Goal: Answer question/provide support: Share knowledge or assist other users

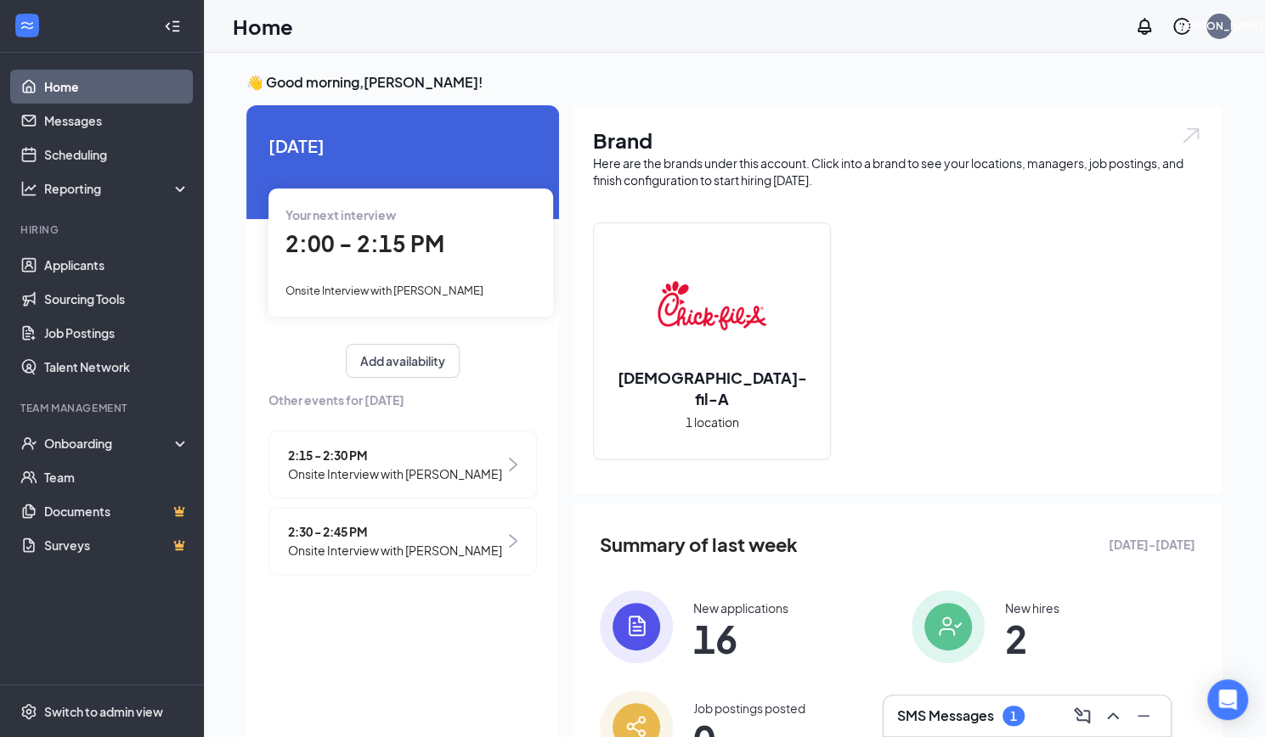
click at [372, 245] on span "2:00 - 2:15 PM" at bounding box center [364, 243] width 159 height 28
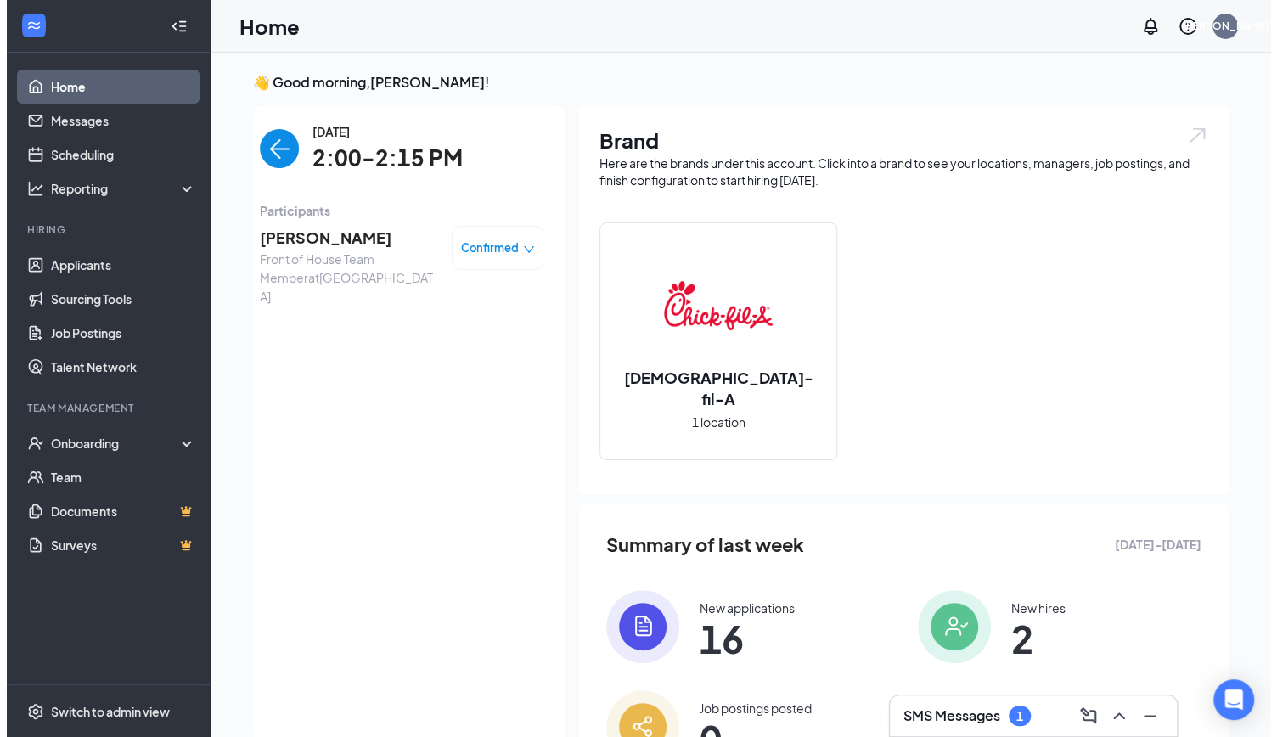
scroll to position [7, 0]
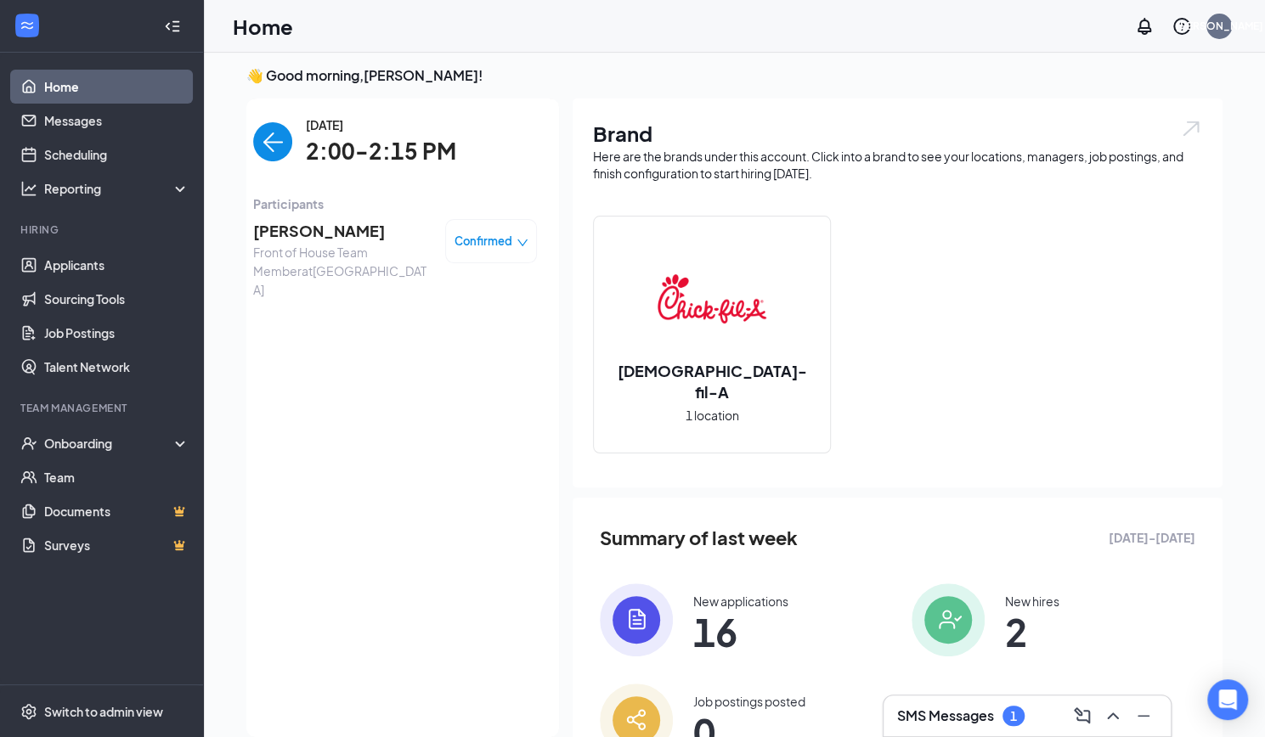
click at [349, 231] on span "[PERSON_NAME]" at bounding box center [342, 231] width 178 height 24
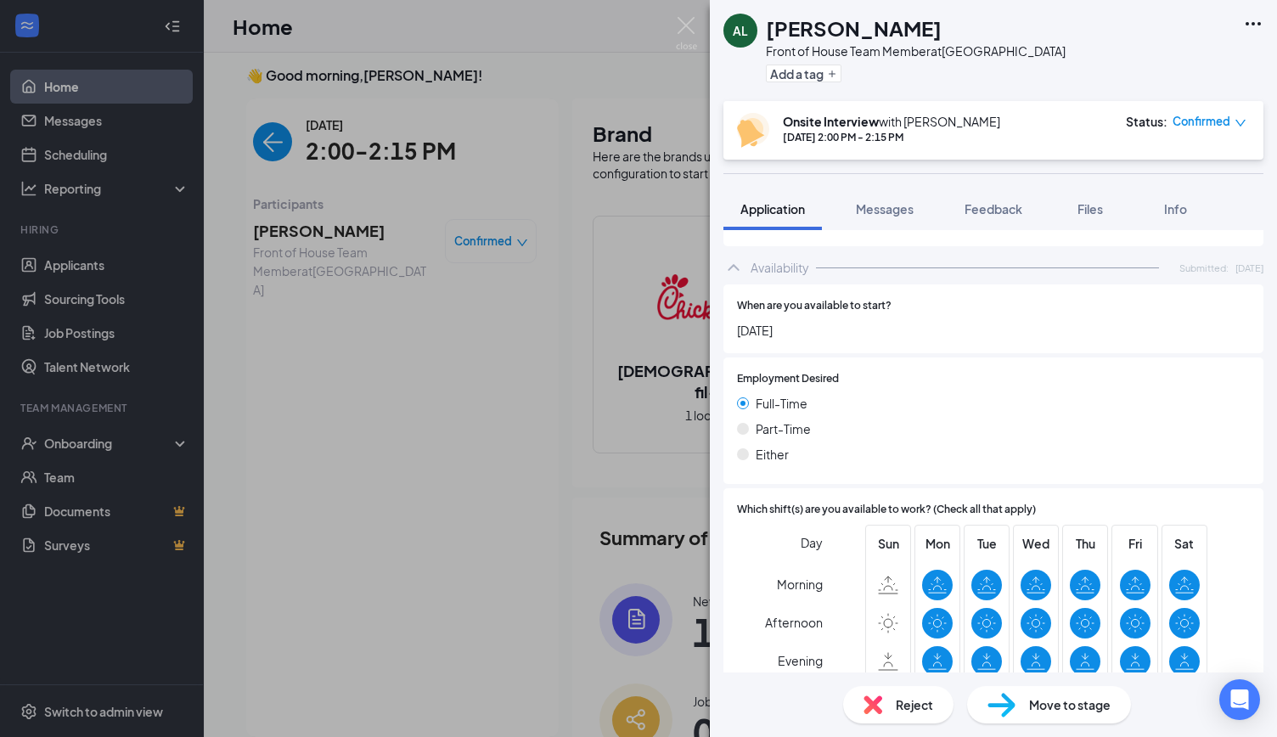
scroll to position [944, 0]
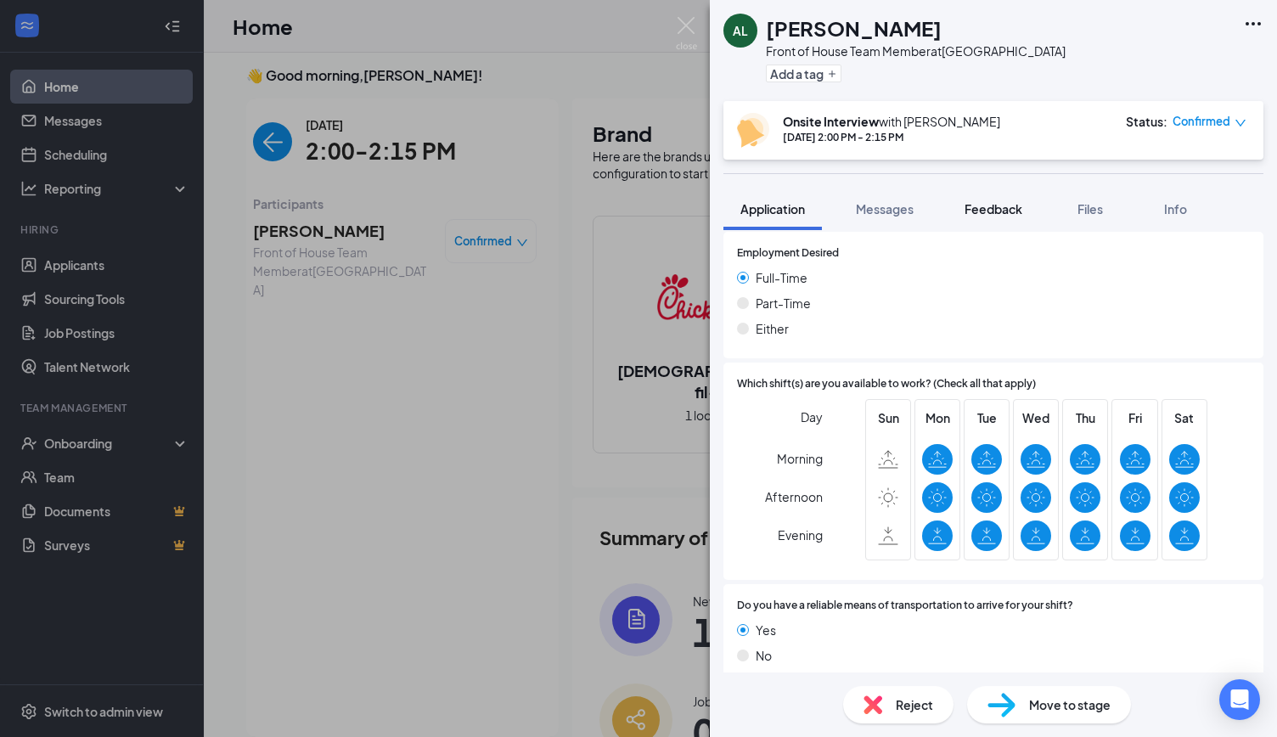
click at [1004, 211] on span "Feedback" at bounding box center [994, 208] width 58 height 15
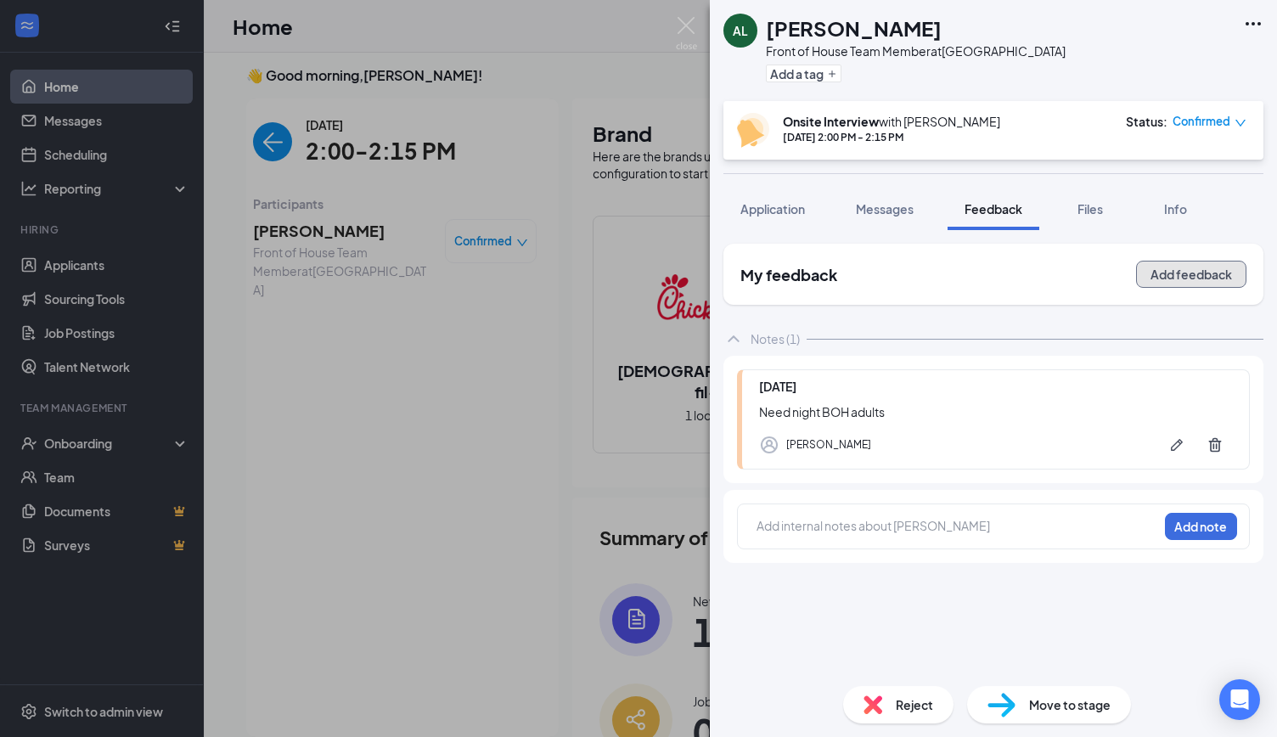
click at [1195, 278] on button "Add feedback" at bounding box center [1191, 274] width 110 height 27
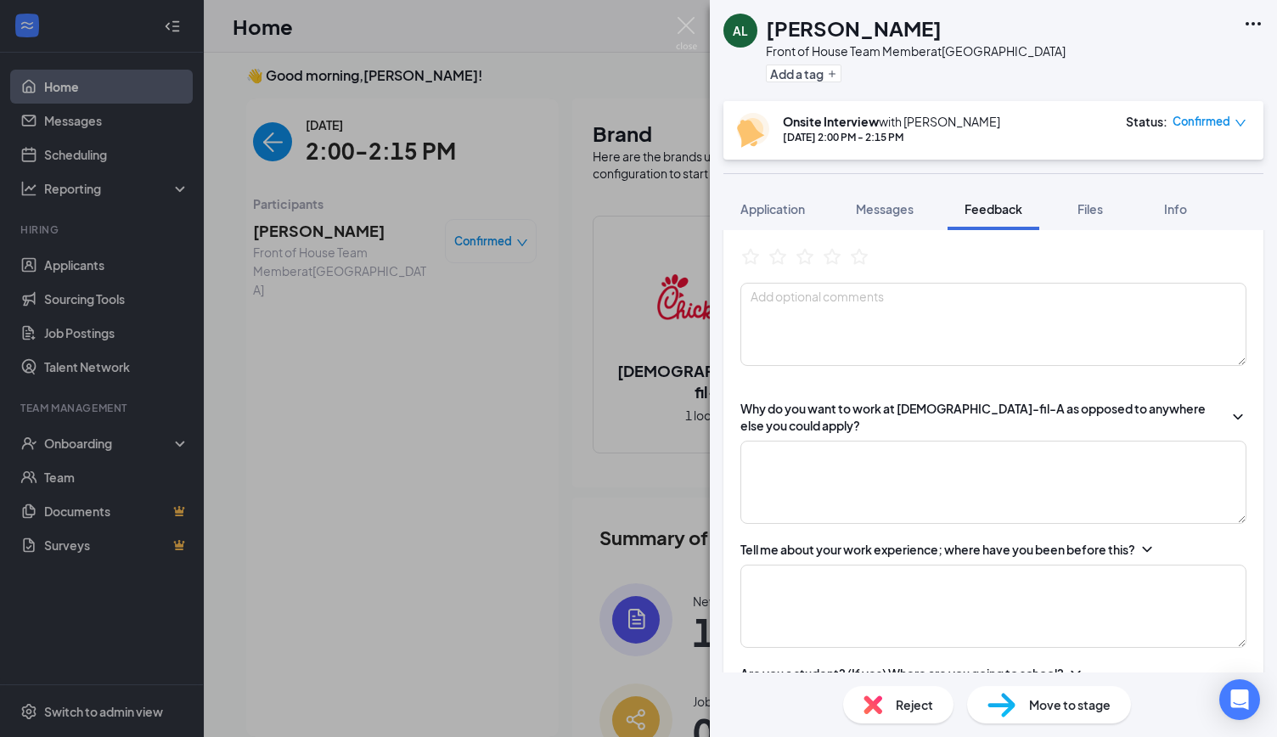
scroll to position [207, 0]
click at [905, 316] on textarea at bounding box center [994, 326] width 506 height 83
click at [893, 467] on textarea at bounding box center [994, 483] width 506 height 83
type textarea "a"
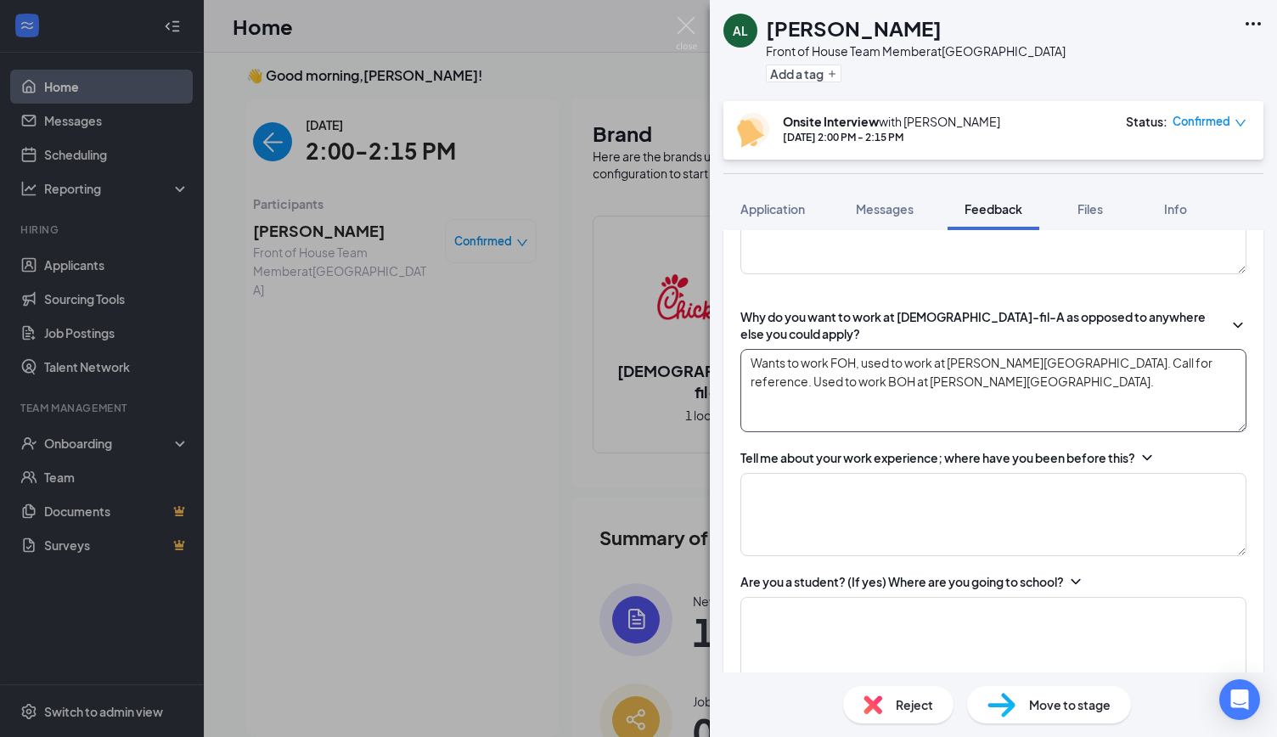
scroll to position [302, 0]
type textarea "Wants to work FOH, used to work at [PERSON_NAME][GEOGRAPHIC_DATA]. Call for ref…"
click at [887, 497] on textarea at bounding box center [994, 513] width 506 height 83
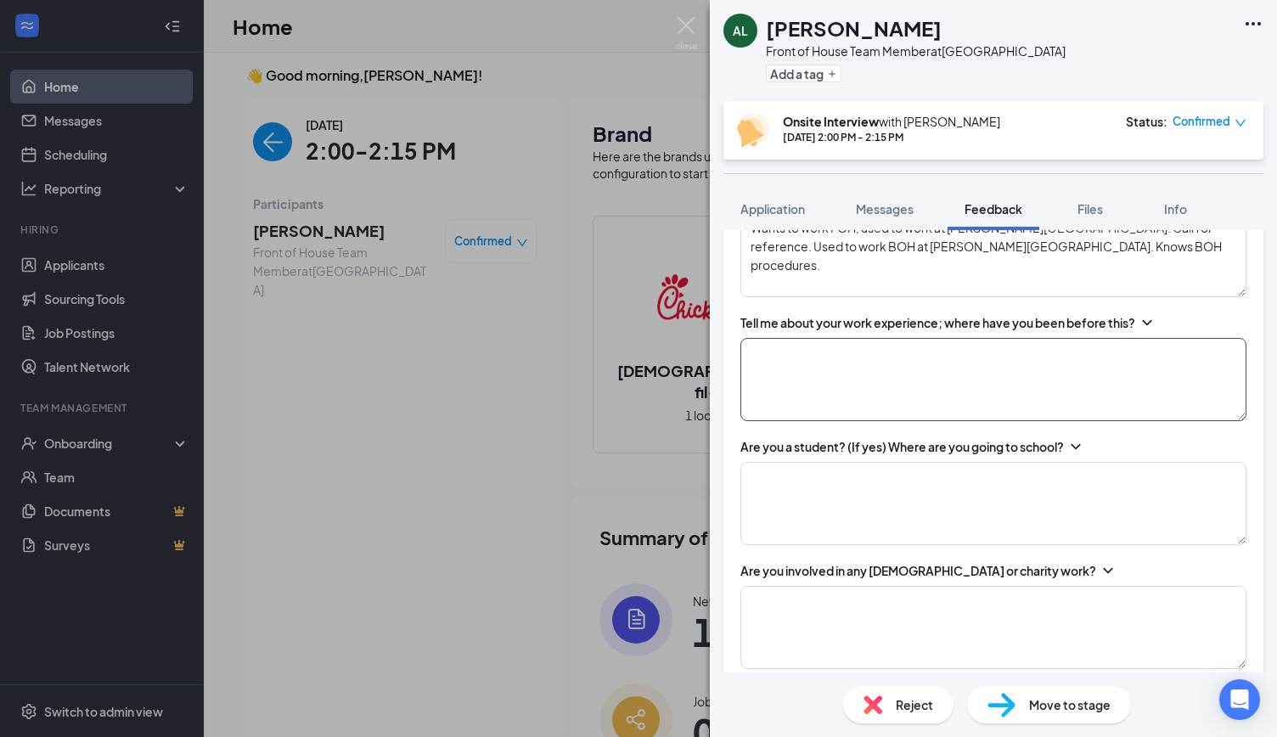
scroll to position [437, 0]
click at [842, 367] on textarea at bounding box center [994, 378] width 506 height 83
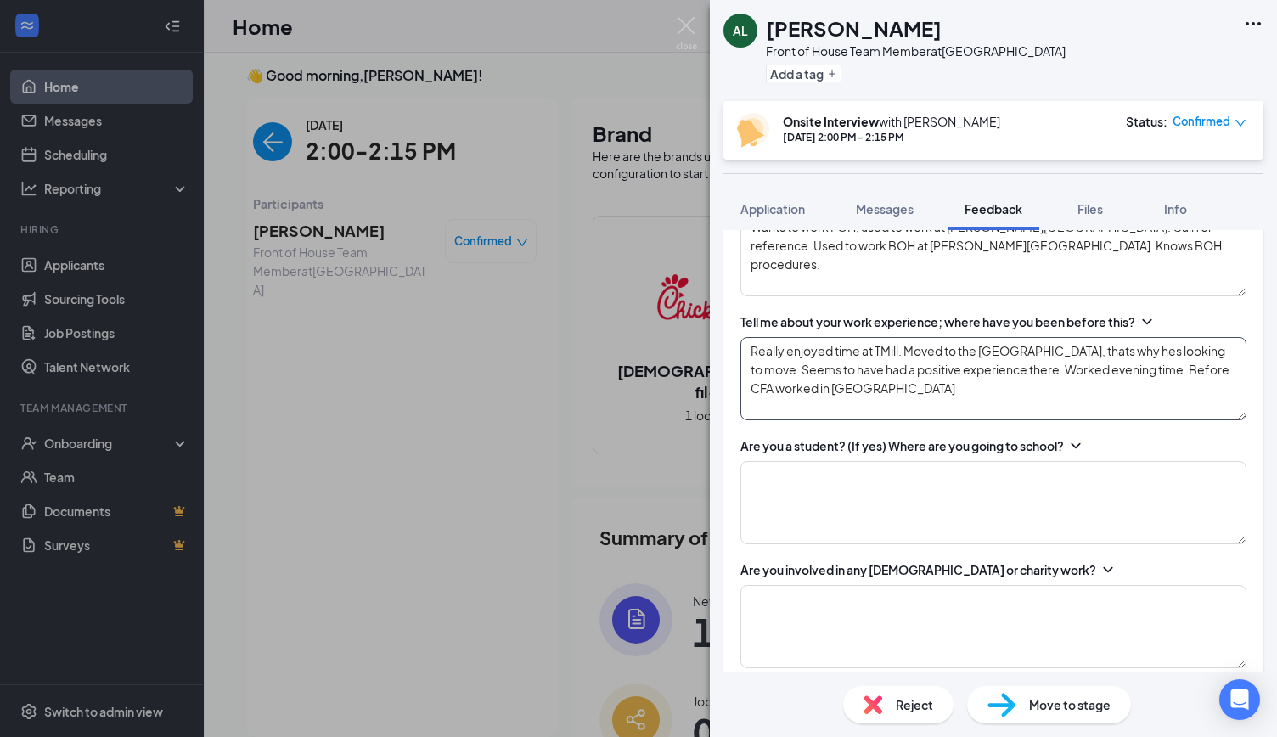
click at [1154, 366] on textarea "Really enjoyed time at TMill. Moved to the [GEOGRAPHIC_DATA], thats why hes loo…" at bounding box center [994, 378] width 506 height 83
click at [827, 386] on textarea "Really enjoyed time at TMill. Moved to the [GEOGRAPHIC_DATA], thats why hes loo…" at bounding box center [994, 378] width 506 height 83
click at [891, 387] on textarea "Really enjoyed time at TMill. Moved to the [GEOGRAPHIC_DATA], thats why hes loo…" at bounding box center [994, 378] width 506 height 83
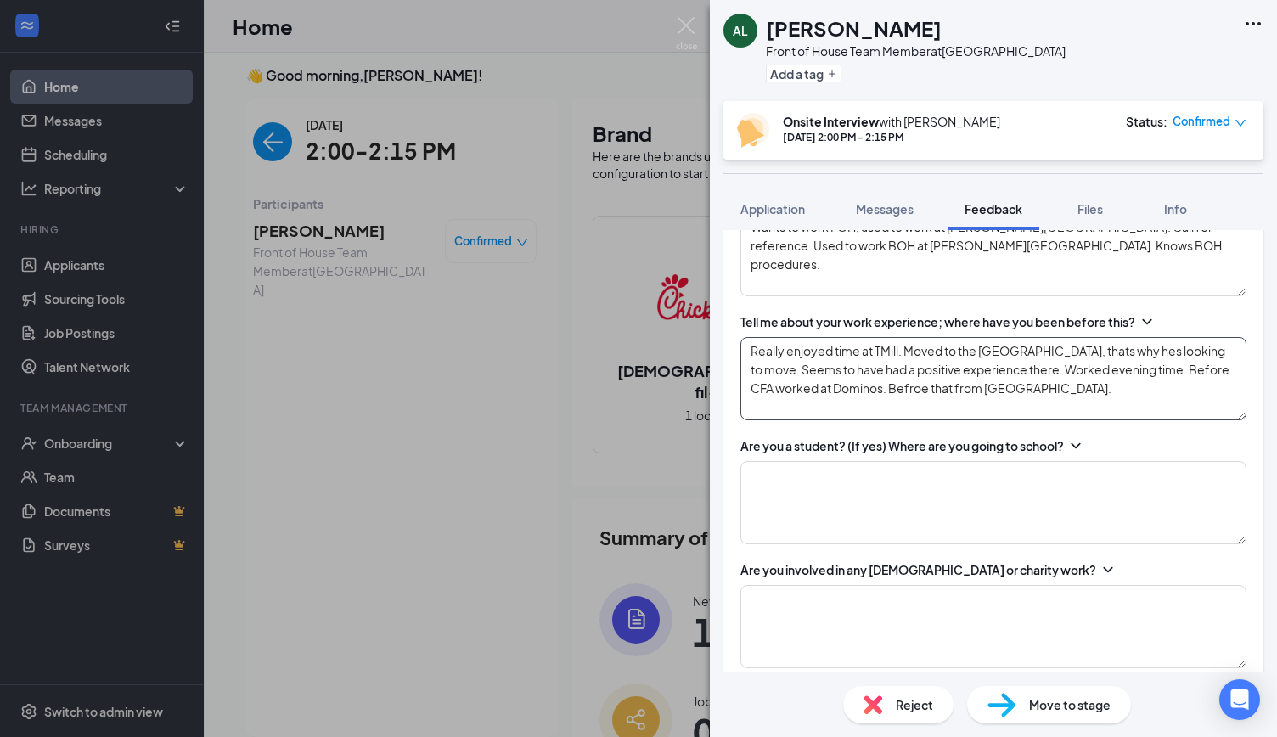
click at [898, 393] on textarea "Really enjoyed time at TMill. Moved to the [GEOGRAPHIC_DATA], thats why hes loo…" at bounding box center [994, 378] width 506 height 83
click at [1063, 388] on textarea "Really enjoyed time at TMill. Moved to the [GEOGRAPHIC_DATA], thats why hes loo…" at bounding box center [994, 378] width 506 height 83
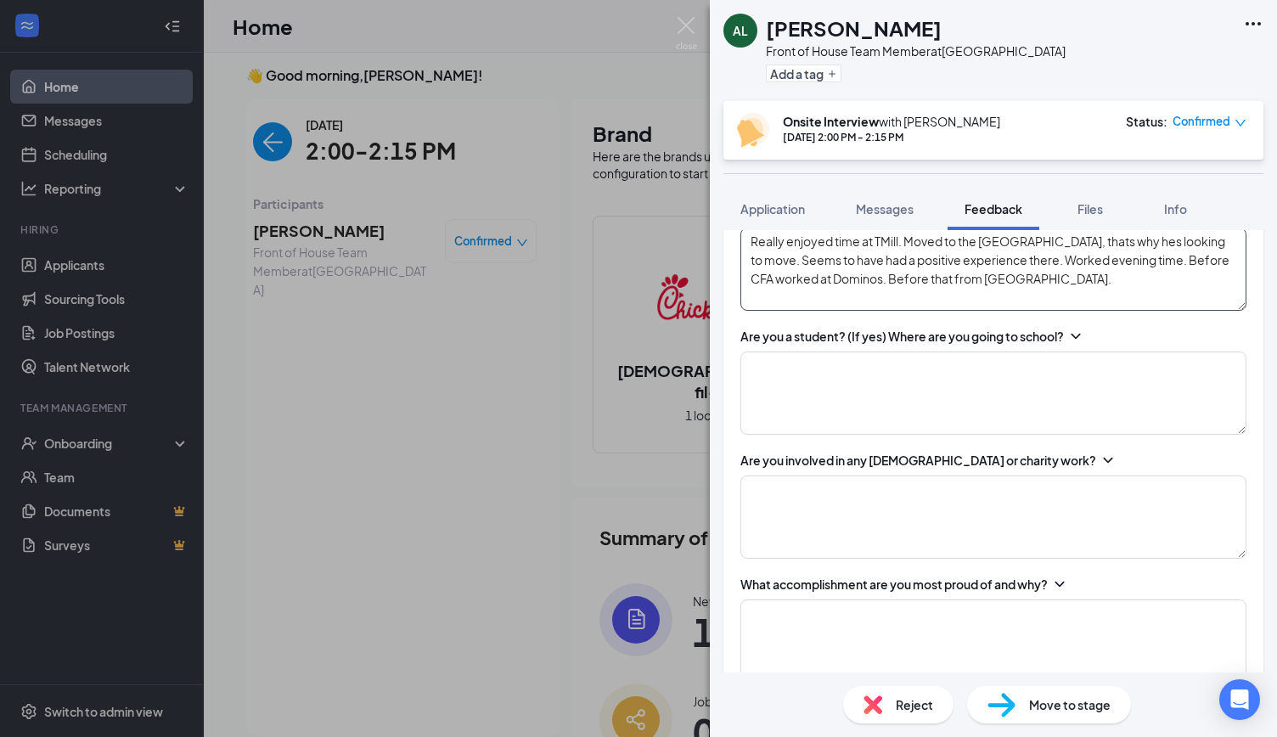
scroll to position [547, 0]
type textarea "Really enjoyed time at TMill. Moved to the [GEOGRAPHIC_DATA], thats why hes loo…"
click at [944, 372] on textarea at bounding box center [994, 392] width 506 height 83
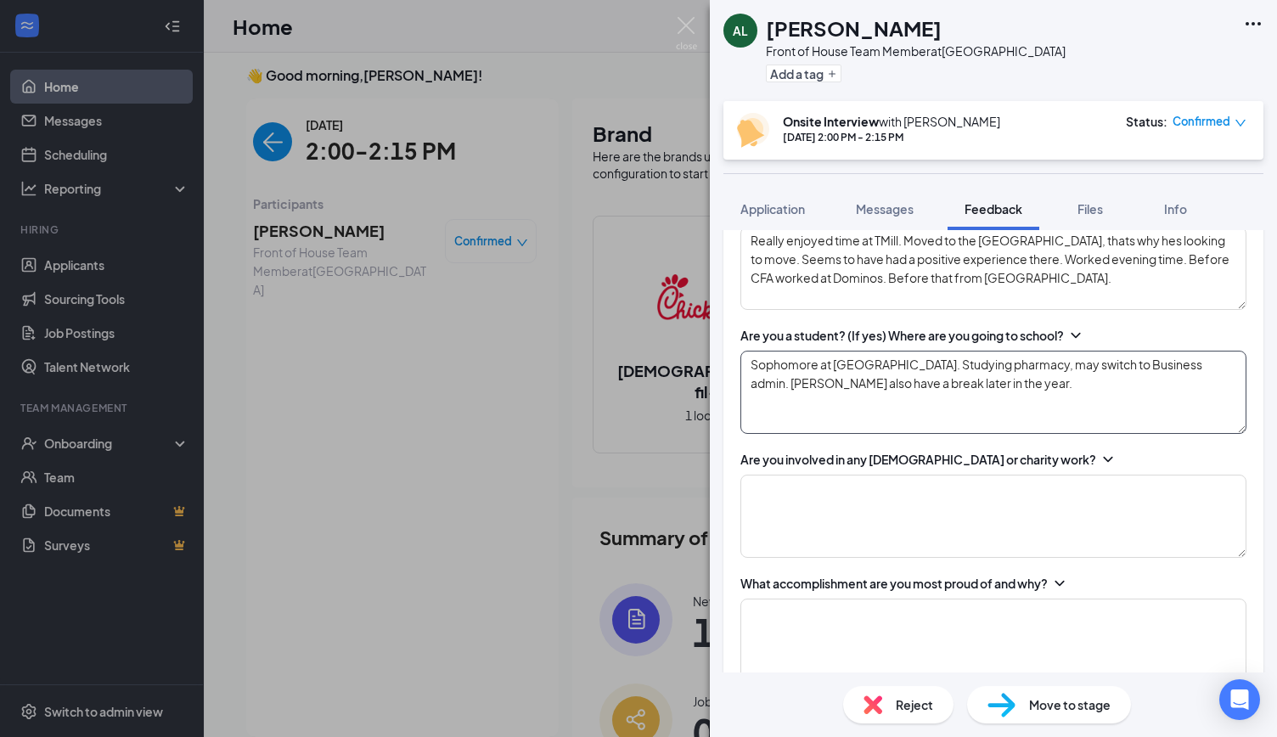
click at [1004, 407] on textarea "Sophomore at [GEOGRAPHIC_DATA]. Studying pharmacy, may switch to Business admin…" at bounding box center [994, 392] width 506 height 83
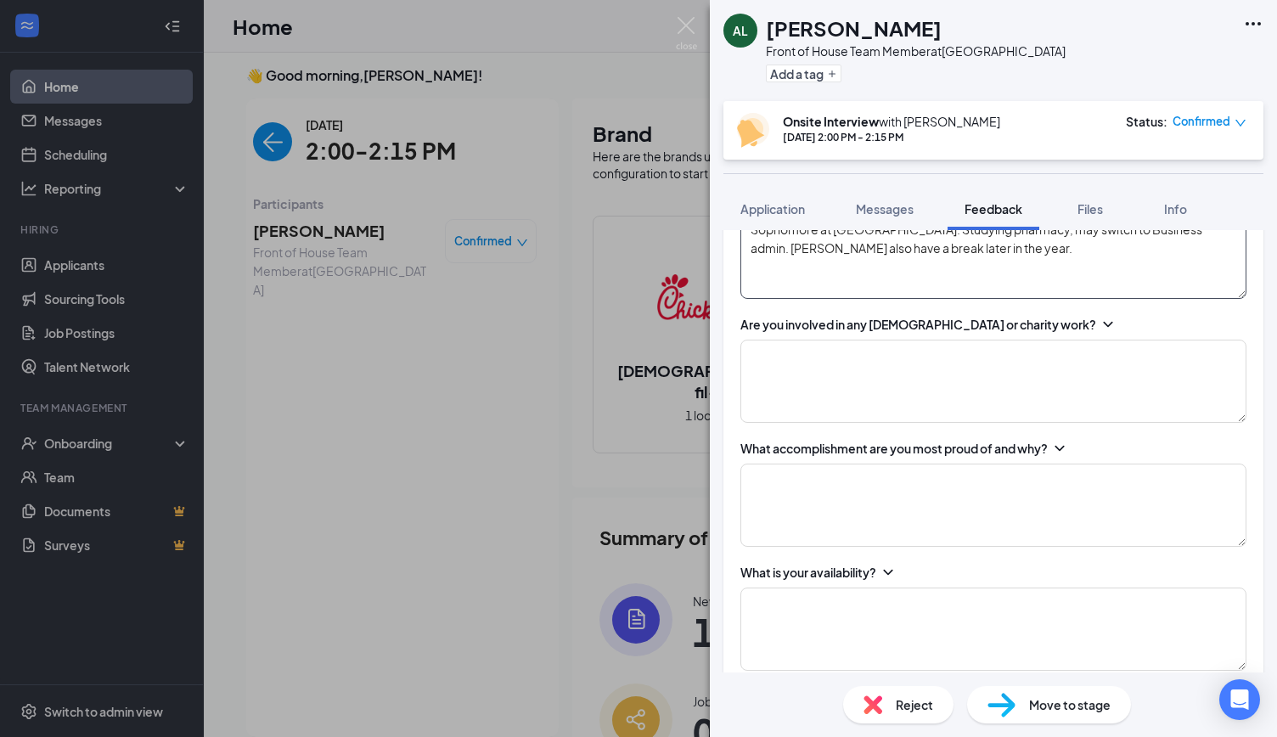
scroll to position [683, 0]
type textarea "Sophomore at [GEOGRAPHIC_DATA]. Studying pharmacy, may switch to Business admin…"
click at [948, 378] on textarea at bounding box center [994, 380] width 506 height 83
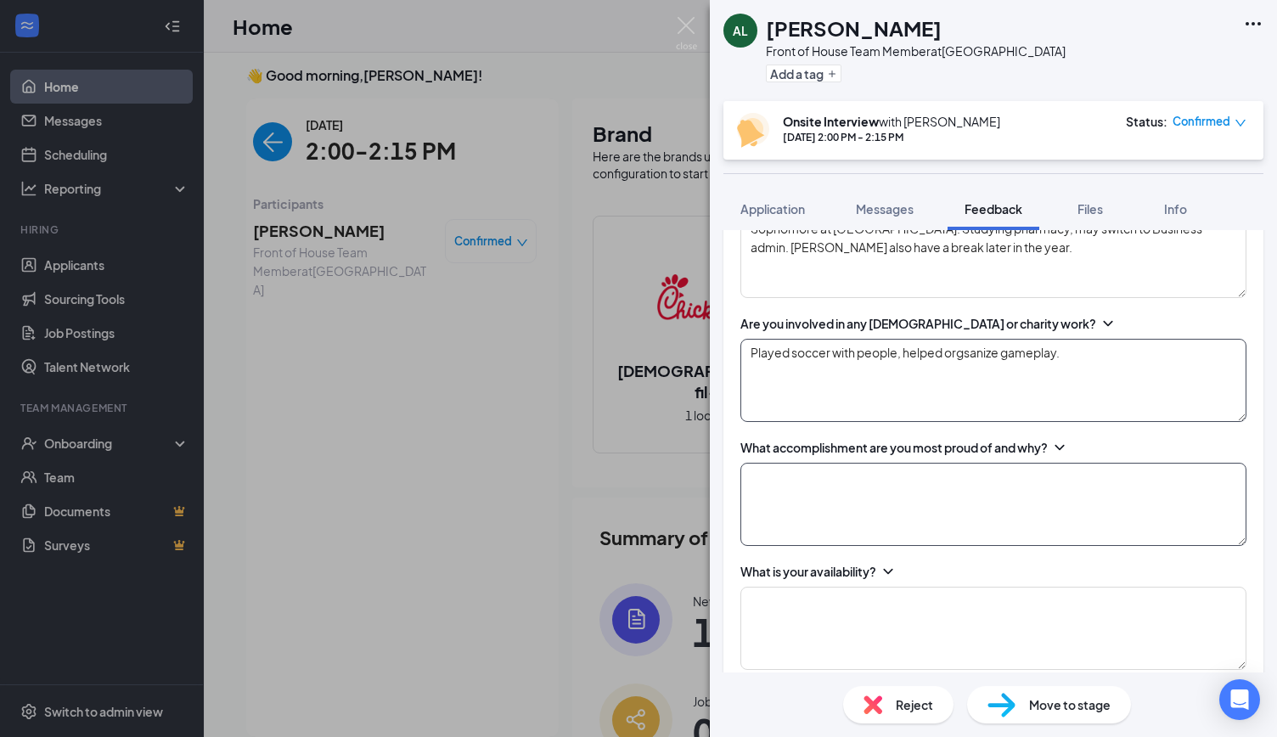
type textarea "Played soccer with people, helped orgsanize gameplay."
click at [927, 483] on textarea at bounding box center [994, 504] width 506 height 83
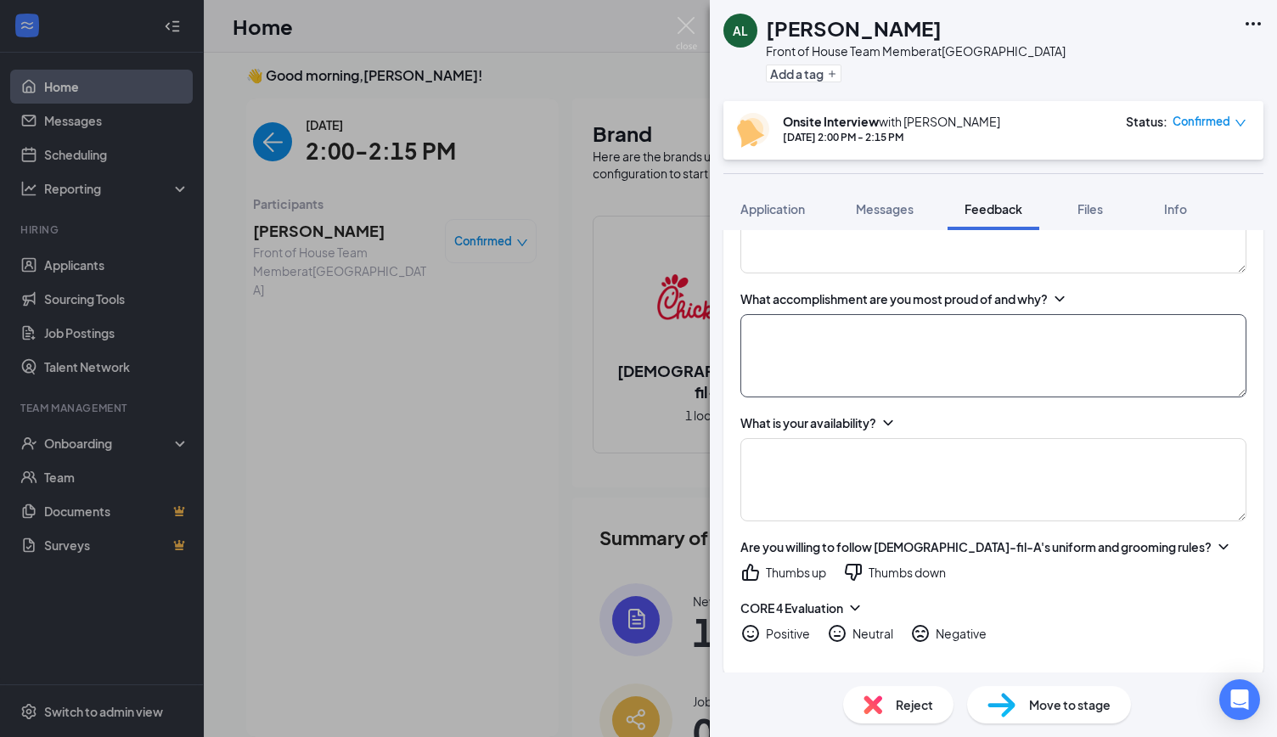
scroll to position [812, 0]
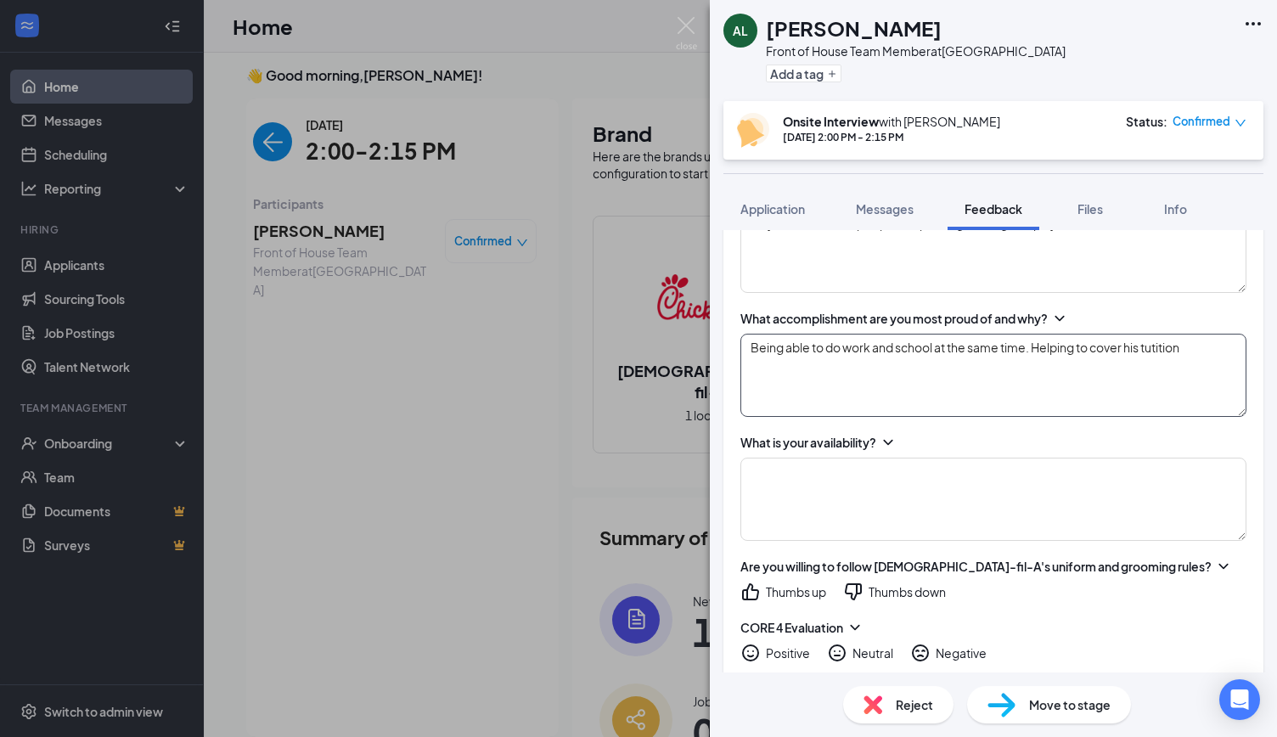
drag, startPoint x: 927, startPoint y: 483, endPoint x: 1158, endPoint y: 379, distance: 254.3
click at [909, 420] on div "Why do you want to work at [DEMOGRAPHIC_DATA]-fil-A as opposed to anywhere else…" at bounding box center [994, 238] width 540 height 917
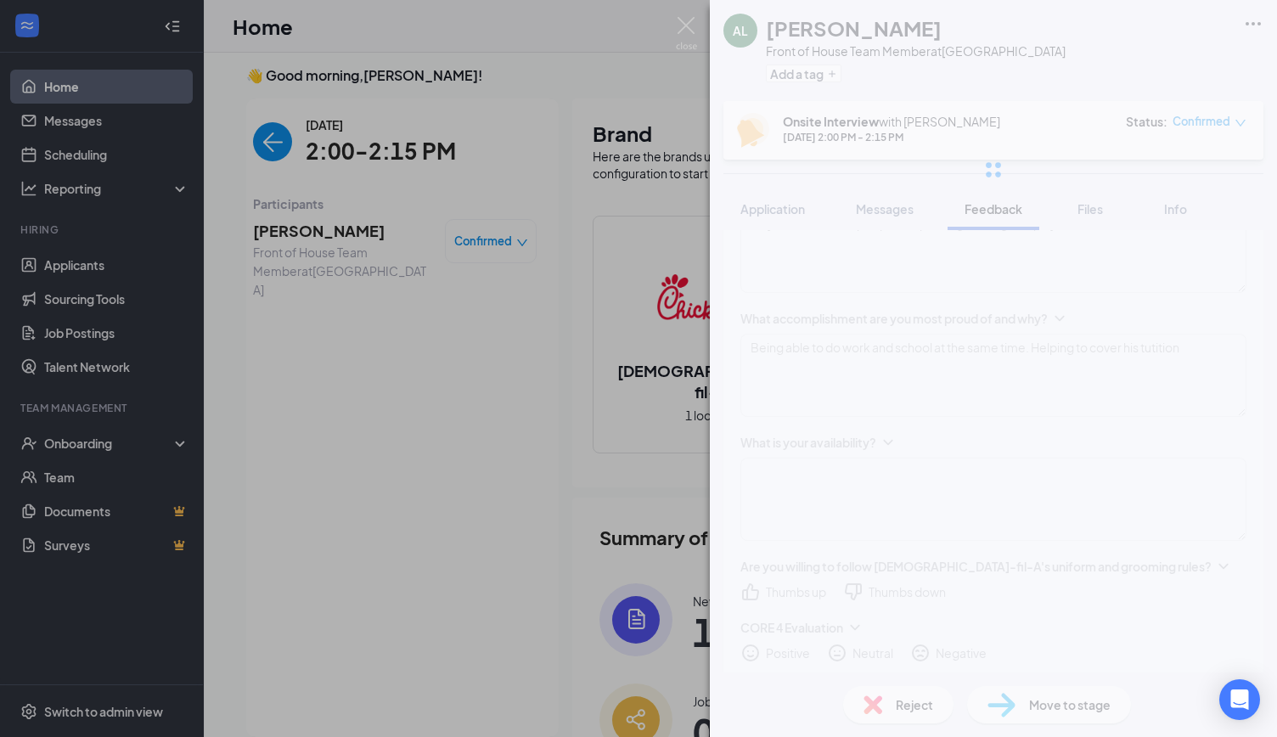
click at [1194, 353] on div "[PERSON_NAME] LAKROUTI Front of House Team Member at [GEOGRAPHIC_DATA] Add a ta…" at bounding box center [993, 368] width 567 height 737
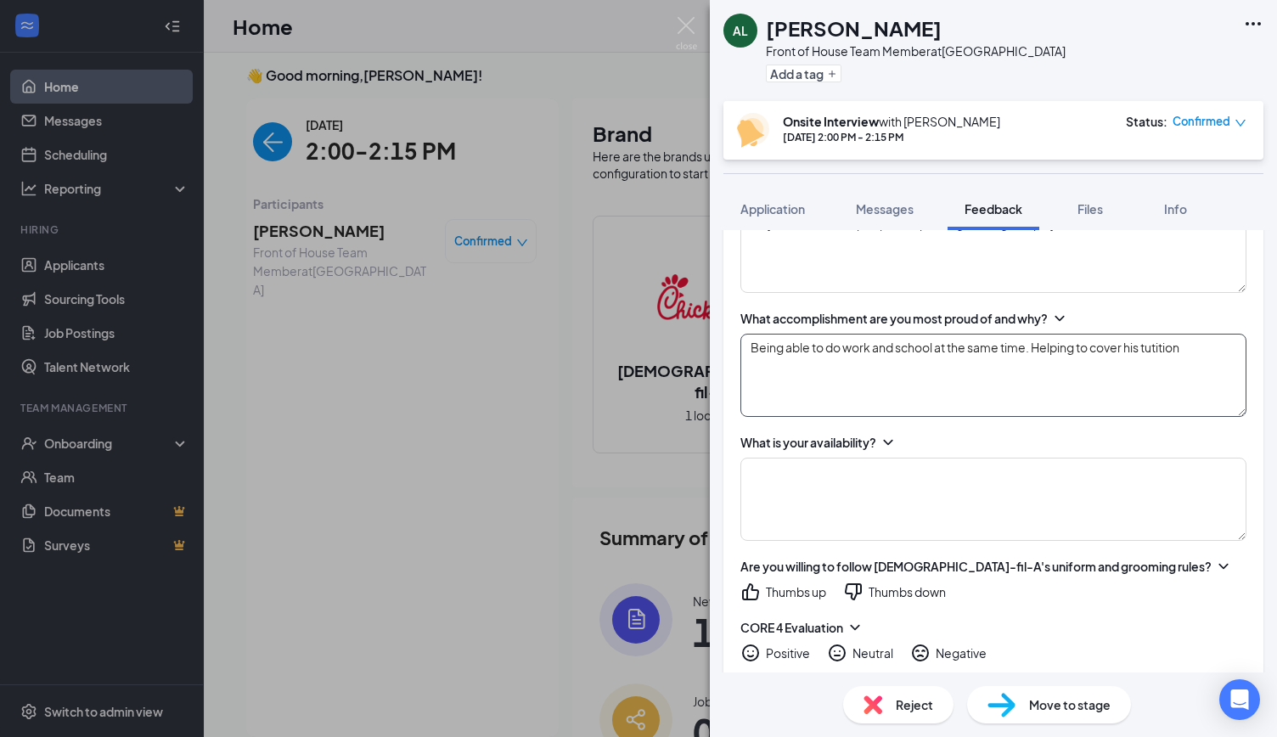
click at [1187, 341] on textarea "Being able to do work and school at the same time. Helping to cover his tutition" at bounding box center [994, 375] width 506 height 83
click at [1157, 346] on textarea "Being able to do work and school at the same time. Helping to cover his tutition" at bounding box center [994, 375] width 506 height 83
click at [1197, 341] on textarea "Being able to do work and school at the same time. Helping to cover his tuition" at bounding box center [994, 375] width 506 height 83
type textarea "Being able to do work and school at the same time. Helping to cover his tuition."
click at [922, 490] on textarea at bounding box center [994, 499] width 506 height 83
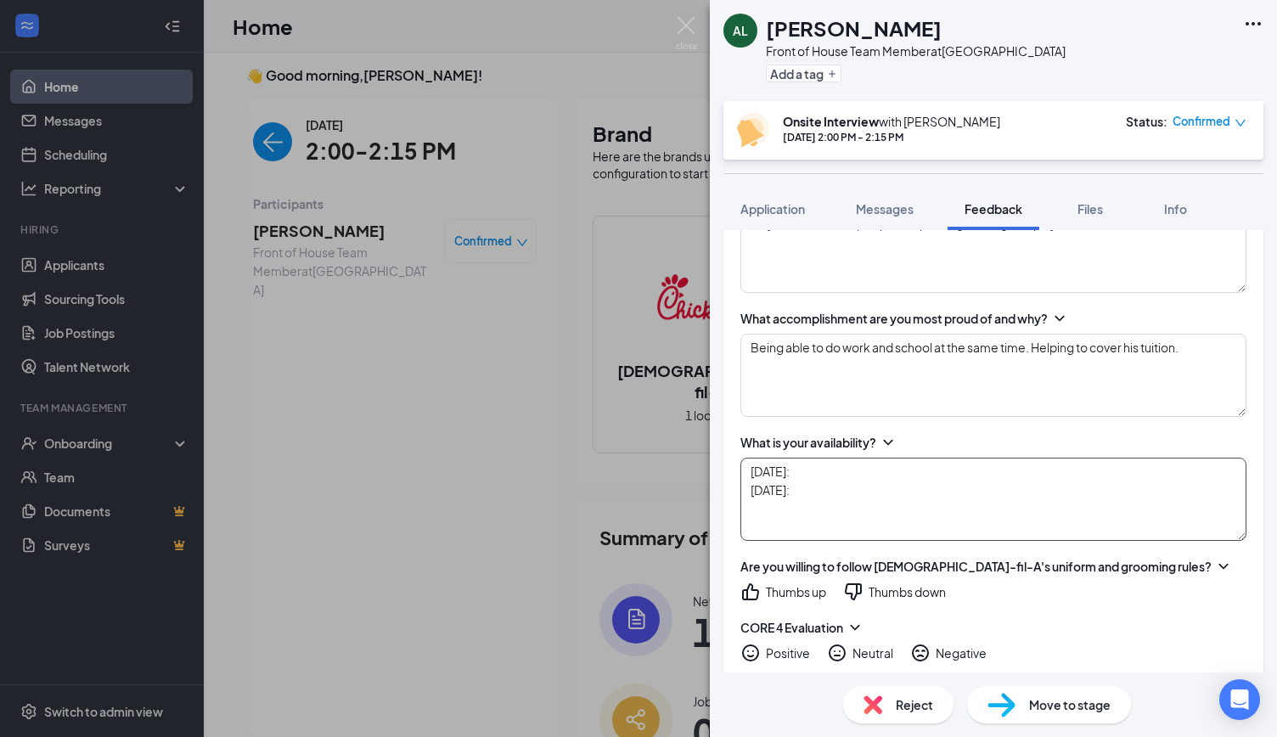
click at [862, 467] on textarea "[DATE]: [DATE]:" at bounding box center [994, 499] width 506 height 83
click at [800, 509] on textarea "[DATE]: [DATE]:" at bounding box center [994, 499] width 506 height 83
click at [843, 467] on textarea "[DATE]: [DATE]: [DATE]: [DATE]: [DATE]: [DATE]:" at bounding box center [994, 499] width 506 height 83
click at [749, 468] on textarea "[DATE]: [DATE]: [DATE]: [DATE]: [DATE]: [DATE]:" at bounding box center [994, 499] width 506 height 83
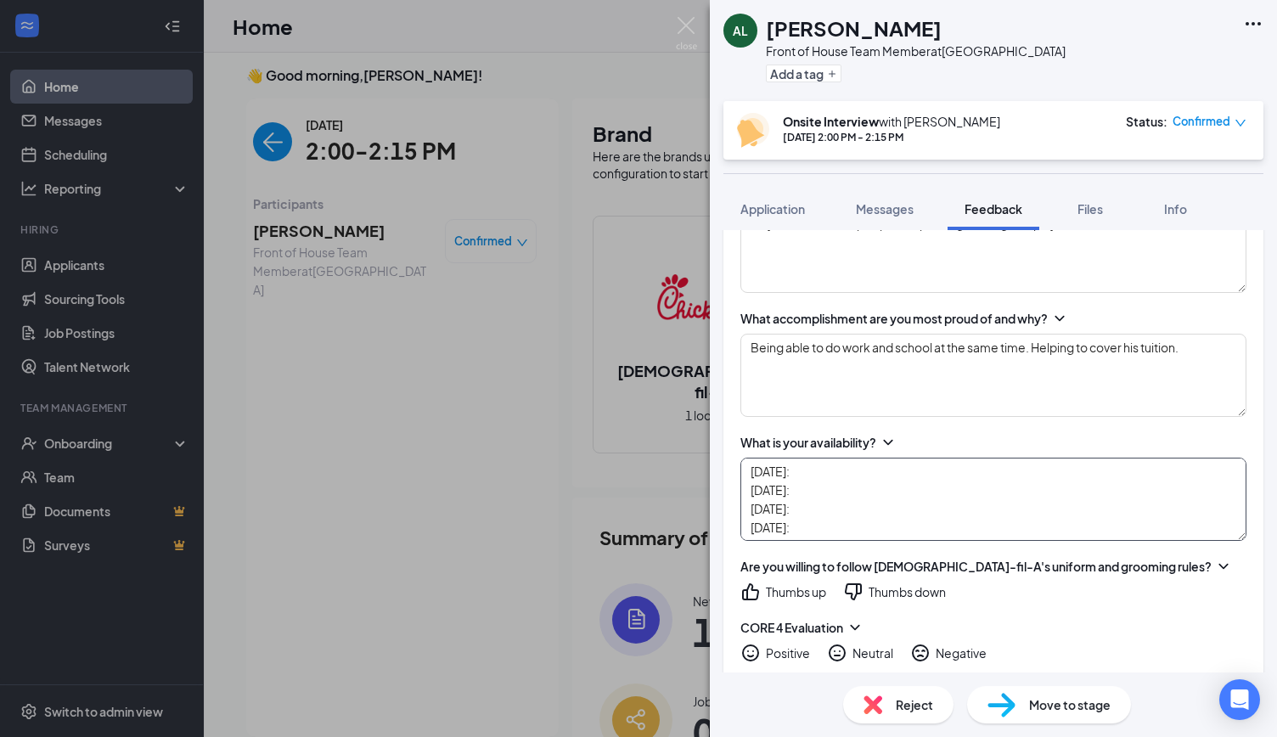
click at [762, 466] on textarea "[DATE]: [DATE]: [DATE]: [DATE]: [DATE]: [DATE]:" at bounding box center [994, 499] width 506 height 83
click at [849, 483] on textarea "Full Time [DATE]: [DATE]: [DATE]: [DATE]: [DATE]: [DATE]:" at bounding box center [994, 499] width 506 height 83
click at [836, 503] on textarea "Full Time [DATE]: 6:00am [DATE]: [DATE]: [DATE]: [DATE]: [DATE]:" at bounding box center [994, 499] width 506 height 83
click at [846, 481] on textarea "Full Time [DATE]: 6:00am [DATE]: 6:00am [DATE]: [DATE]: [DATE]: [DATE]:" at bounding box center [994, 499] width 506 height 83
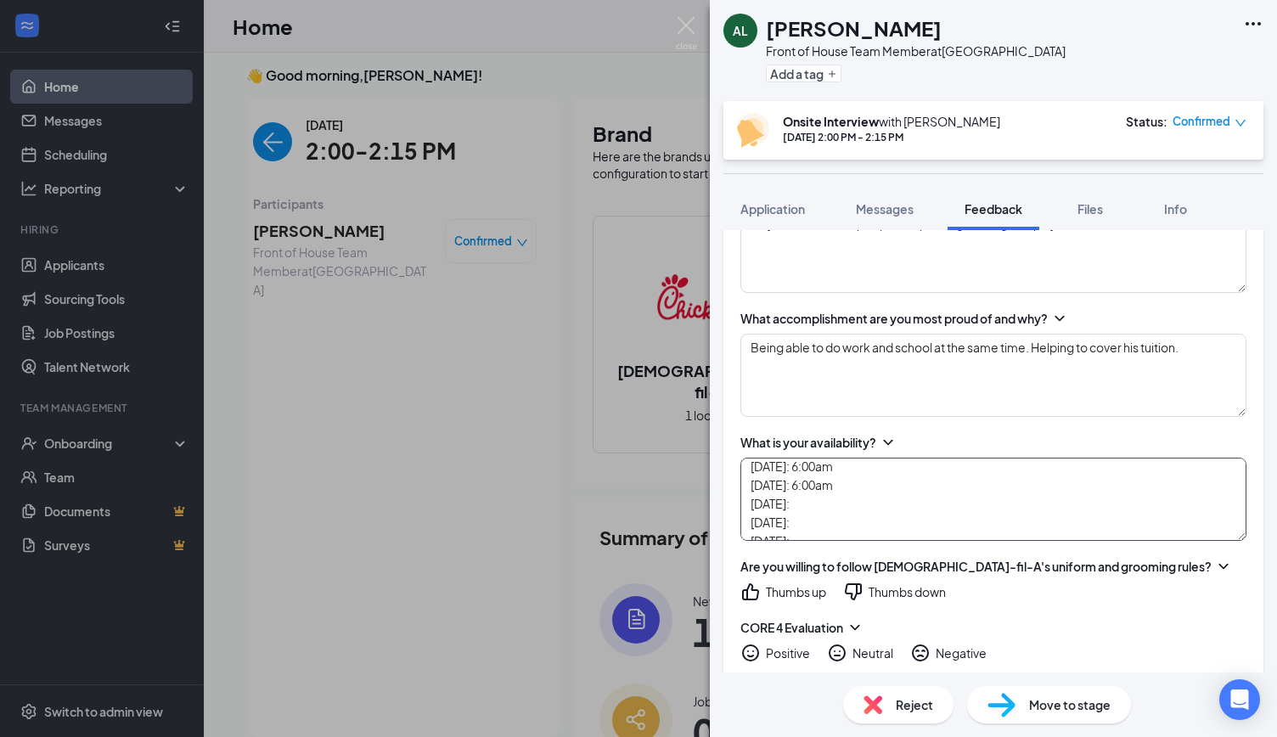
click at [834, 499] on textarea "Full Time [DATE]: 6:00am [DATE]: 6:00am [DATE]: 6:00am [DATE]: [DATE]: [DATE]:" at bounding box center [994, 499] width 506 height 83
click at [824, 519] on textarea "Full Time [DATE]: 6:00am [DATE]: 6:00am [DATE]: 6:00am [DATE]: 6:00am [DATE]: […" at bounding box center [994, 499] width 506 height 83
click at [823, 520] on textarea "Full Time [DATE]: 6:00am [DATE]: 6:00am [DATE]: 6:00am [DATE]: 6:00am [DATE]: 6…" at bounding box center [994, 499] width 506 height 83
click at [853, 504] on textarea "Full Time [DATE]: 6:00am [DATE]: 6:00am [DATE]: 6:00am [DATE]: 6:00am [DATE]: 6…" at bounding box center [994, 499] width 506 height 83
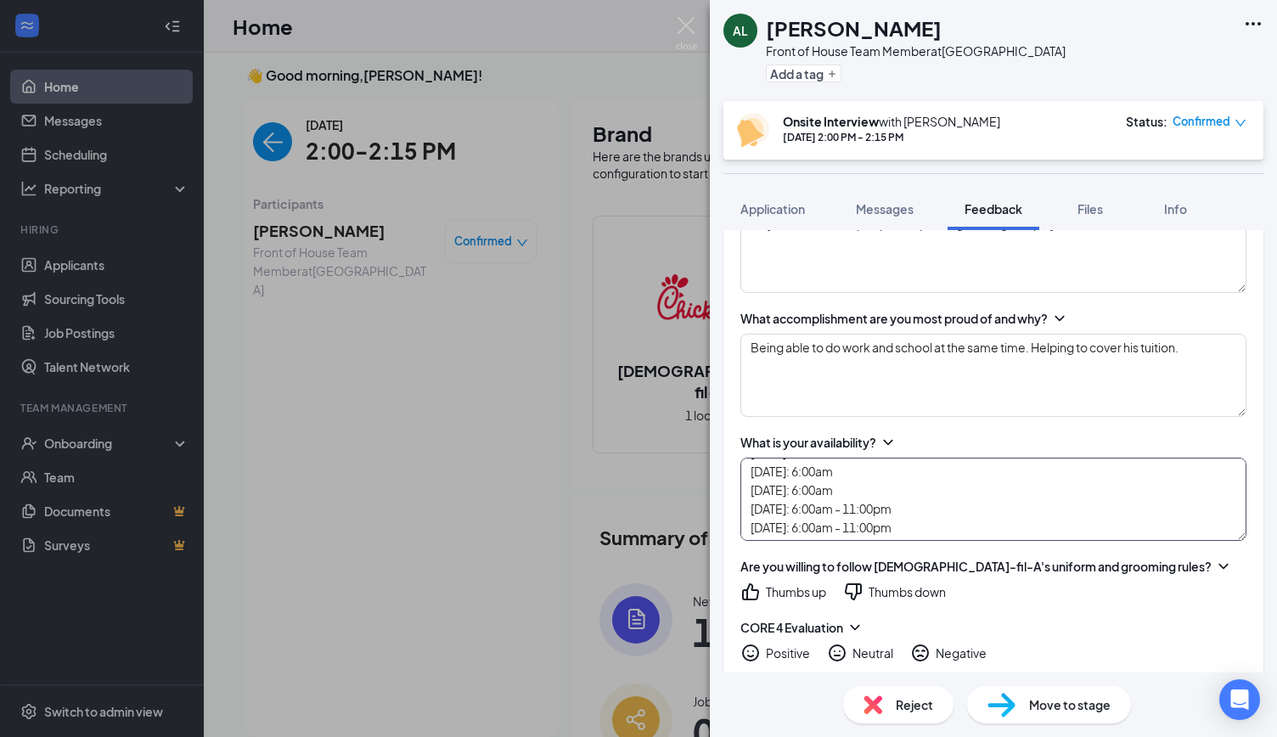
click at [873, 493] on textarea "Full Time [DATE]: 6:00am [DATE]: 6:00am [DATE]: 6:00am [DATE]: 6:00am [DATE]: 6…" at bounding box center [994, 499] width 506 height 83
click at [909, 465] on textarea "Full Time [DATE]: 6:00am [DATE]: 6:00am [DATE]: 6:00am [DATE]: 6:00am - 11:00pm…" at bounding box center [994, 499] width 506 height 83
click at [905, 505] on textarea "Full Time [DATE]: 6:00am [DATE]: 6:00am [DATE]: 6:00am - 11:00pm [DATE]: 6:00am…" at bounding box center [994, 499] width 506 height 83
click at [893, 487] on textarea "Full Time [DATE]: 6:00am [DATE]: 6:00am - 11:00pm [DATE]: 6:00am - 11:00pm [DAT…" at bounding box center [994, 499] width 506 height 83
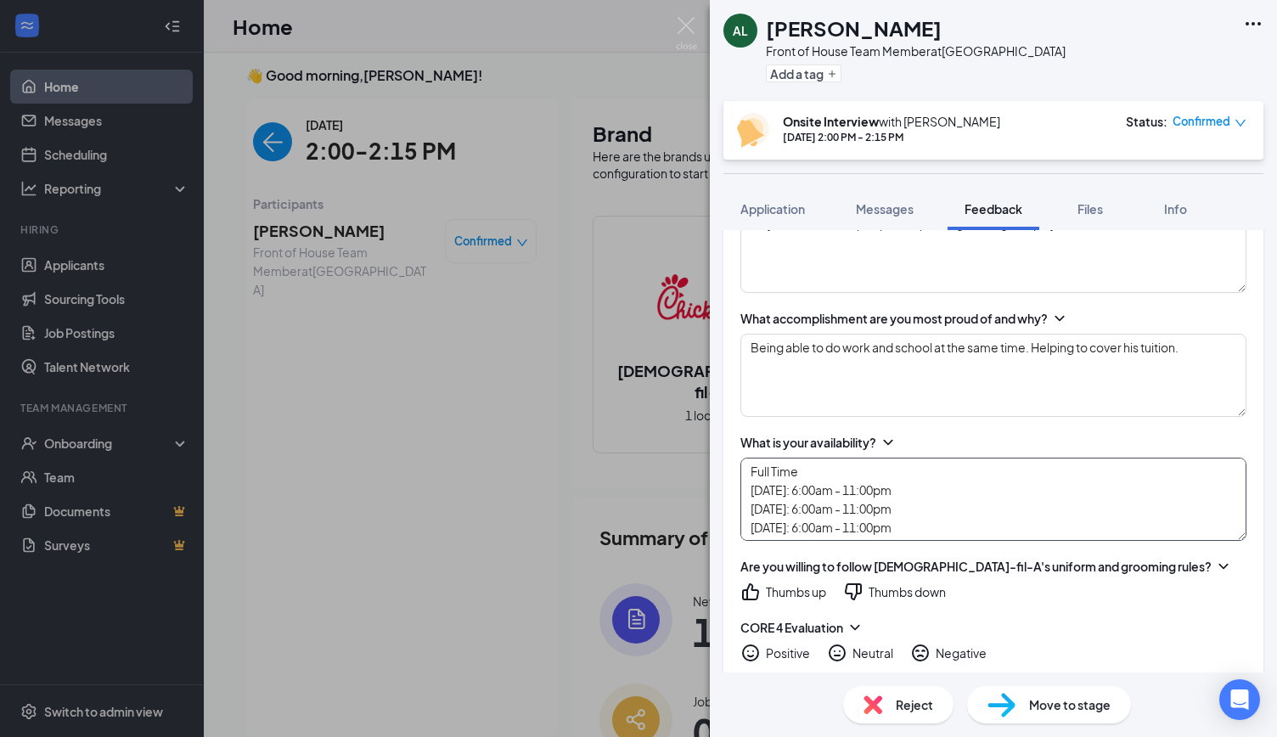
click at [933, 512] on textarea "Full Time [DATE]: 6:00am - 11:00pm [DATE]: 6:00am - 11:00pm [DATE]: 6:00am - 11…" at bounding box center [994, 499] width 506 height 83
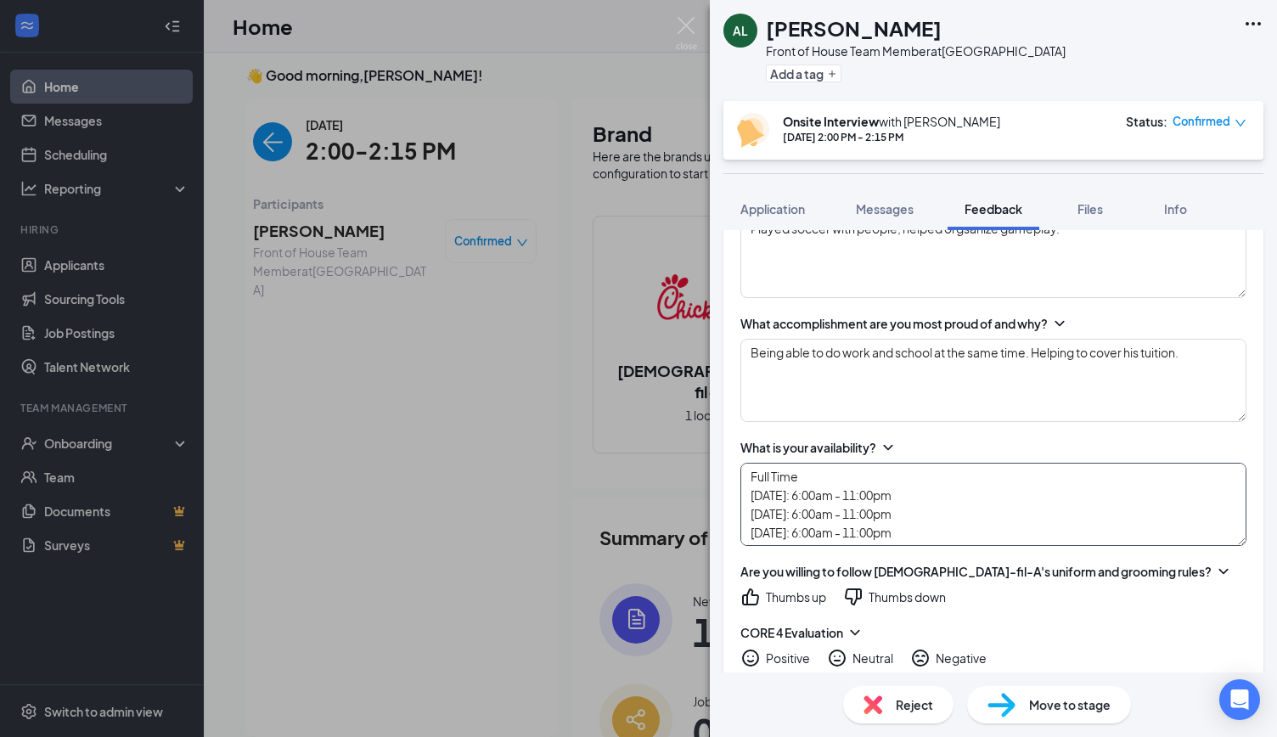
scroll to position [56, 0]
click at [927, 533] on textarea "Full Time [DATE]: 6:00am - 11:00pm [DATE]: 6:00am - 11:00pm [DATE]: 6:00am - 11…" at bounding box center [994, 504] width 506 height 83
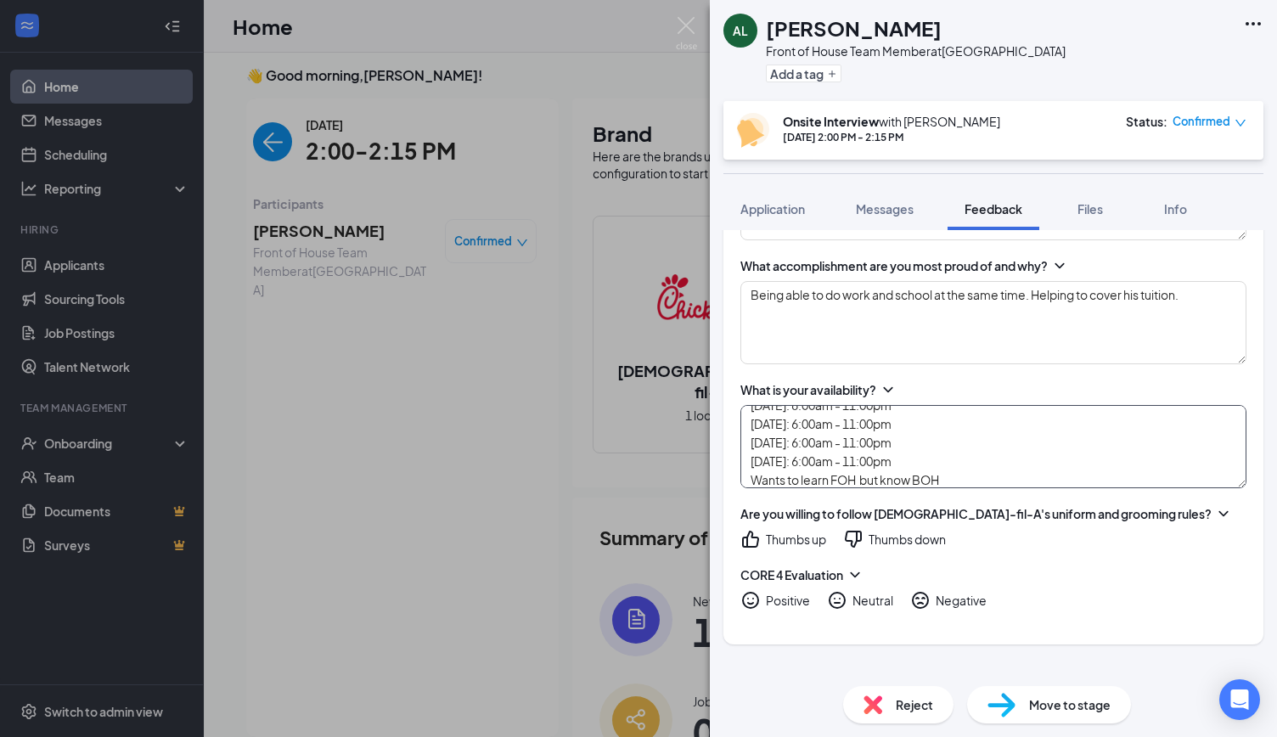
type textarea "Full Time [DATE]: 6:00am - 11:00pm [DATE]: 6:00am - 11:00pm [DATE]: 6:00am - 11…"
click at [1215, 508] on icon "ChevronDown" at bounding box center [1223, 513] width 17 height 17
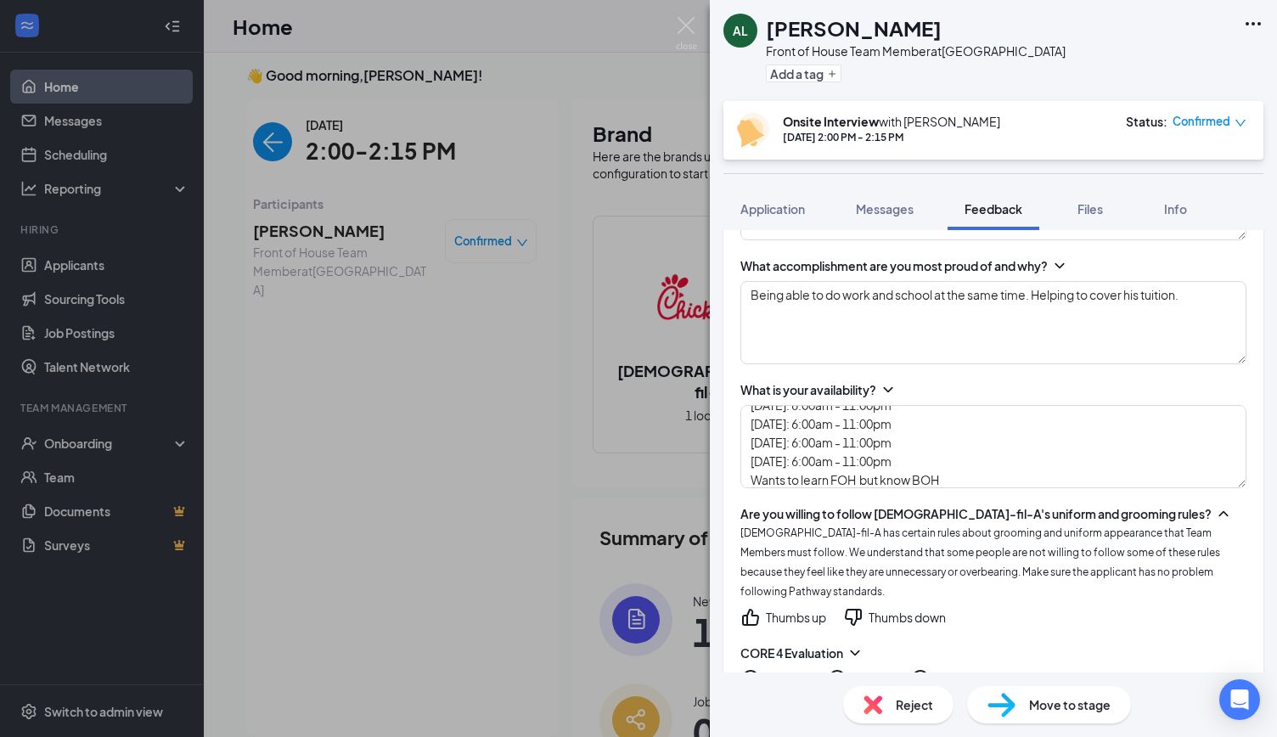
click at [1215, 508] on icon "ChevronUp" at bounding box center [1223, 513] width 17 height 17
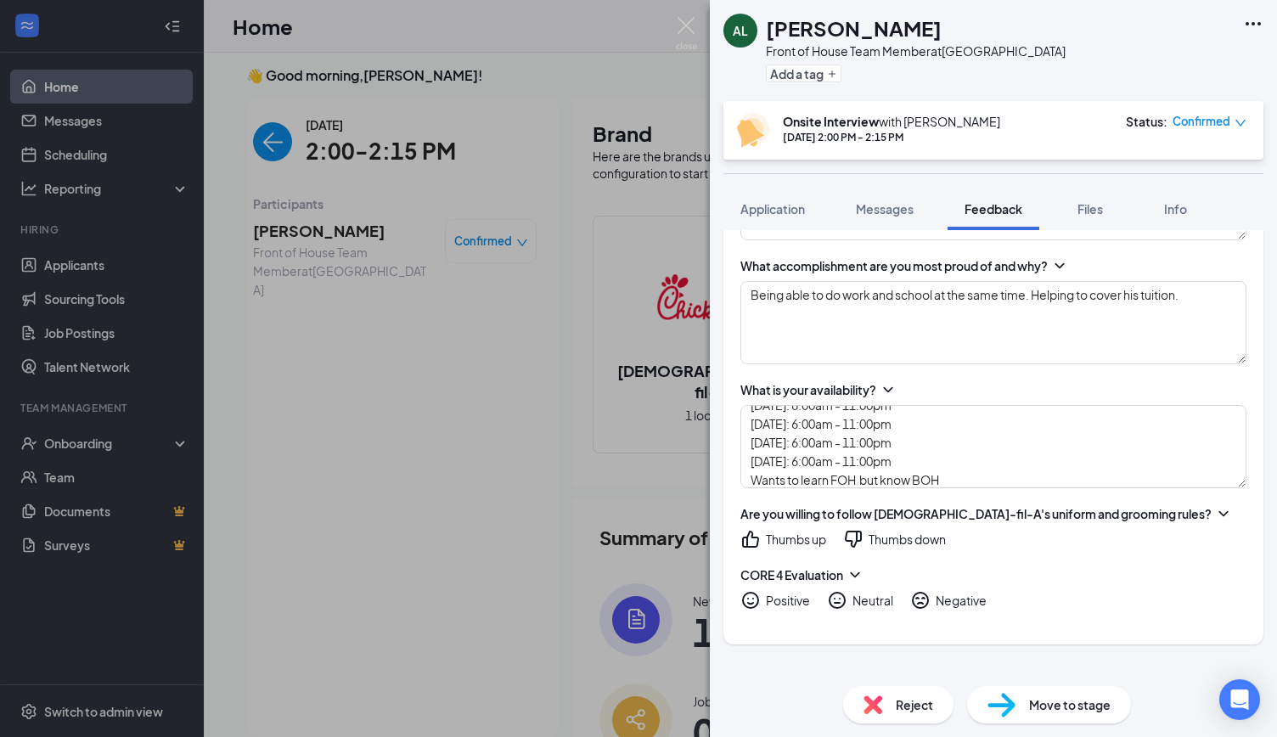
click at [793, 531] on div "Thumbs up" at bounding box center [796, 539] width 60 height 17
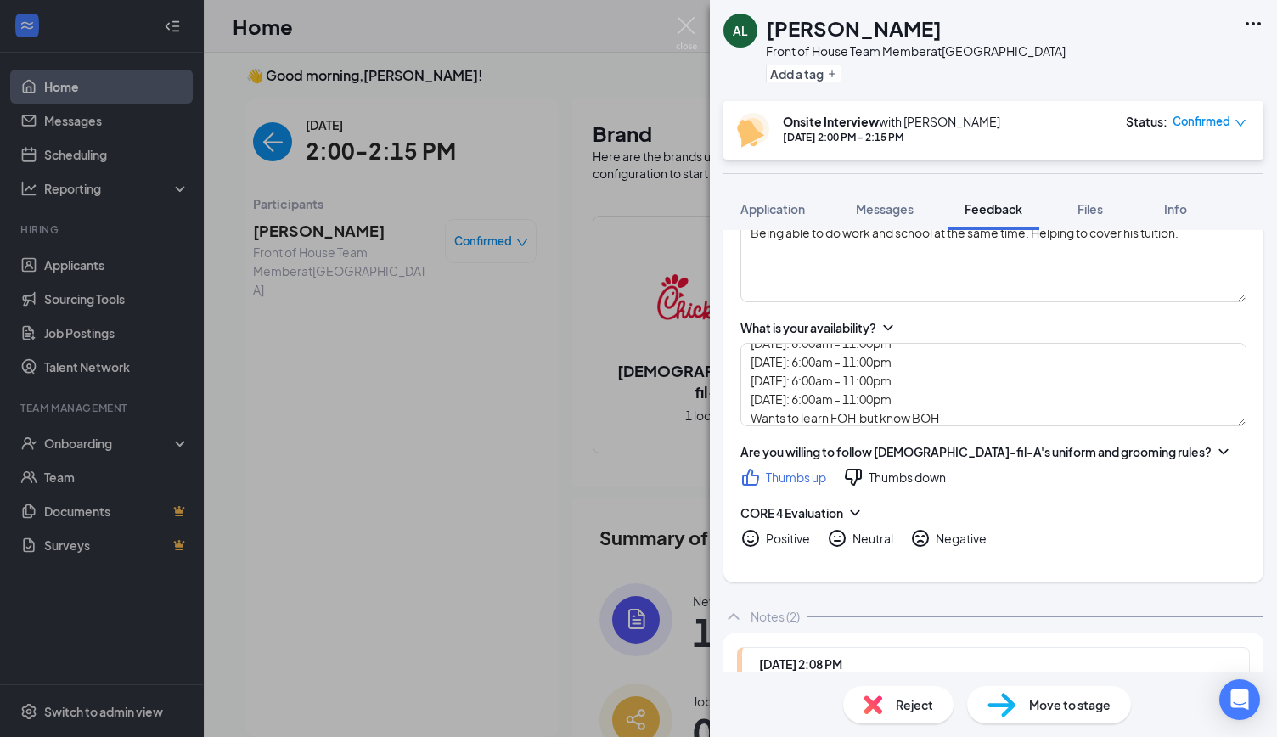
scroll to position [931, 0]
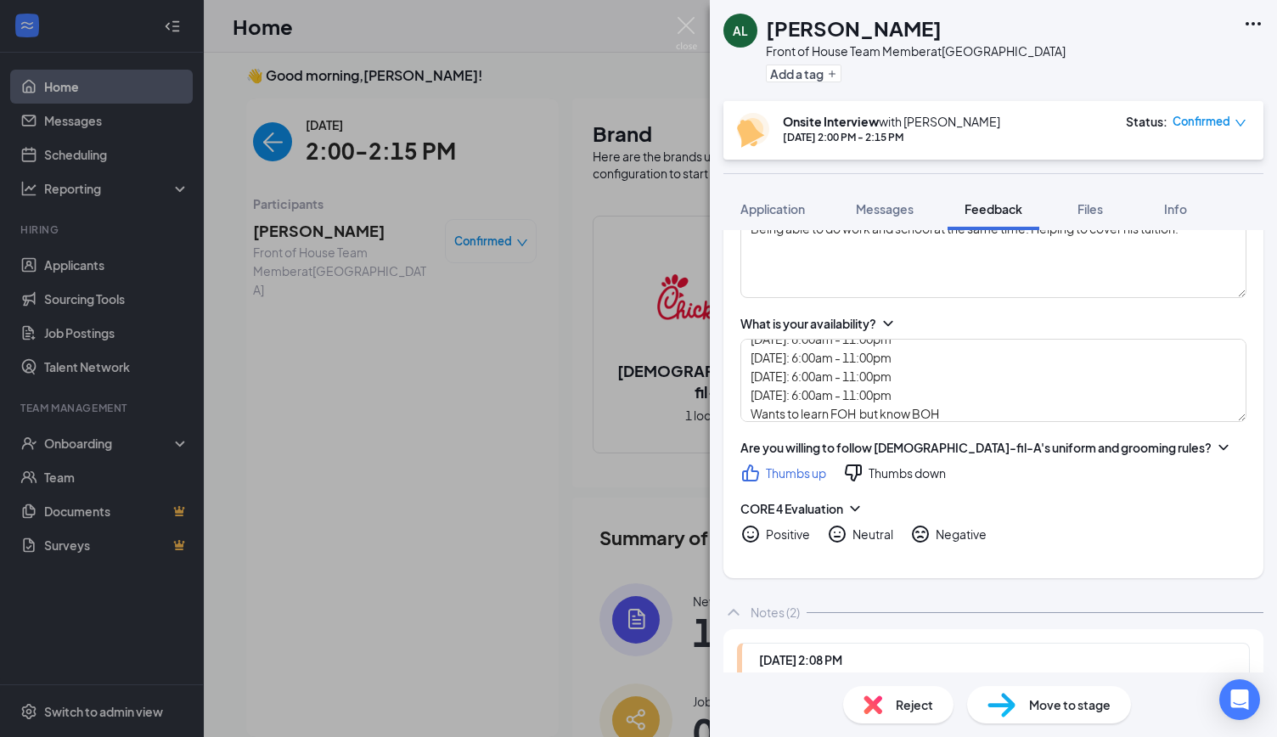
click at [794, 530] on div "Positive" at bounding box center [788, 534] width 44 height 17
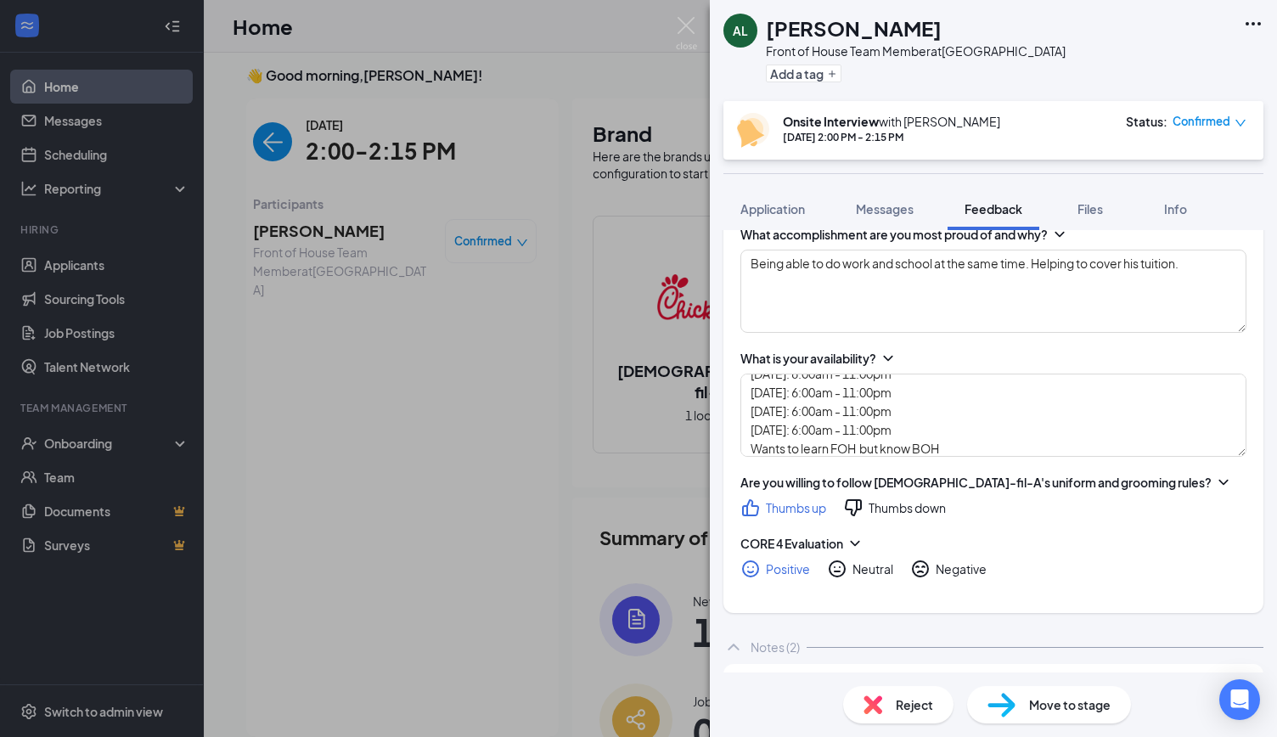
scroll to position [895, 0]
drag, startPoint x: 1074, startPoint y: 403, endPoint x: 1092, endPoint y: 315, distance: 90.1
click at [1092, 315] on textarea "Being able to do work and school at the same time. Helping to cover his tuition." at bounding box center [994, 292] width 506 height 83
click at [1014, 358] on div "What is your availability?" at bounding box center [994, 359] width 506 height 17
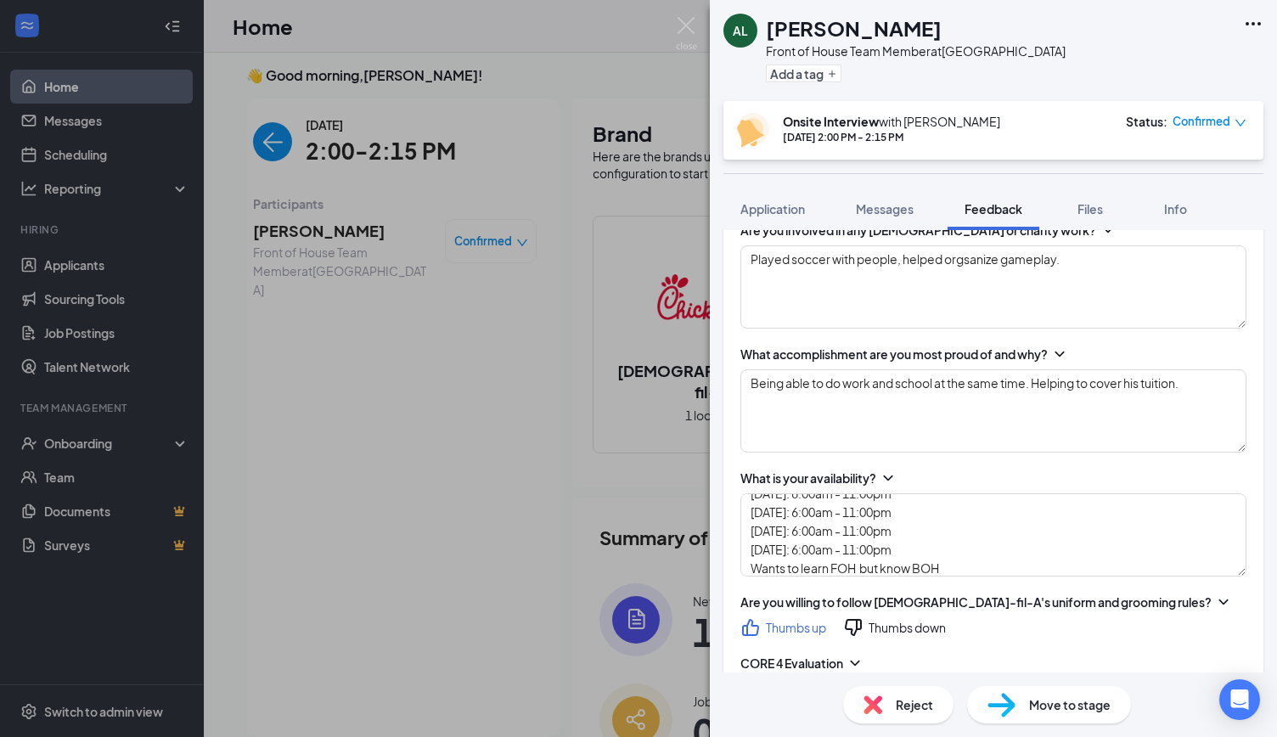
scroll to position [550, 0]
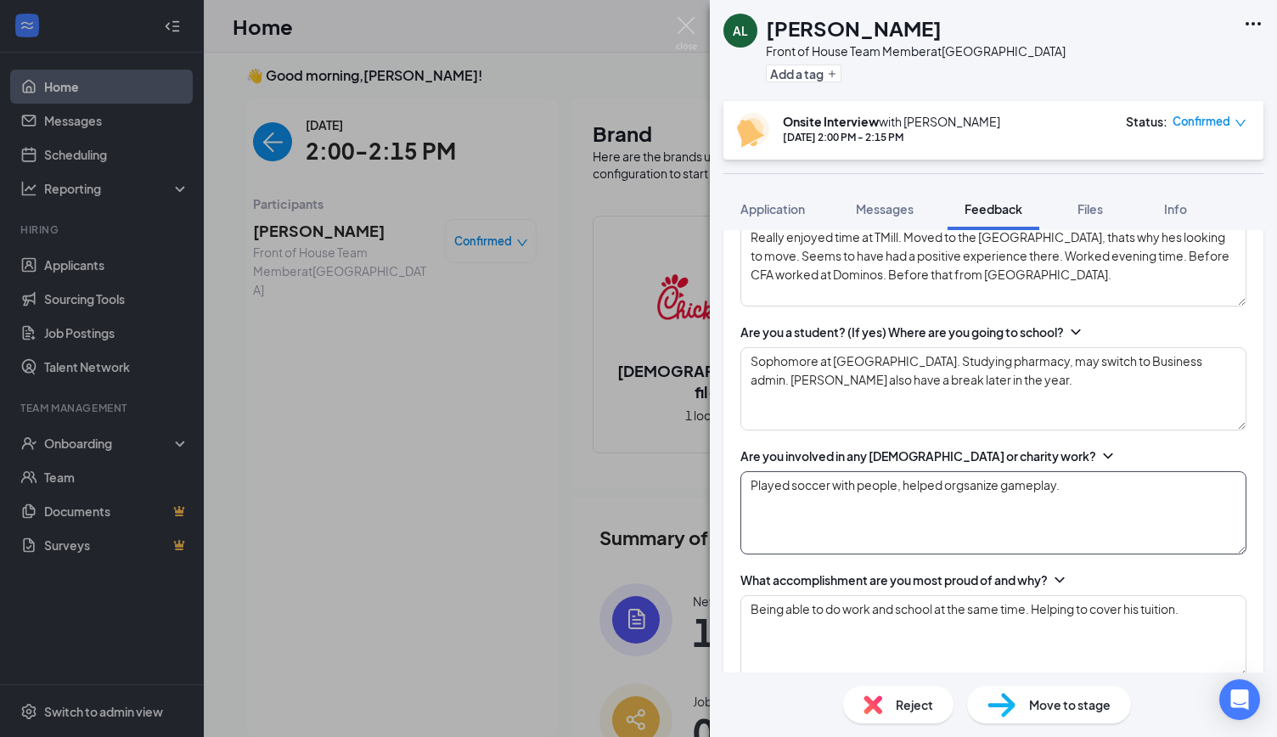
click at [972, 483] on textarea "Played soccer with people, helped orgsanize gameplay." at bounding box center [994, 512] width 506 height 83
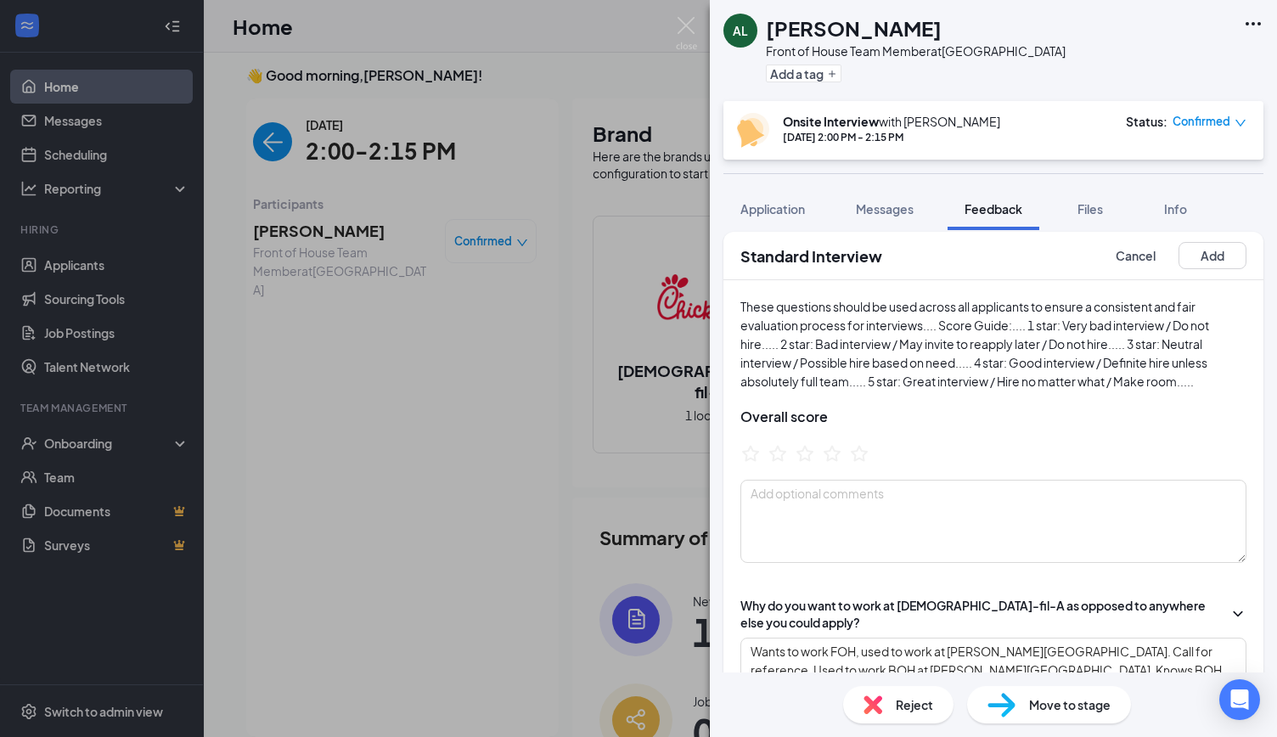
scroll to position [185, 0]
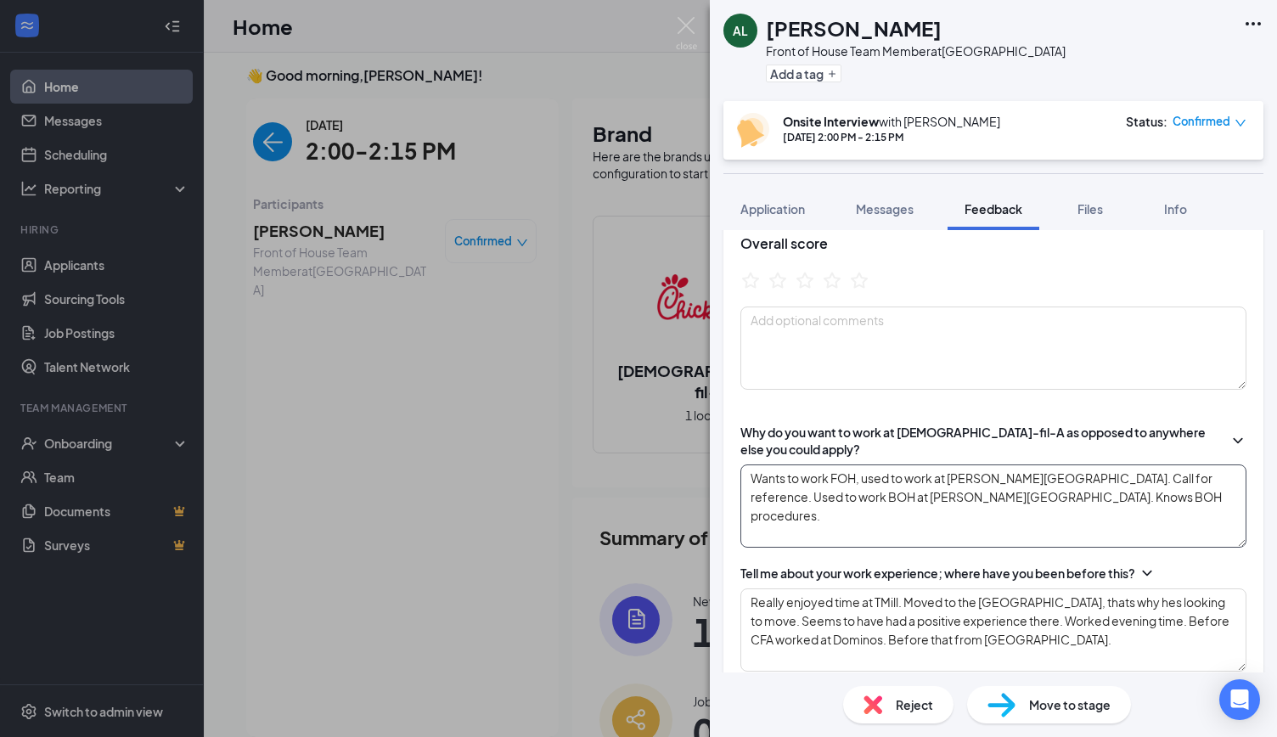
type textarea "Played soccer with people, helped organize gameplay."
click at [971, 510] on textarea "Wants to work FOH, used to work at [PERSON_NAME][GEOGRAPHIC_DATA]. Call for ref…" at bounding box center [994, 506] width 506 height 83
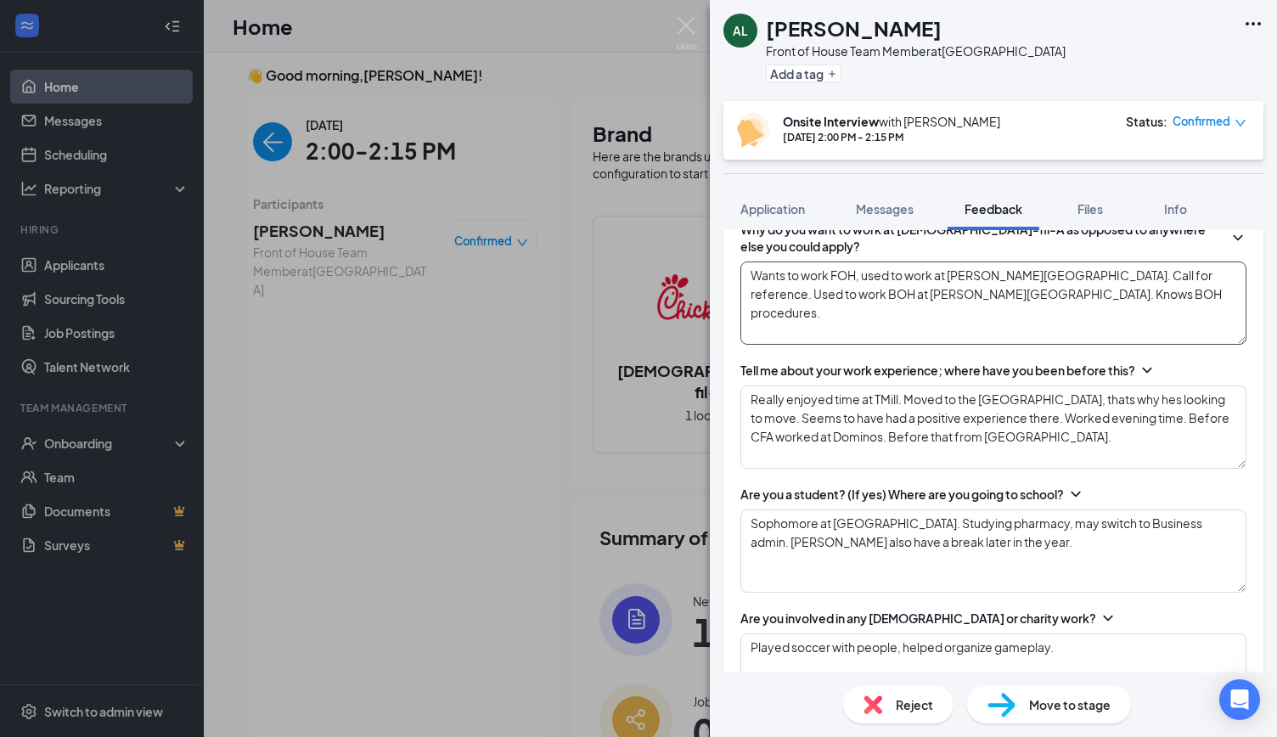
scroll to position [389, 0]
click at [1051, 394] on textarea "Really enjoyed time at TMill. Moved to the [GEOGRAPHIC_DATA], thats why hes loo…" at bounding box center [994, 426] width 506 height 83
click at [1099, 397] on textarea "Really enjoyed time at TMill. Moved to the [GEOGRAPHIC_DATA], that's why hes lo…" at bounding box center [994, 426] width 506 height 83
click at [1075, 441] on textarea "Really enjoyed time at TMill. Moved to the [GEOGRAPHIC_DATA], that's why he's l…" at bounding box center [994, 426] width 506 height 83
type textarea "Really enjoyed time at TMill. Moved to the [GEOGRAPHIC_DATA], that's why he's l…"
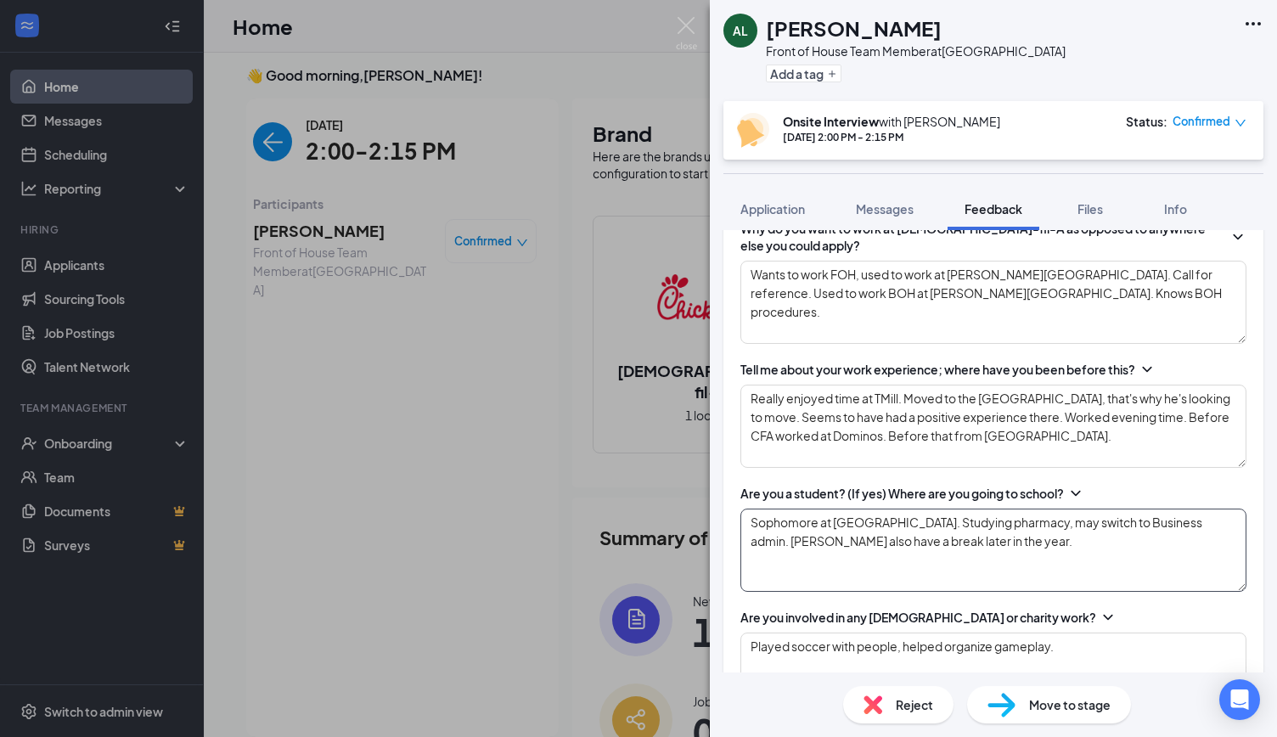
click at [979, 549] on textarea "Sophomore at [GEOGRAPHIC_DATA]. Studying pharmacy, may switch to Business admin…" at bounding box center [994, 550] width 506 height 83
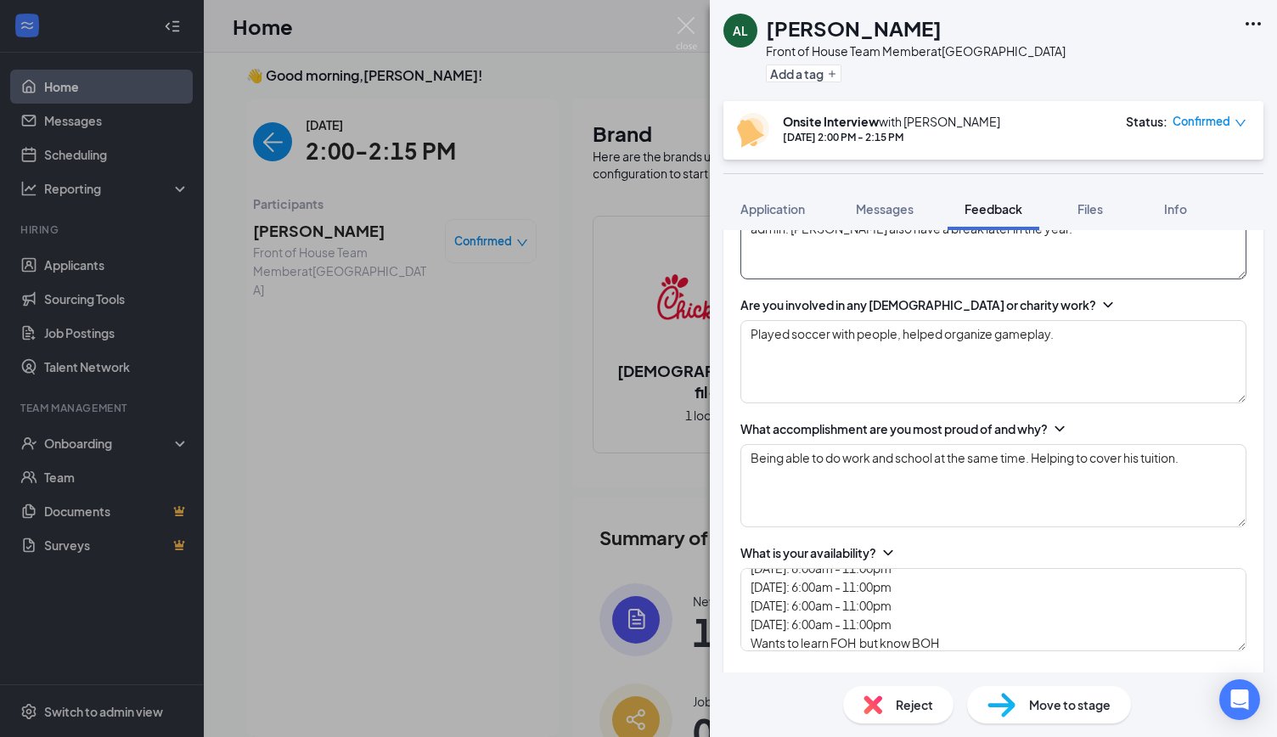
scroll to position [702, 0]
click at [1067, 345] on textarea "Played soccer with people, helped organize gameplay." at bounding box center [994, 360] width 506 height 83
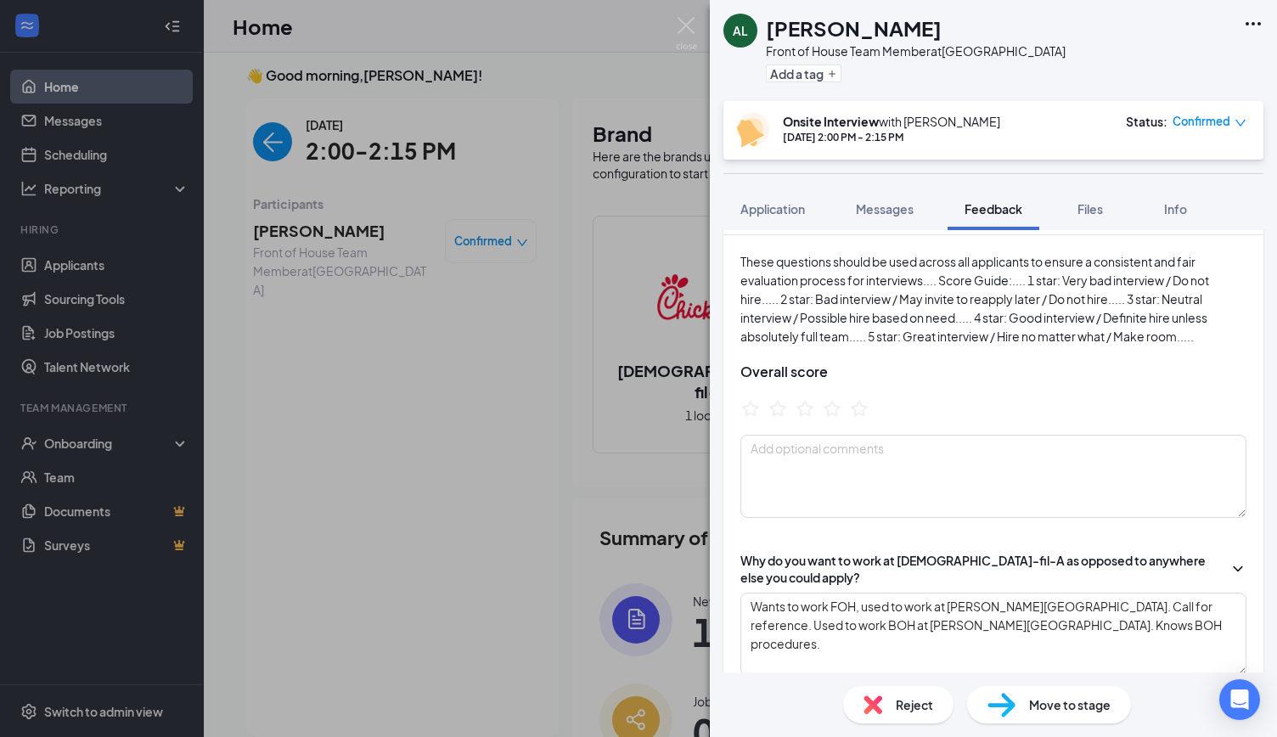
scroll to position [56, 0]
type textarea "Played soccer with people, helped organize gameplay. Did not seem to have too m…"
click at [905, 507] on textarea at bounding box center [994, 477] width 506 height 83
click at [830, 407] on icon "StarBorder" at bounding box center [832, 409] width 22 height 22
click at [831, 475] on textarea at bounding box center [994, 477] width 506 height 83
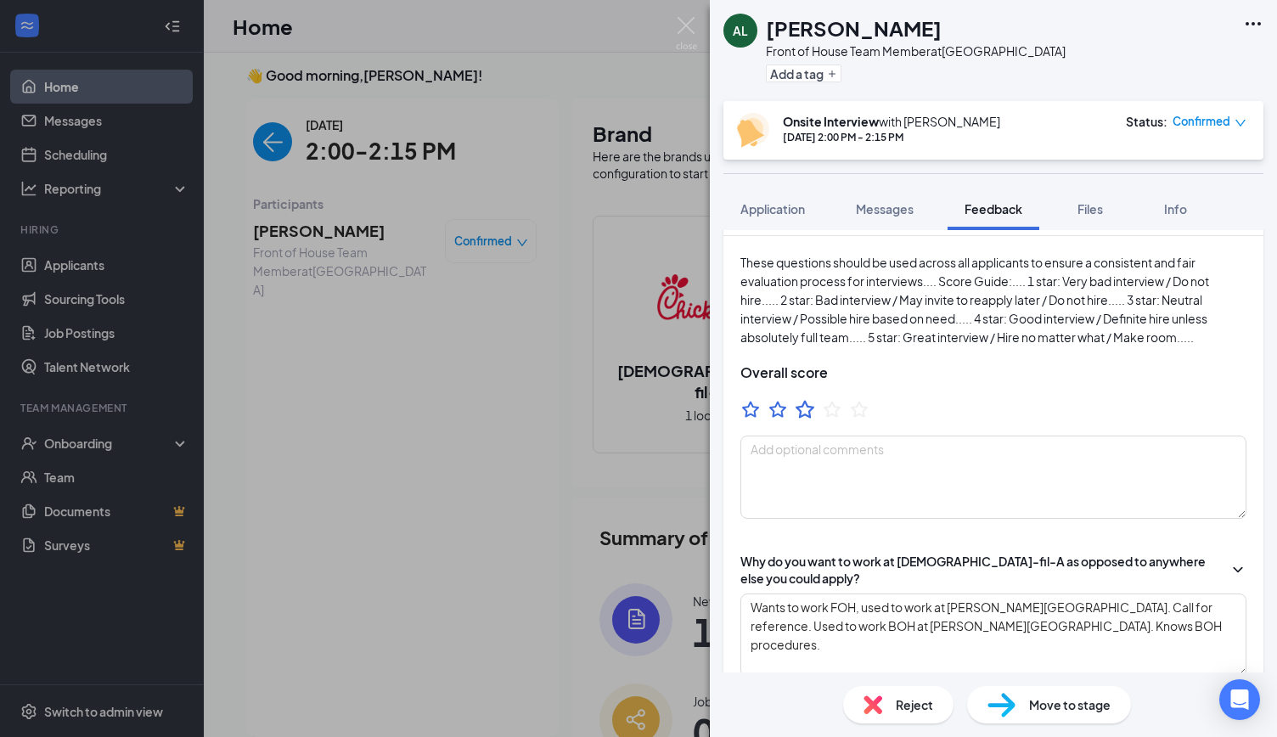
click at [809, 409] on icon "StarBorder" at bounding box center [805, 409] width 22 height 22
click at [847, 452] on textarea at bounding box center [994, 477] width 506 height 83
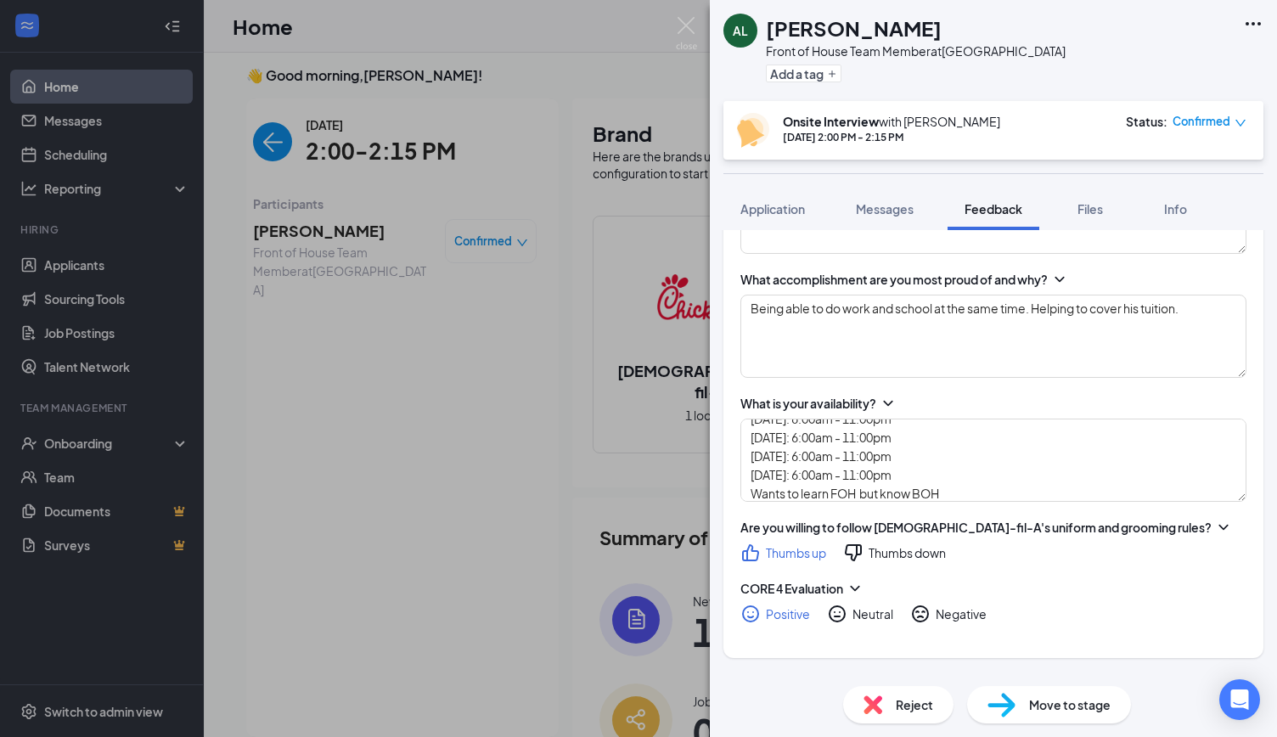
scroll to position [1196, 0]
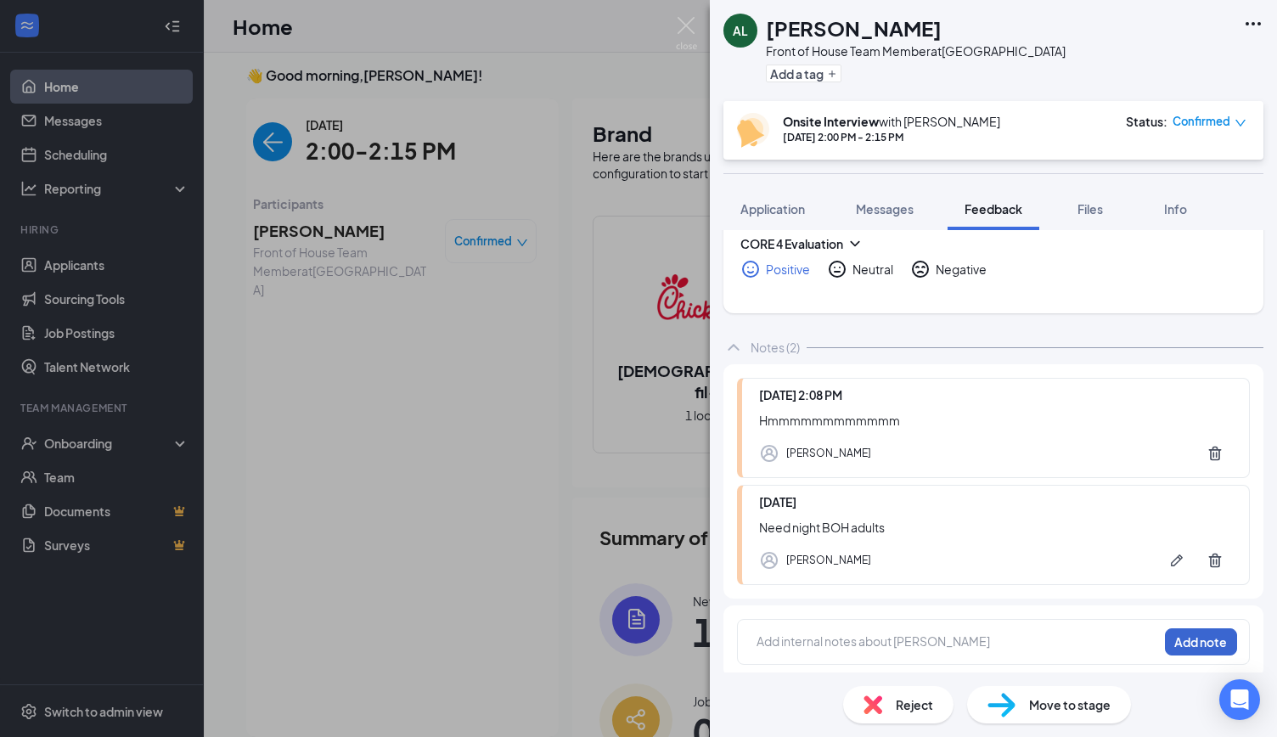
type textarea "Call for reference, may bump up to 4 star. Good interview. Slight language barr…"
click at [1187, 641] on button "Add note" at bounding box center [1201, 641] width 72 height 27
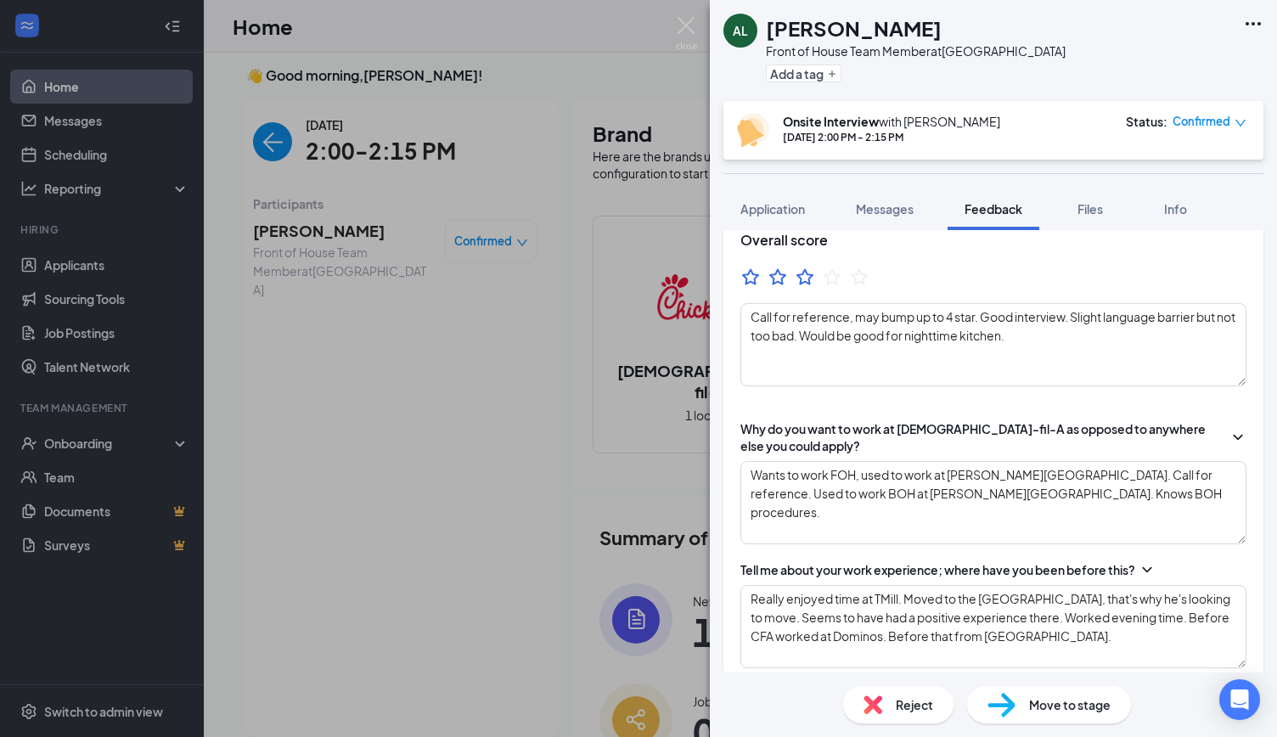
scroll to position [0, 0]
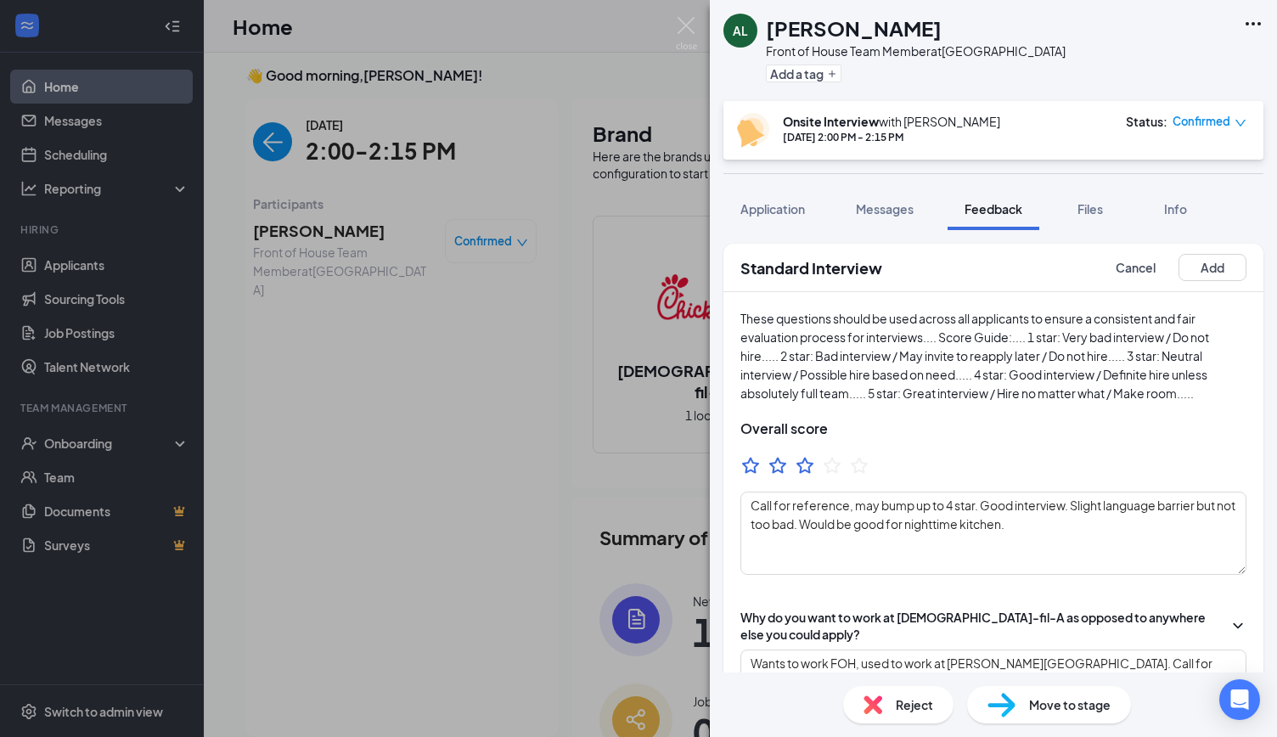
drag, startPoint x: 1203, startPoint y: 260, endPoint x: 1223, endPoint y: 241, distance: 27.7
click at [1223, 241] on div "Standard Interview Cancel Add These questions should be used across all applica…" at bounding box center [993, 451] width 567 height 442
click at [1196, 275] on button "Add" at bounding box center [1213, 267] width 68 height 27
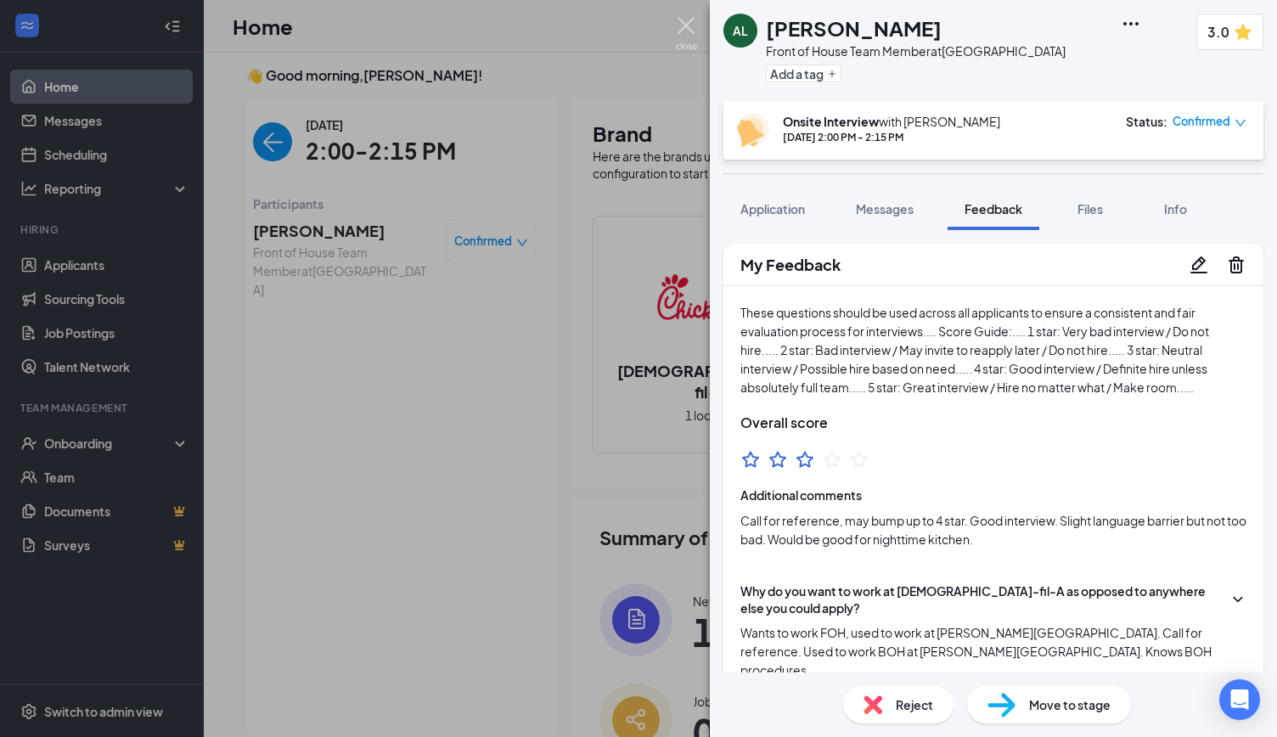
click at [685, 27] on img at bounding box center [686, 33] width 21 height 33
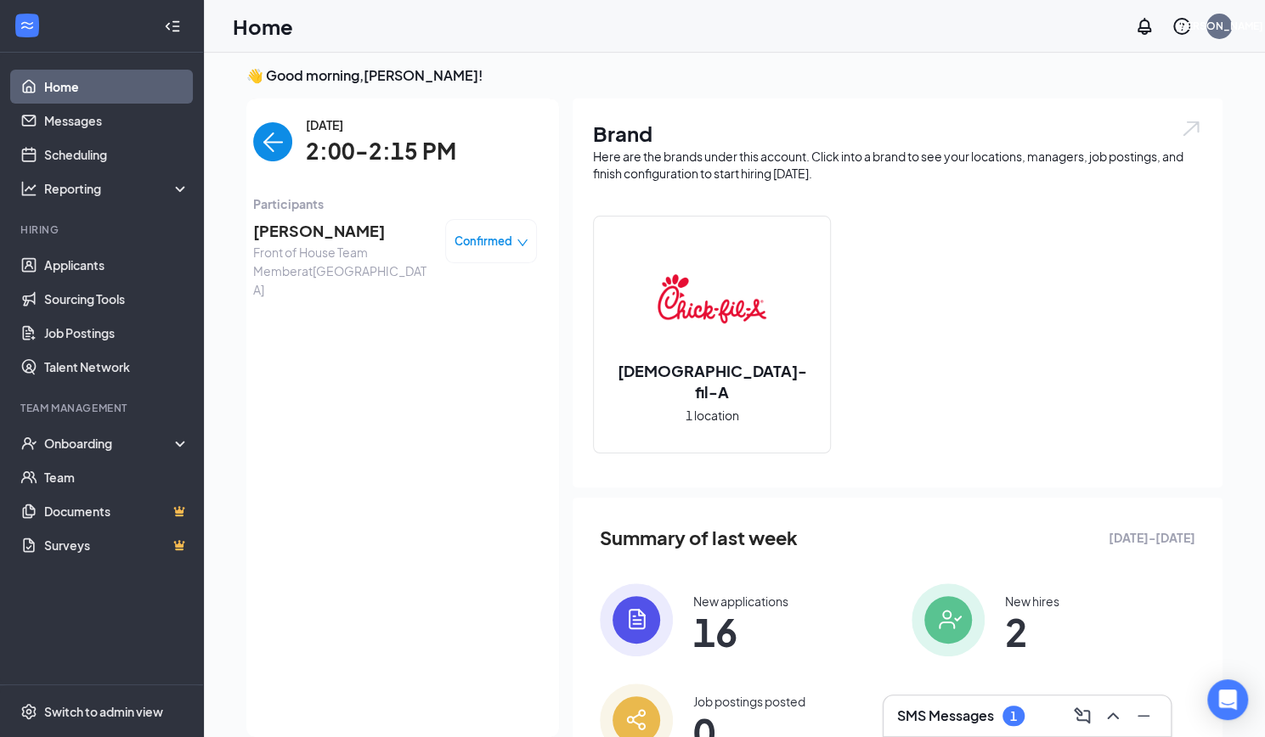
click at [270, 144] on img "back-button" at bounding box center [272, 141] width 39 height 39
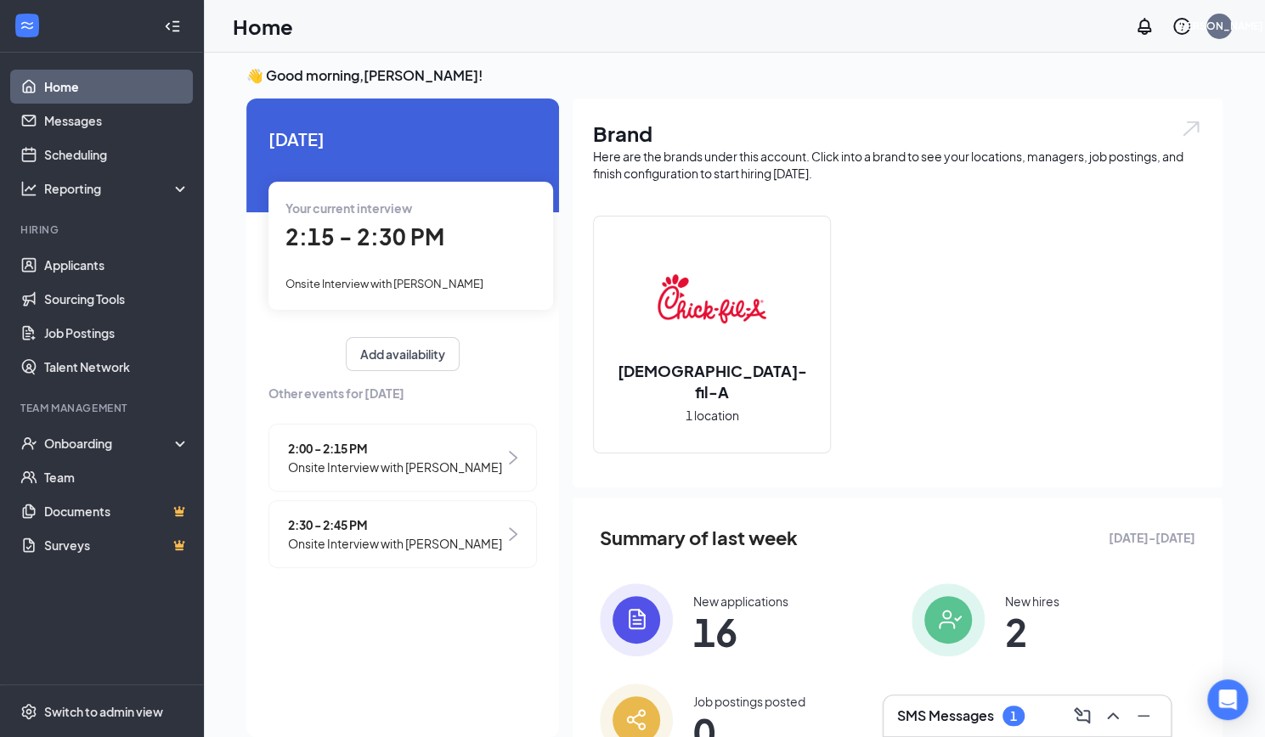
click at [386, 235] on span "2:15 - 2:30 PM" at bounding box center [364, 237] width 159 height 28
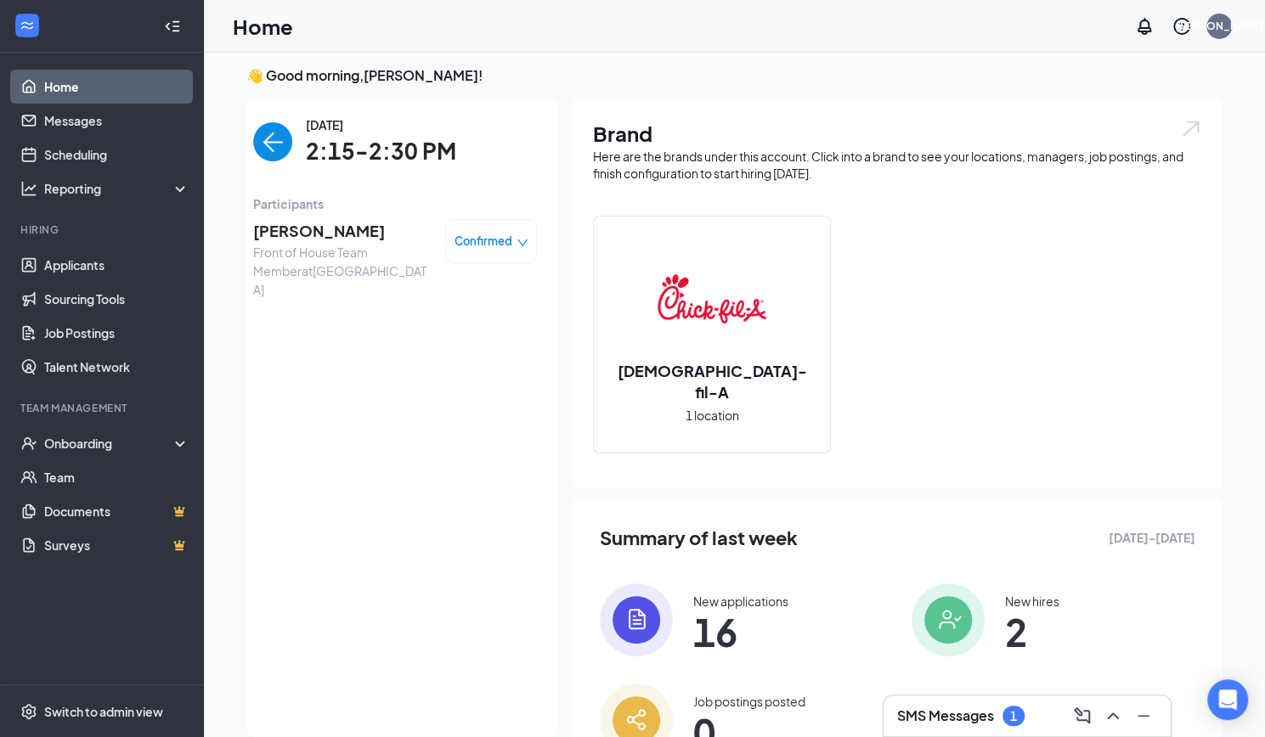
click at [292, 230] on span "[PERSON_NAME]" at bounding box center [342, 231] width 178 height 24
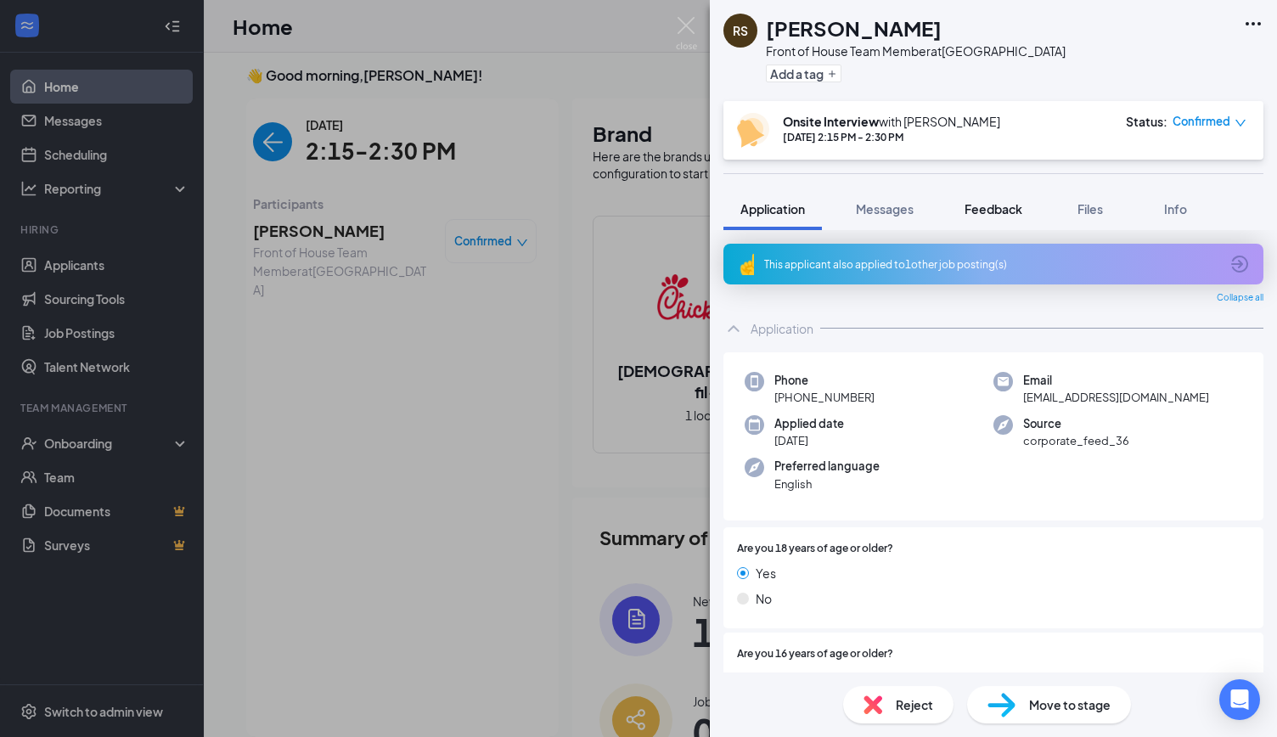
click at [995, 221] on button "Feedback" at bounding box center [994, 209] width 92 height 42
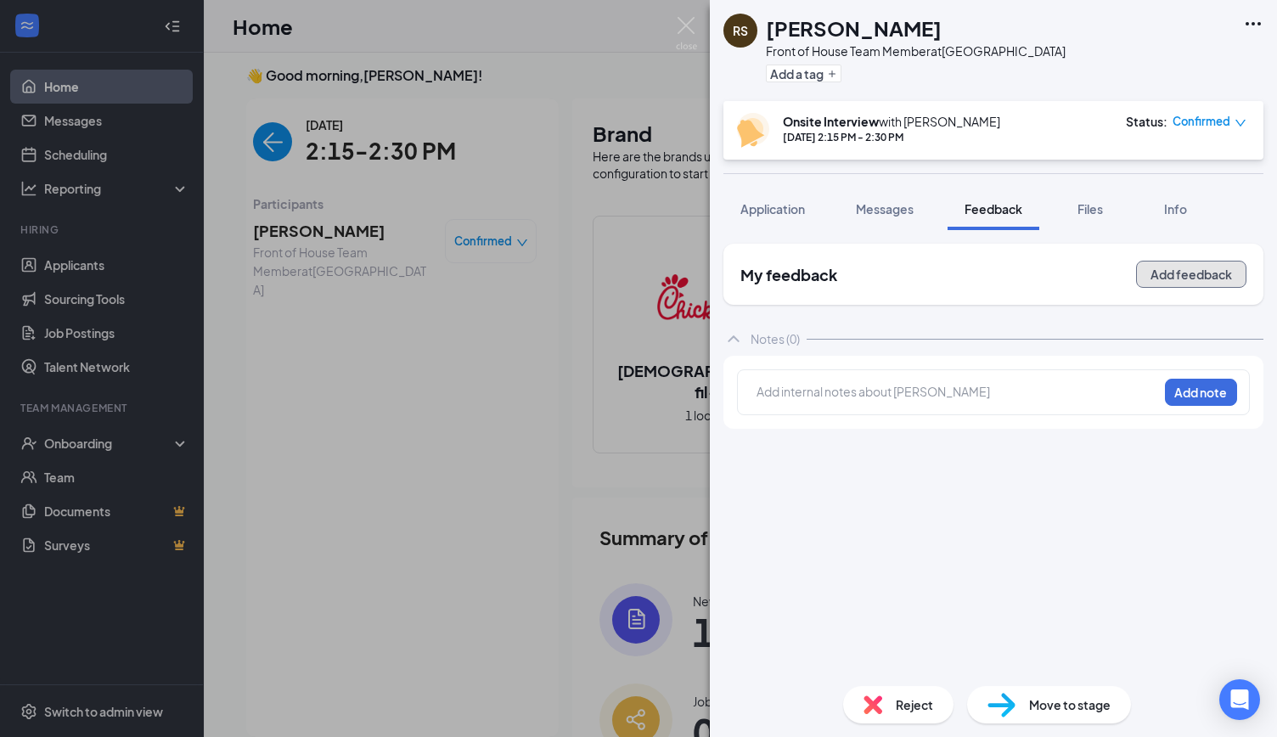
click at [1165, 276] on button "Add feedback" at bounding box center [1191, 274] width 110 height 27
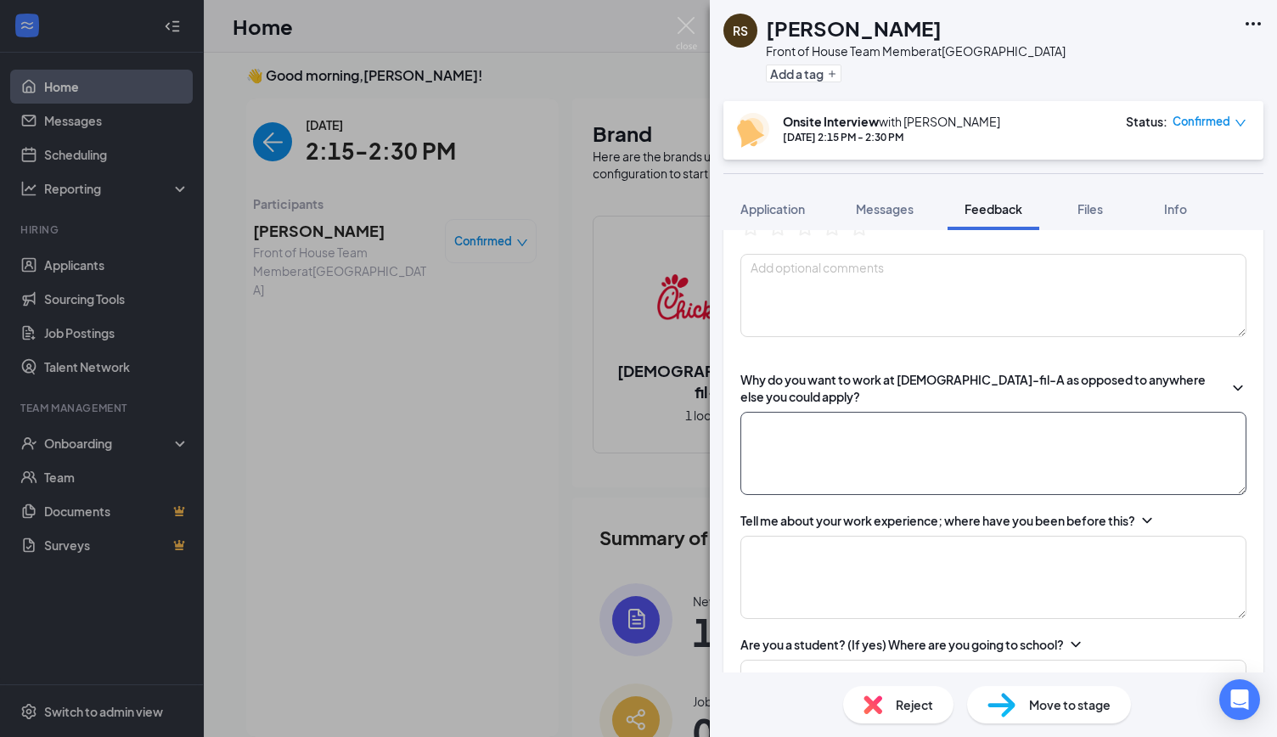
scroll to position [239, 0]
click at [909, 432] on textarea at bounding box center [994, 452] width 506 height 83
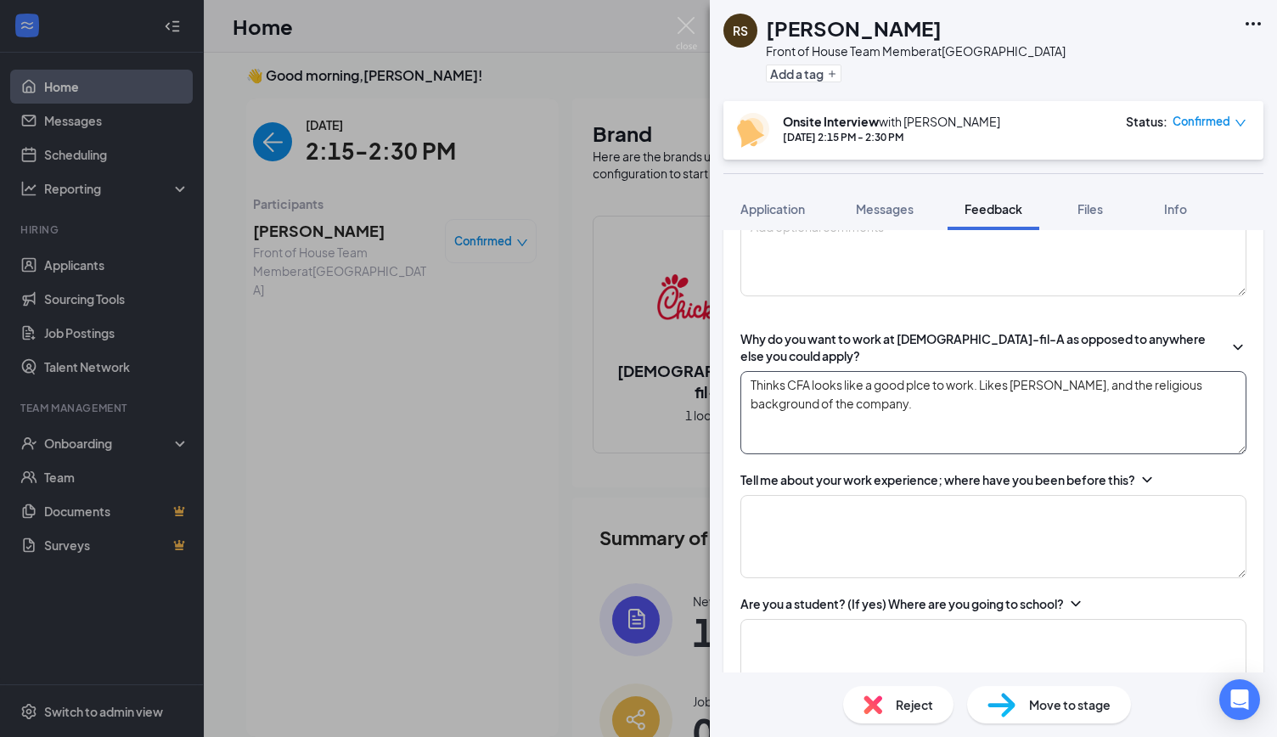
scroll to position [285, 0]
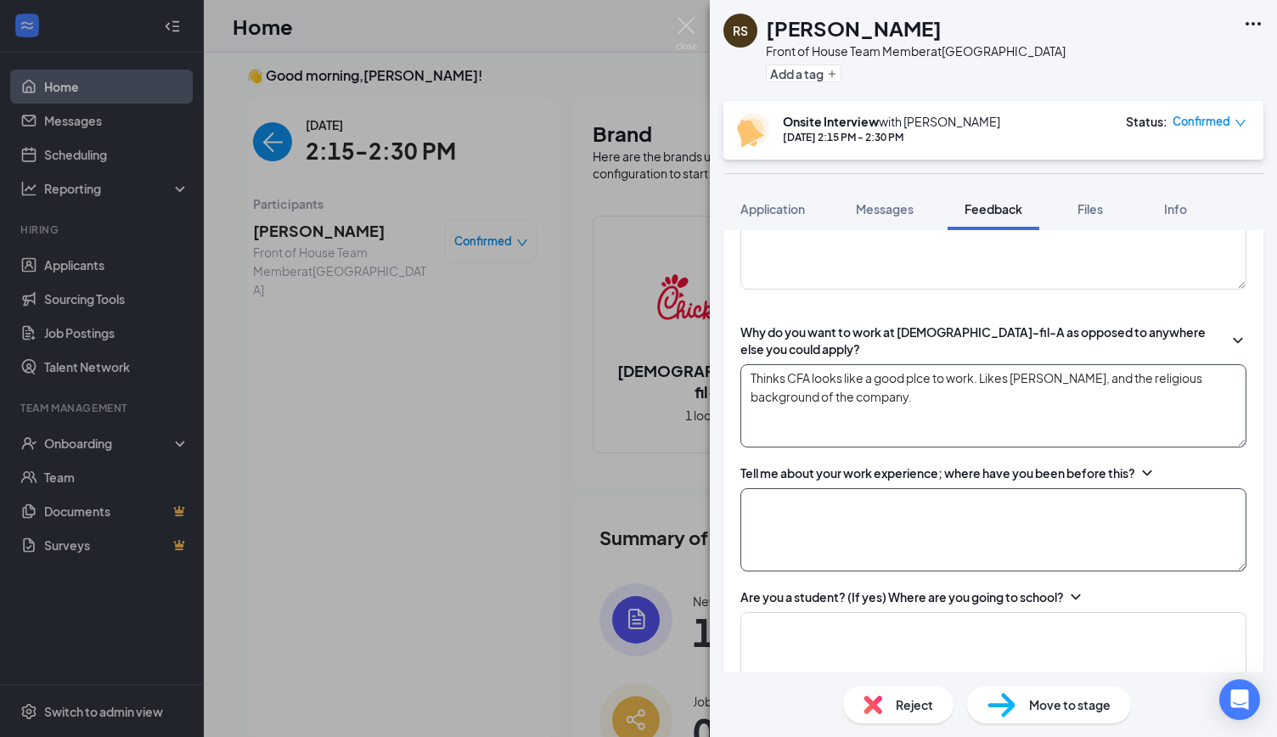
type textarea "Thinks CFA looks like a good plce to work. Likes [PERSON_NAME], and the religio…"
click at [890, 529] on textarea at bounding box center [994, 529] width 506 height 83
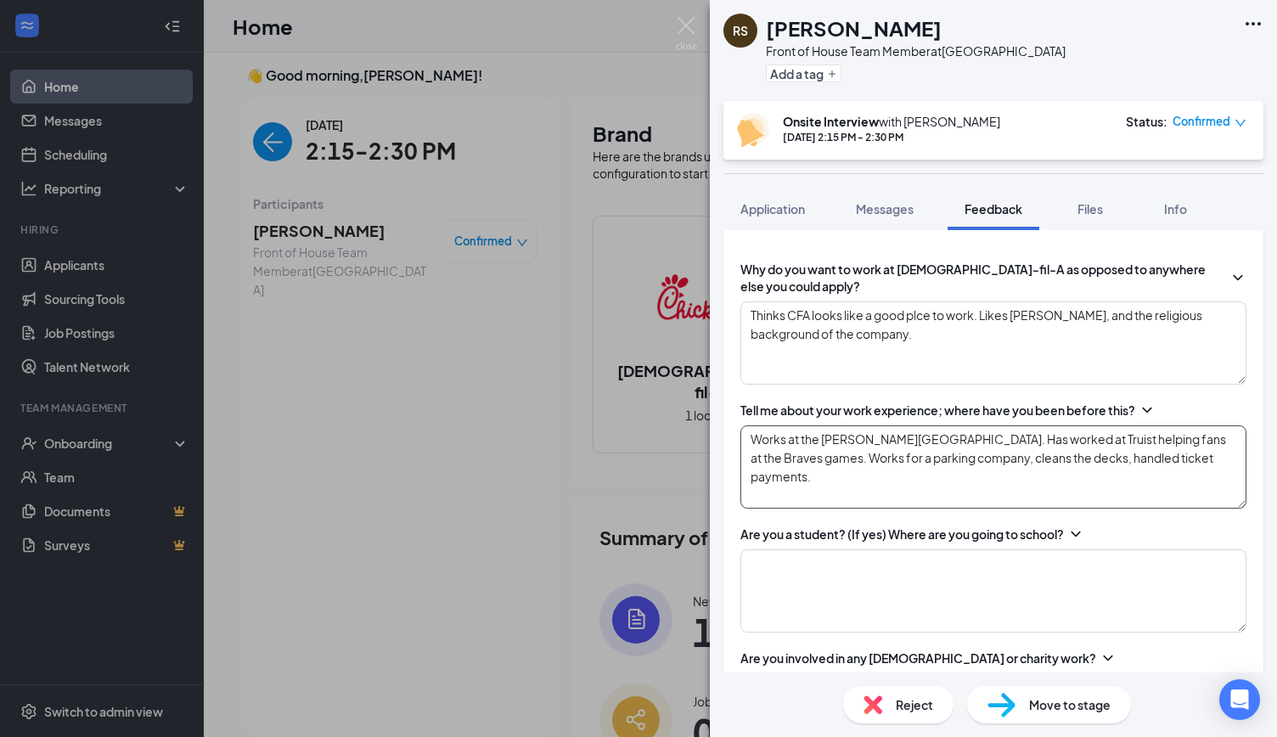
scroll to position [469, 0]
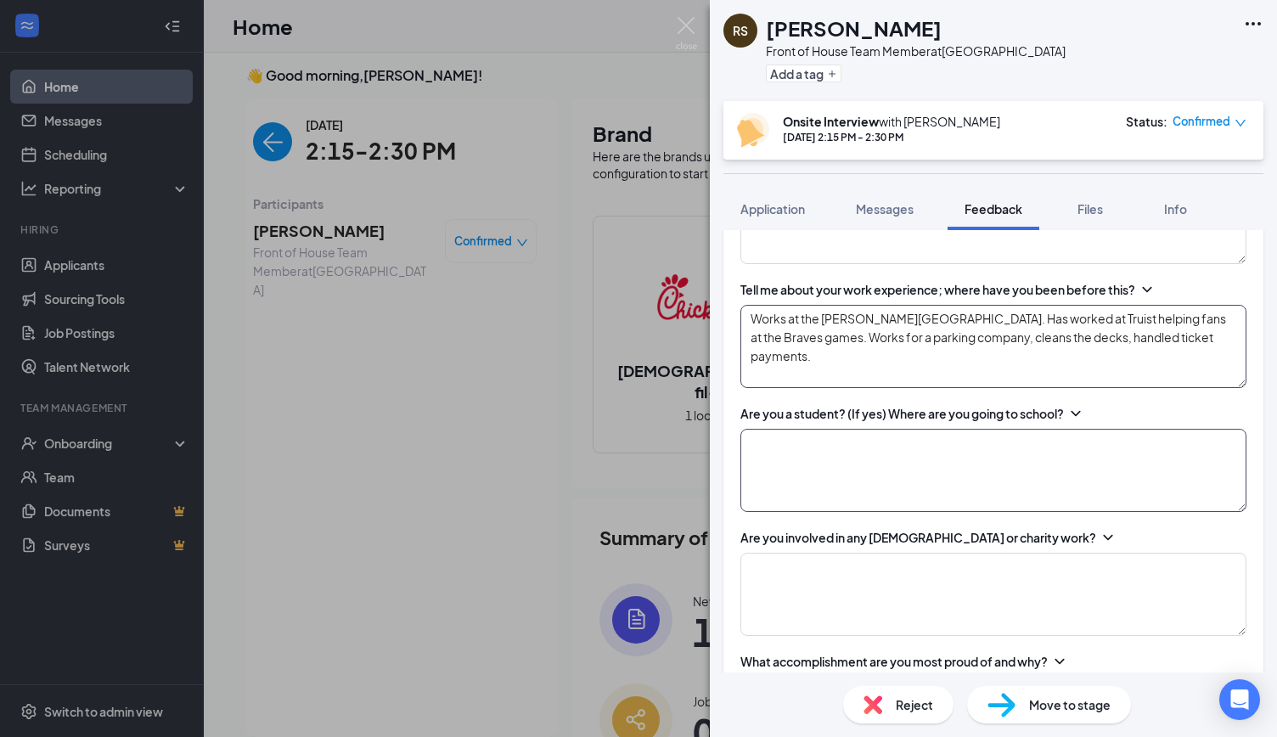
type textarea "Works at the [PERSON_NAME][GEOGRAPHIC_DATA]. Has worked at Truist helping fans …"
click at [965, 471] on textarea at bounding box center [994, 470] width 506 height 83
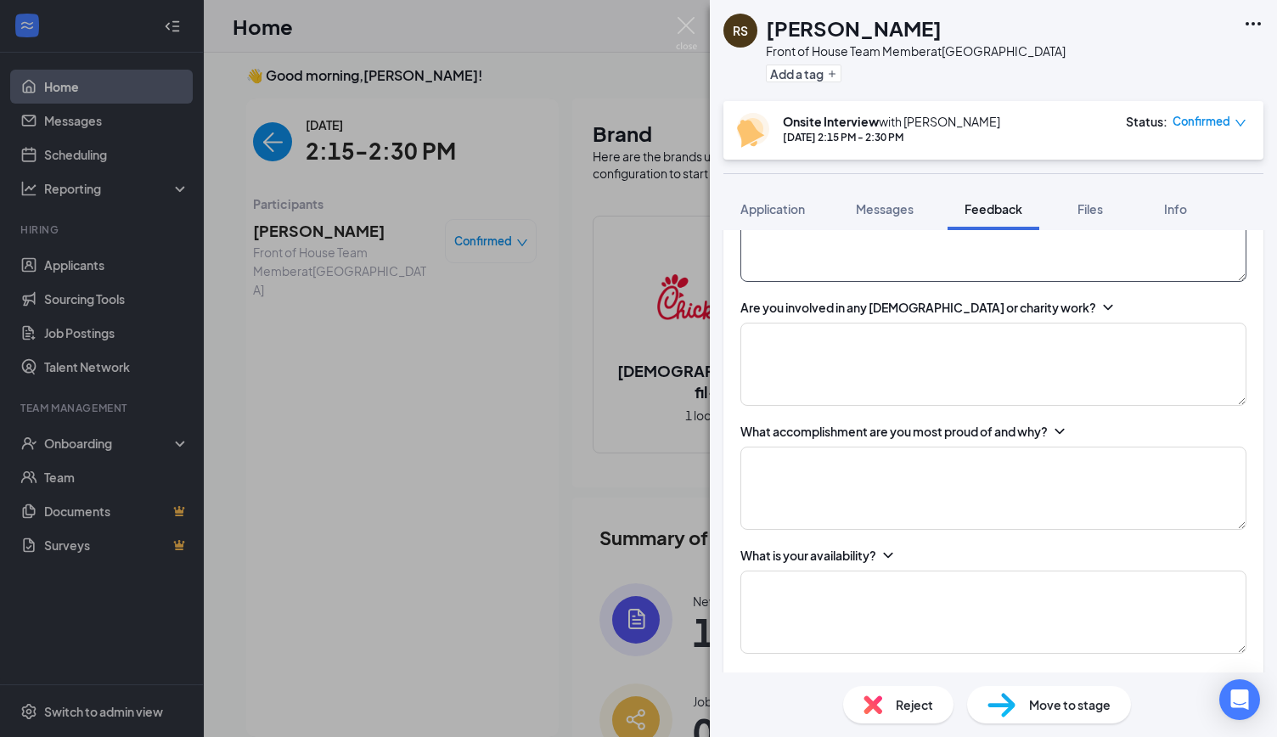
scroll to position [703, 0]
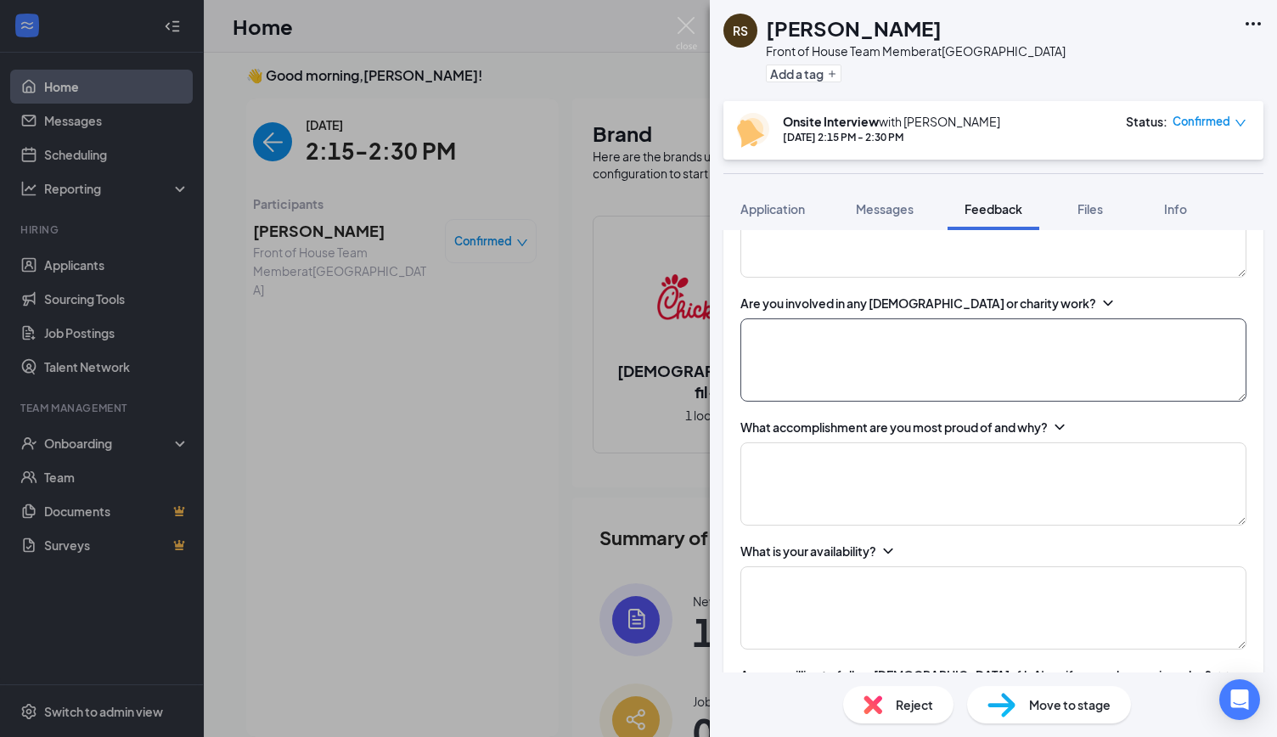
click at [847, 343] on textarea at bounding box center [994, 359] width 506 height 83
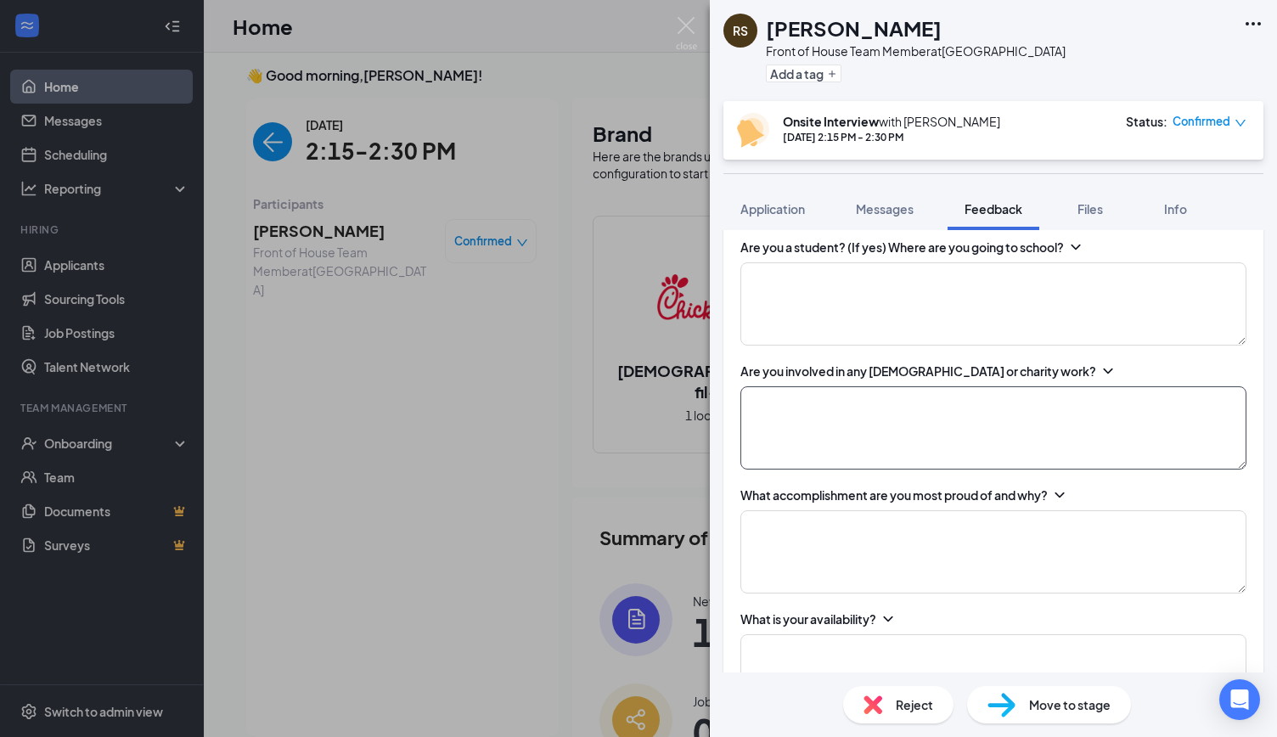
scroll to position [644, 0]
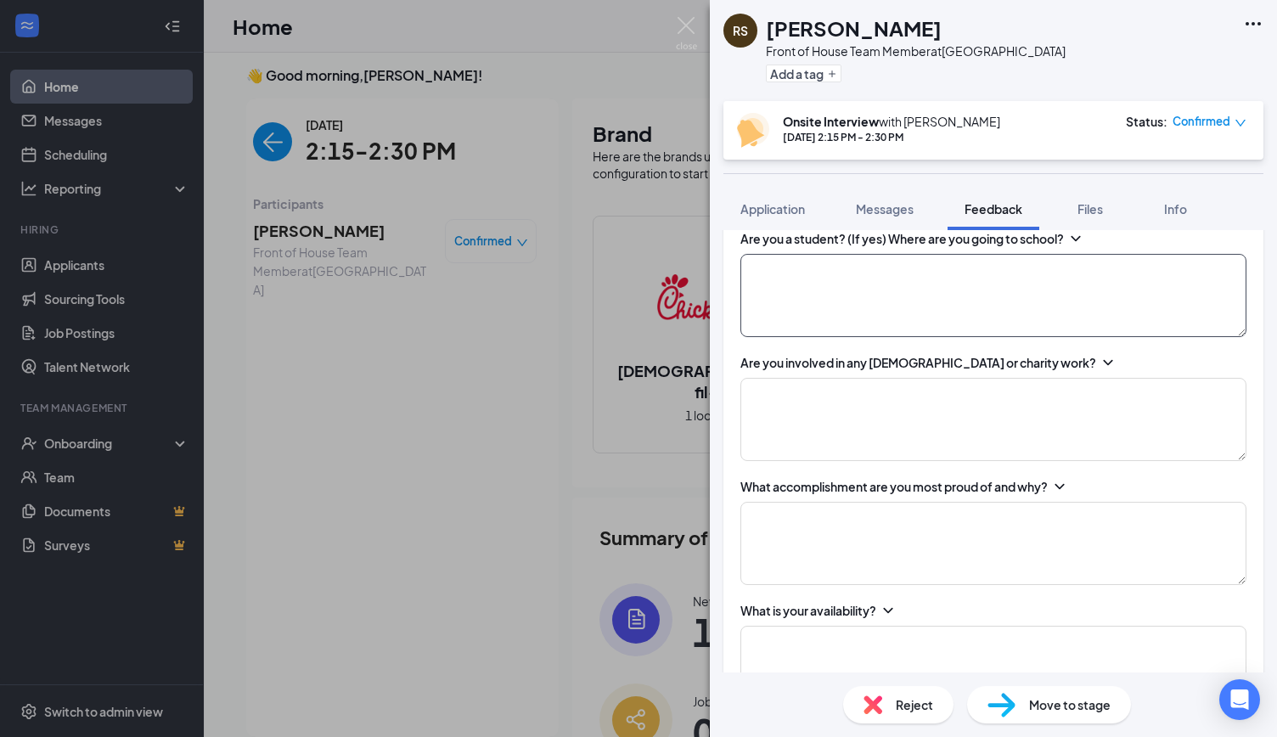
click at [861, 291] on textarea at bounding box center [994, 295] width 506 height 83
type textarea "M"
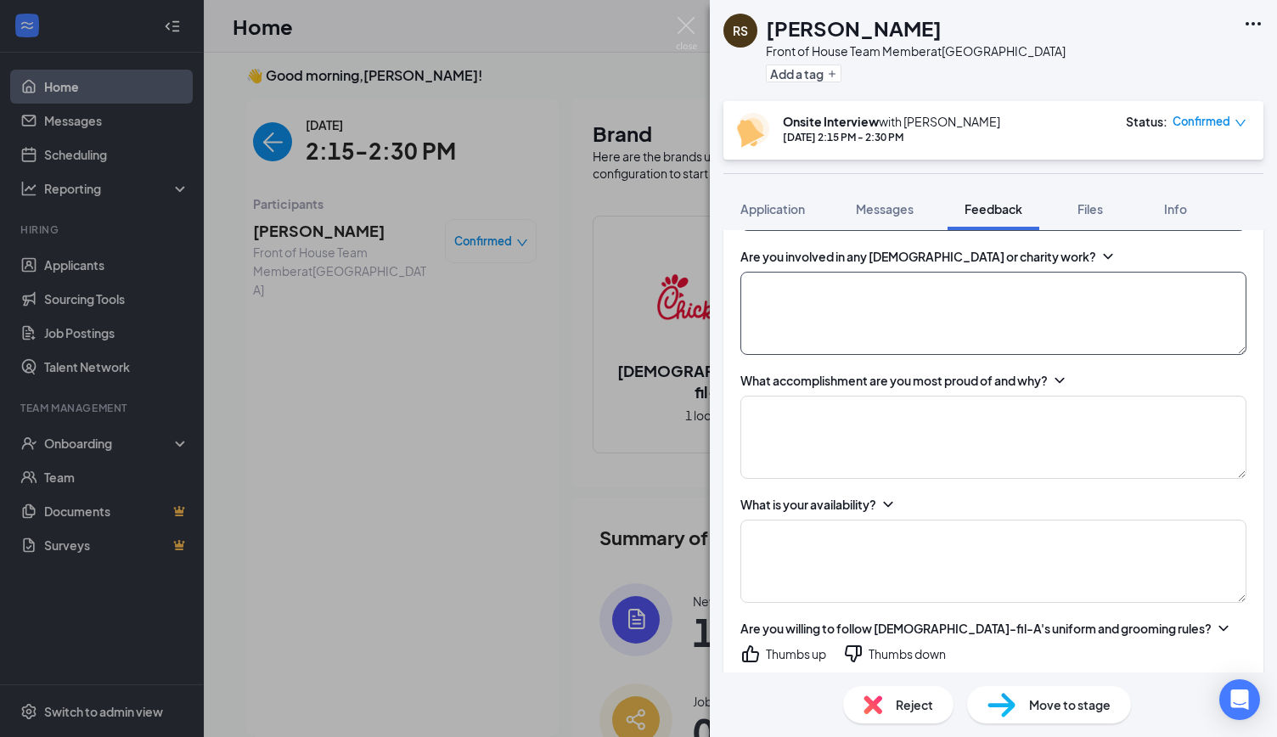
scroll to position [752, 0]
type textarea "Not a student"
click at [839, 300] on textarea at bounding box center [994, 311] width 506 height 83
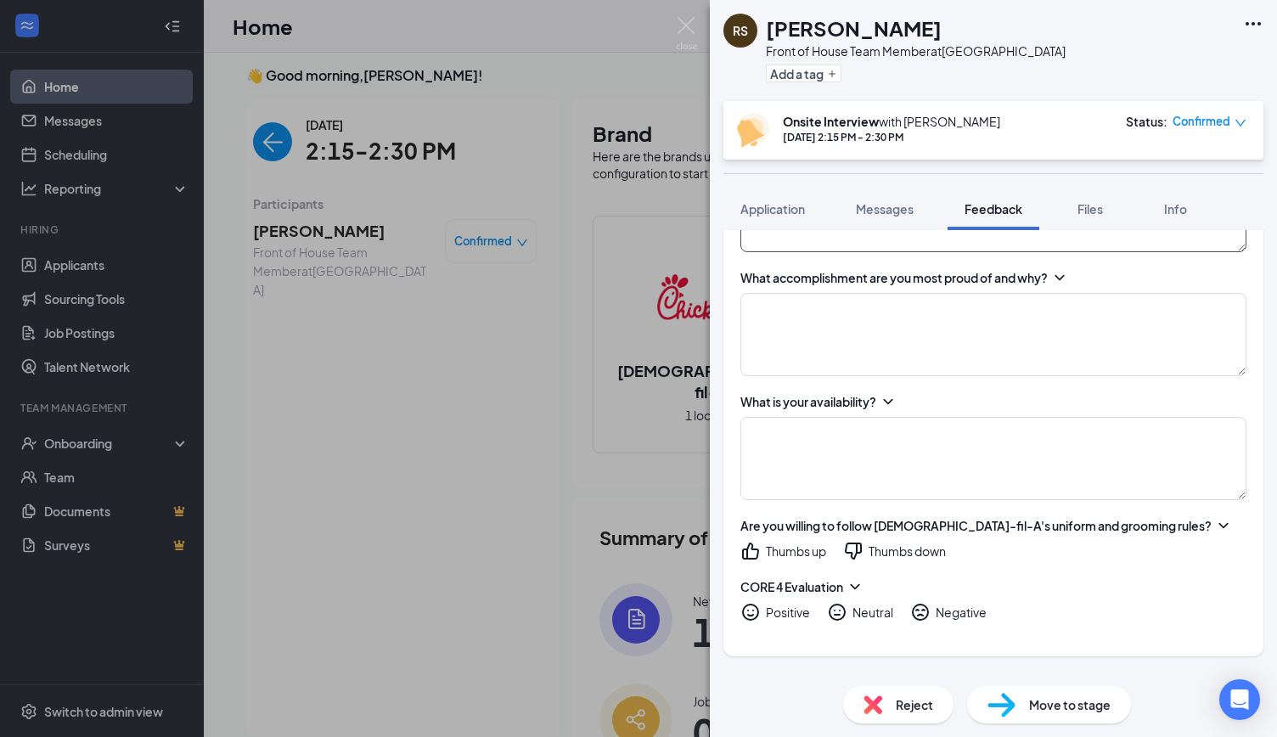
scroll to position [855, 0]
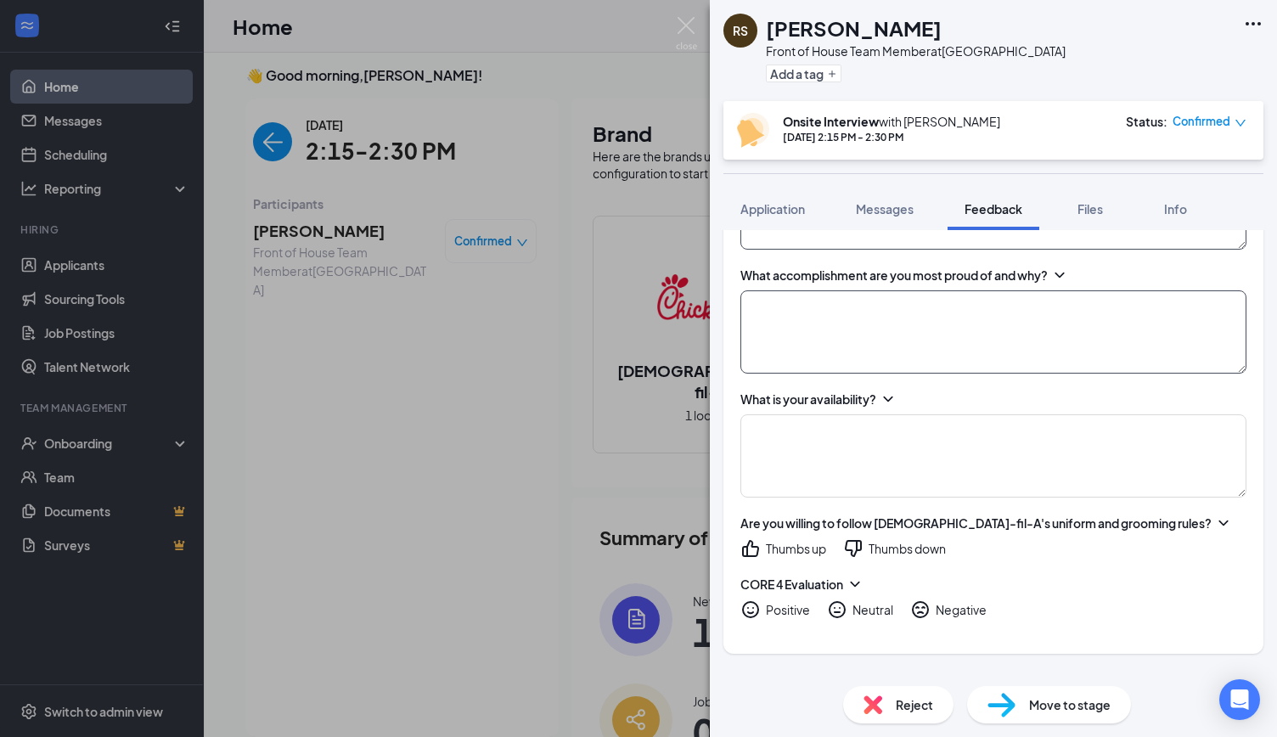
type textarea "Not involved."
click at [837, 303] on textarea at bounding box center [994, 331] width 506 height 83
type textarea "F"
type textarea "G"
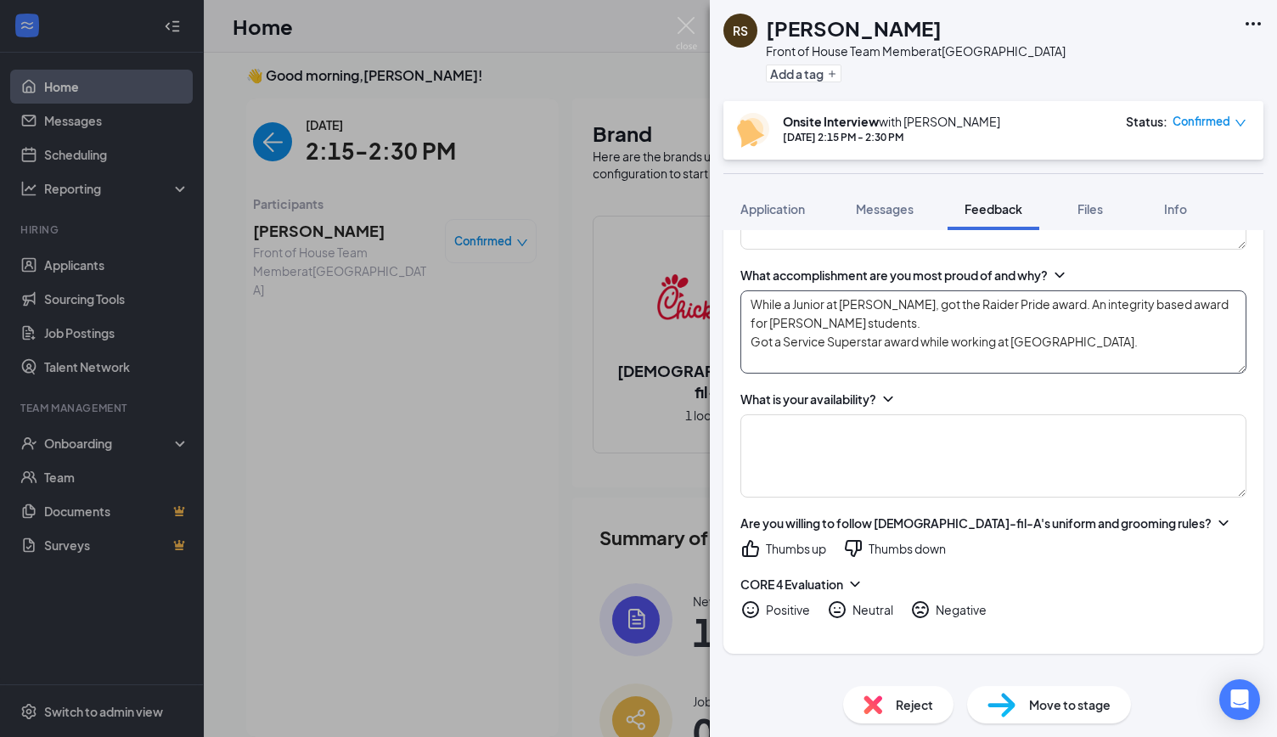
click at [830, 359] on textarea "While a Junior at [PERSON_NAME], got the Raider Pride award. An integrity based…" at bounding box center [994, 331] width 506 height 83
click at [1043, 345] on textarea "While a Junior at [PERSON_NAME], got the Raider Pride award. An integrity based…" at bounding box center [994, 331] width 506 height 83
click at [1101, 332] on textarea "While a Junior at [PERSON_NAME], got the Raider Pride award. An integrity based…" at bounding box center [994, 331] width 506 height 83
type textarea "While a Junior at [PERSON_NAME], got the Raider Pride award. An integrity based…"
click at [852, 439] on textarea at bounding box center [994, 455] width 506 height 83
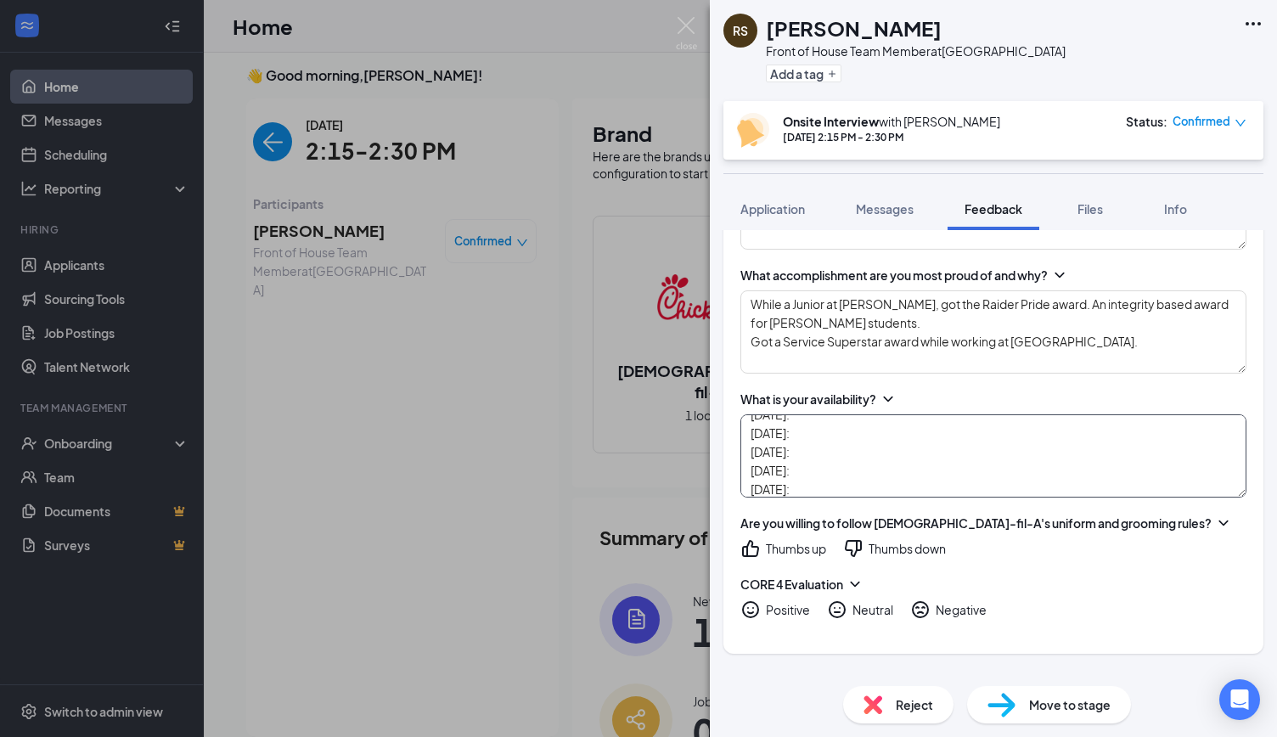
scroll to position [0, 0]
click at [837, 417] on textarea "[DATE]: [DATE]: [DATE]: [DATE]: [DATE]: [DATE]:" at bounding box center [994, 455] width 506 height 83
click at [851, 441] on textarea "[DATE]: 6:00am - [DATE]: [DATE]: [DATE]: [DATE]: [DATE]:" at bounding box center [994, 455] width 506 height 83
click at [862, 429] on textarea "[DATE]: 6:00am - [DATE]: 6:00am - 5:00pm [DATE]: [DATE]: [DATE]: [DATE]:" at bounding box center [994, 455] width 506 height 83
click at [844, 471] on textarea "[DATE]: 6:00am - 10:00pm [DATE]: 6:00am - 5:00pm [DATE]: [DATE]: [DATE]: [DATE]:" at bounding box center [994, 455] width 506 height 83
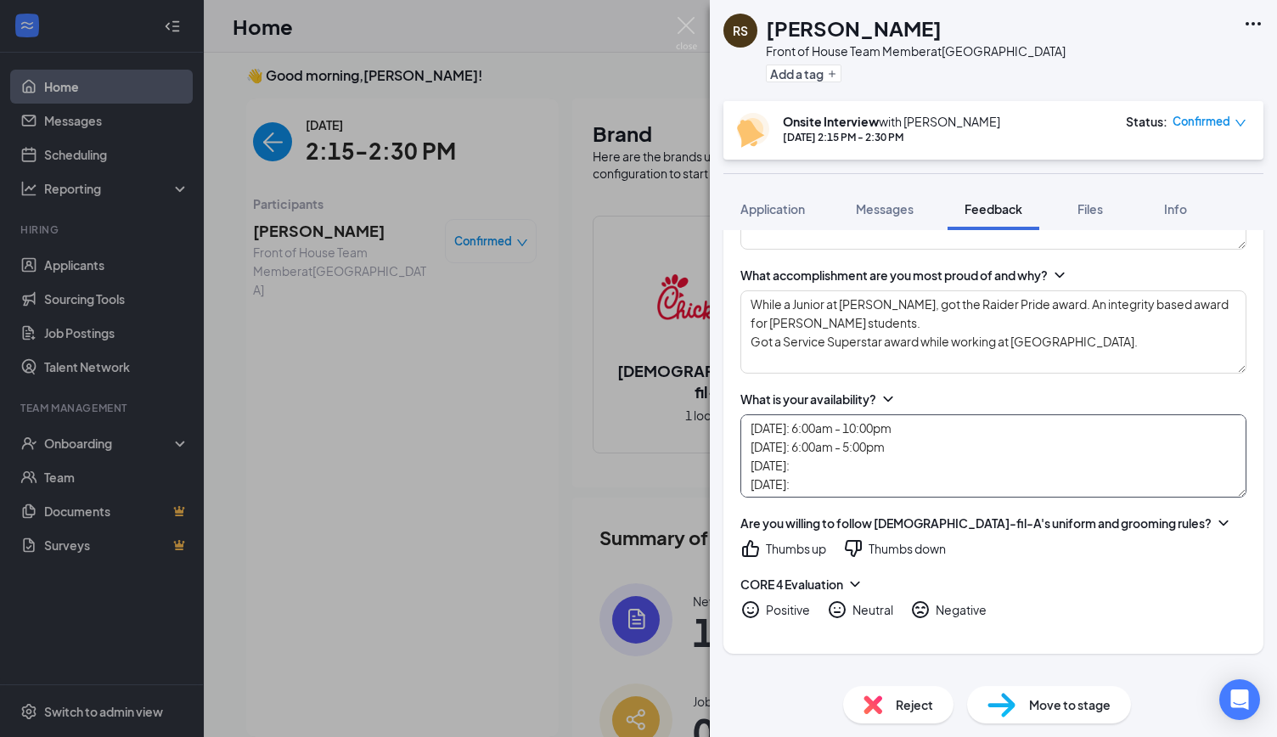
click at [854, 459] on textarea "[DATE]: 6:00am - 10:00pm [DATE]: 6:00am - 5:00pm [DATE]: [DATE]: [DATE]: [DATE]:" at bounding box center [994, 455] width 506 height 83
click at [893, 461] on textarea "[DATE]: 6:00am - 10:00pm [DATE]: 6:00am - 5:00pm [DATE]: 6:00am - 10:00pm [DATE…" at bounding box center [994, 455] width 506 height 83
click at [822, 469] on textarea "[DATE]: 6:00am - 10:00pm [DATE]: 6:00am - 5:00pm [DATE]: 6:00am - 10:00pm [DATE…" at bounding box center [994, 455] width 506 height 83
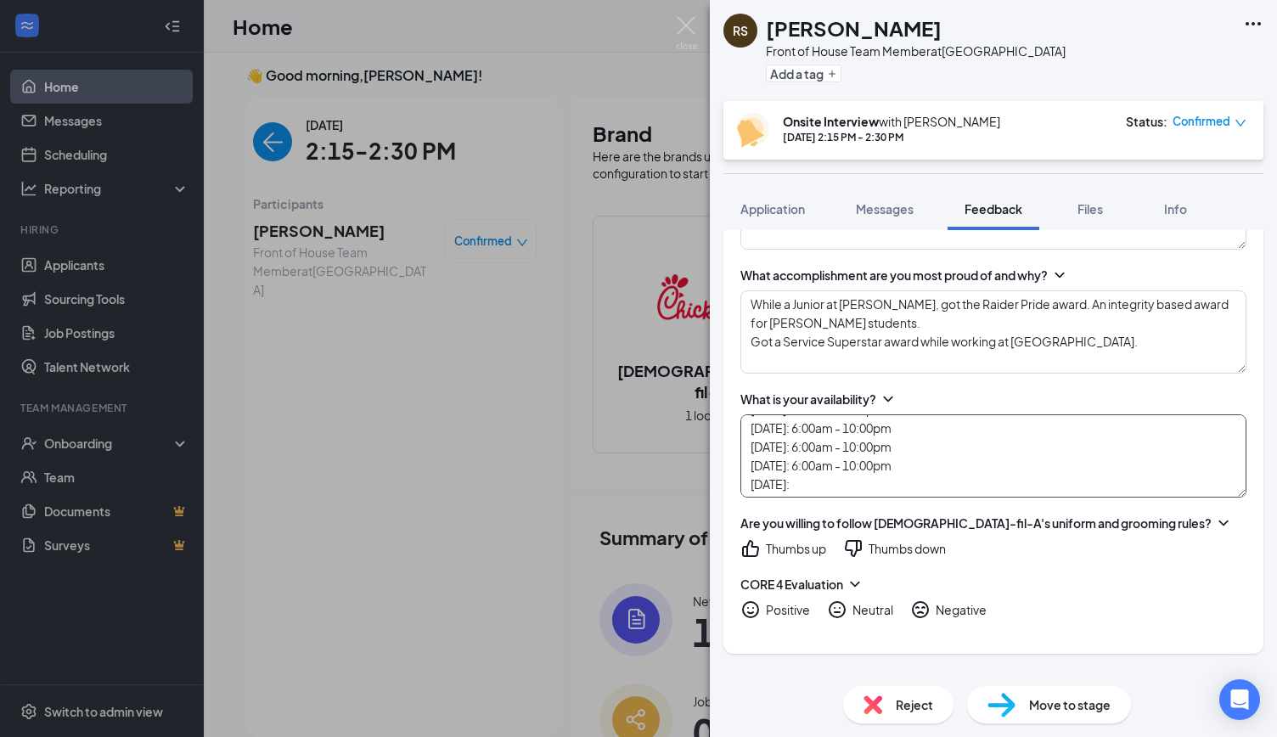
click at [834, 476] on textarea "[DATE]: 6:00am - 10:00pm [DATE]: 6:00am - 5:00pm [DATE]: 6:00am - 10:00pm [DATE…" at bounding box center [994, 455] width 506 height 83
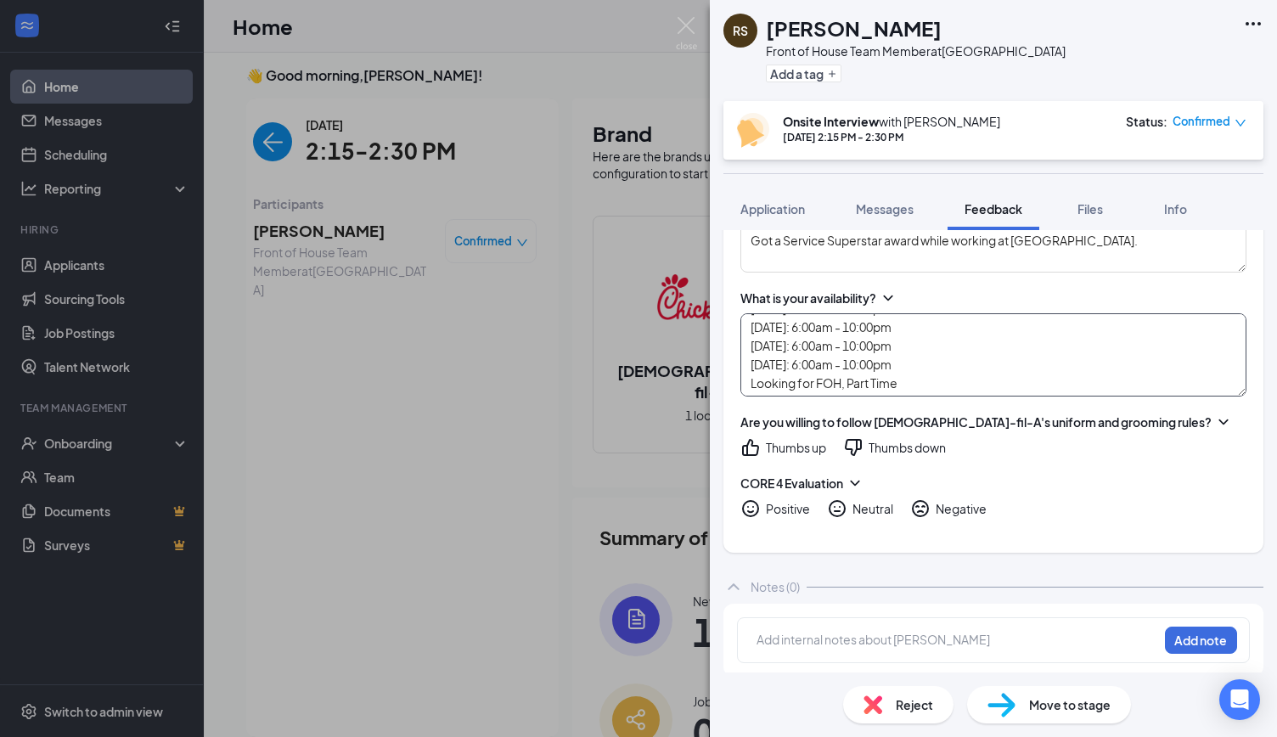
scroll to position [70, 0]
type textarea "[DATE]: 6:00am - 10:00pm [DATE]: 6:00am - 5:00pm [DATE]: 6:00am - 10:00pm [DATE…"
click at [789, 442] on div "Thumbs up" at bounding box center [796, 447] width 60 height 17
click at [848, 516] on div "Why do you want to work at [DEMOGRAPHIC_DATA]-fil-A as opposed to anywhere else…" at bounding box center [994, 94] width 540 height 917
click at [843, 507] on icon "NeutralFace" at bounding box center [837, 509] width 20 height 20
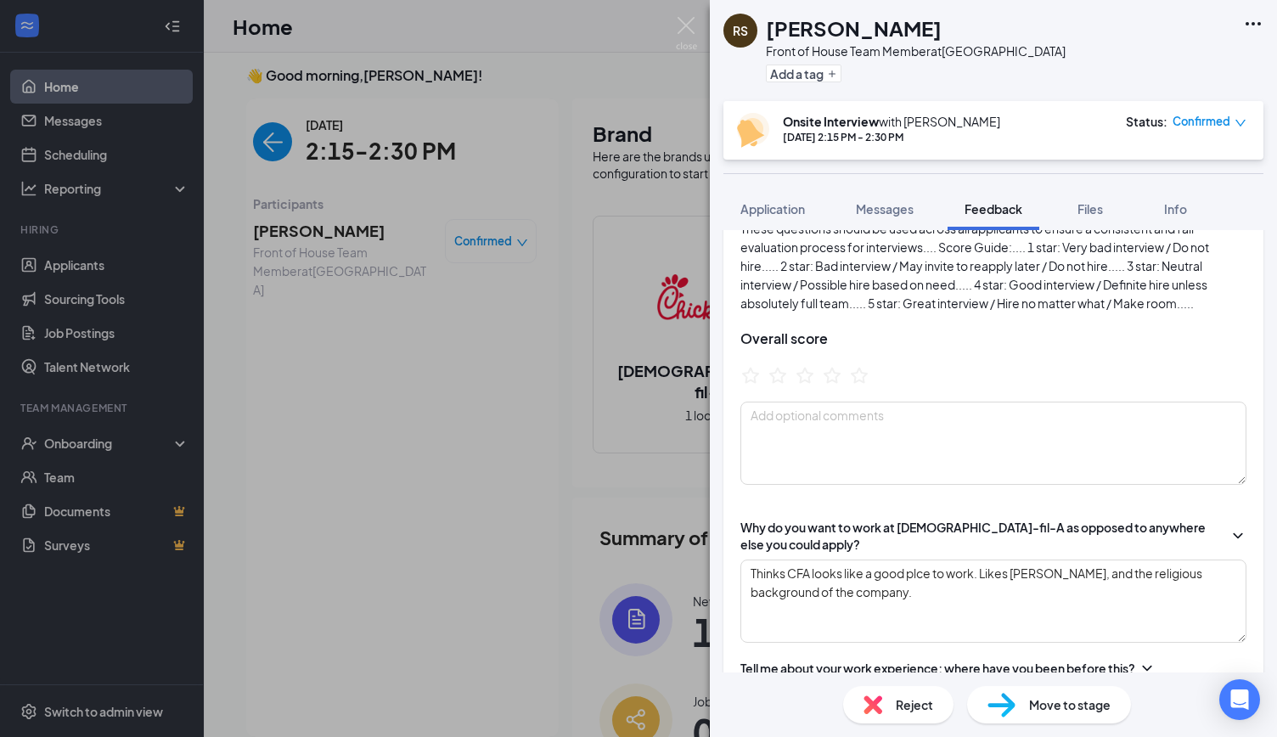
scroll to position [0, 0]
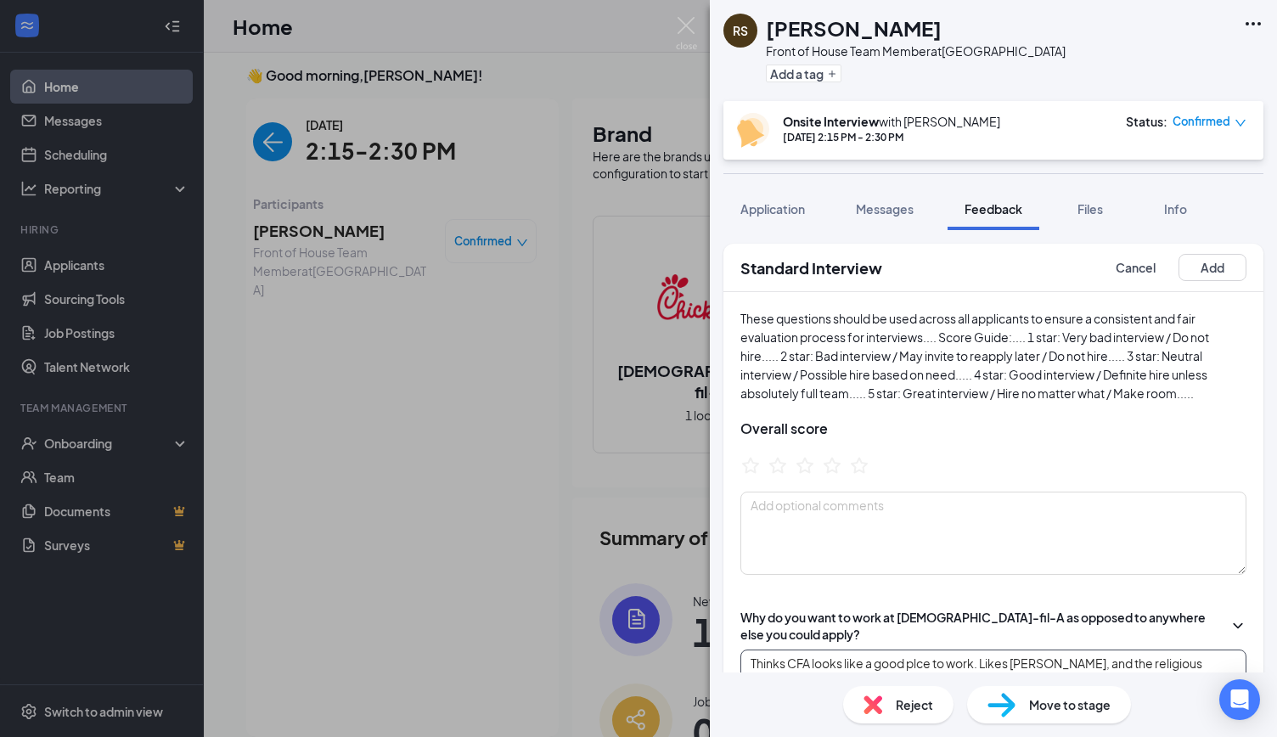
click at [919, 663] on textarea "Thinks CFA looks like a good plce to work. Likes [PERSON_NAME], and the religio…" at bounding box center [994, 691] width 506 height 83
type textarea "Thinks CFA looks like a good place to work. Likes [PERSON_NAME], and the religi…"
click at [987, 455] on div at bounding box center [994, 468] width 506 height 26
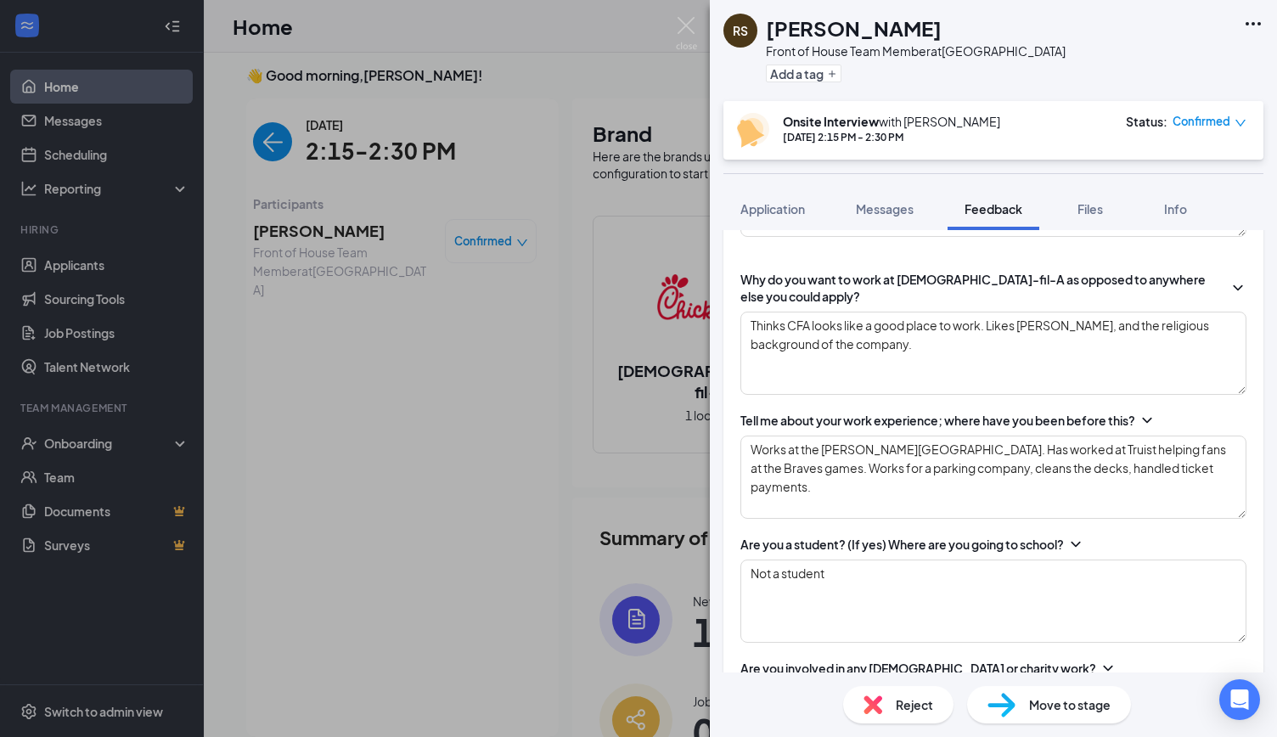
scroll to position [335, 0]
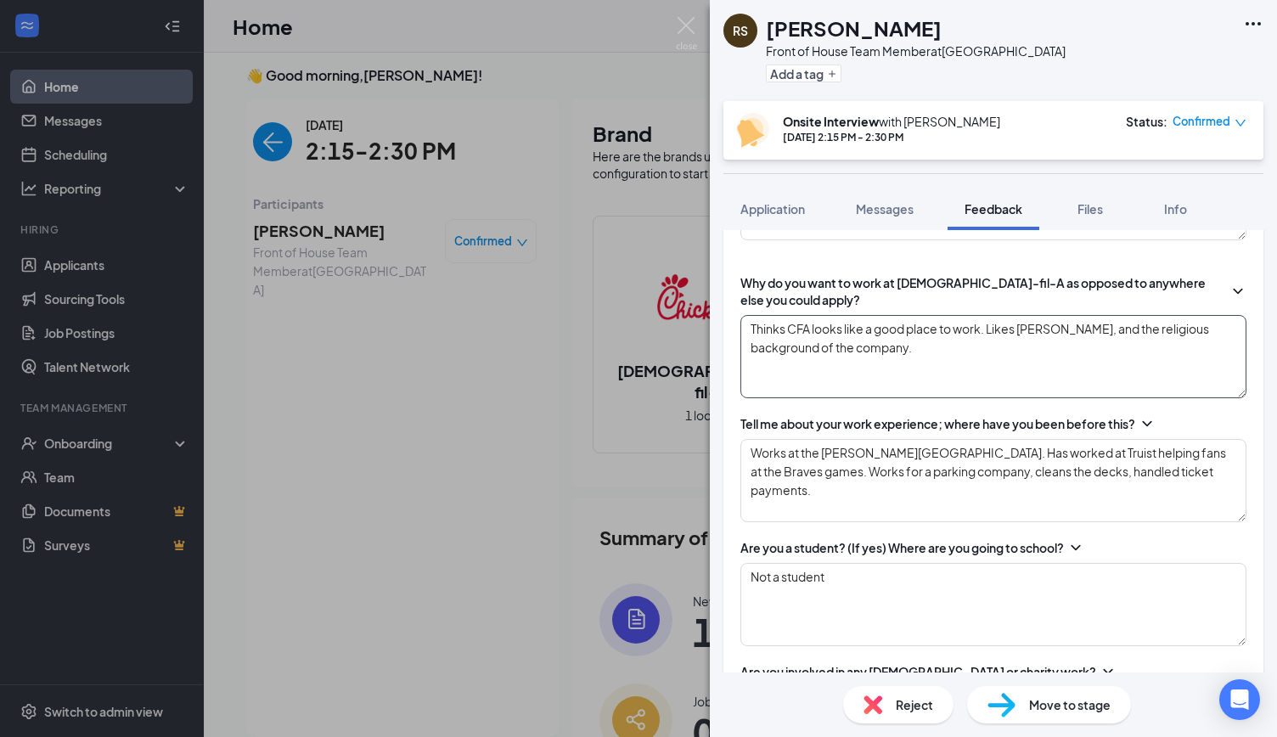
click at [960, 373] on textarea "Thinks CFA looks like a good place to work. Likes [PERSON_NAME], and the religi…" at bounding box center [994, 356] width 506 height 83
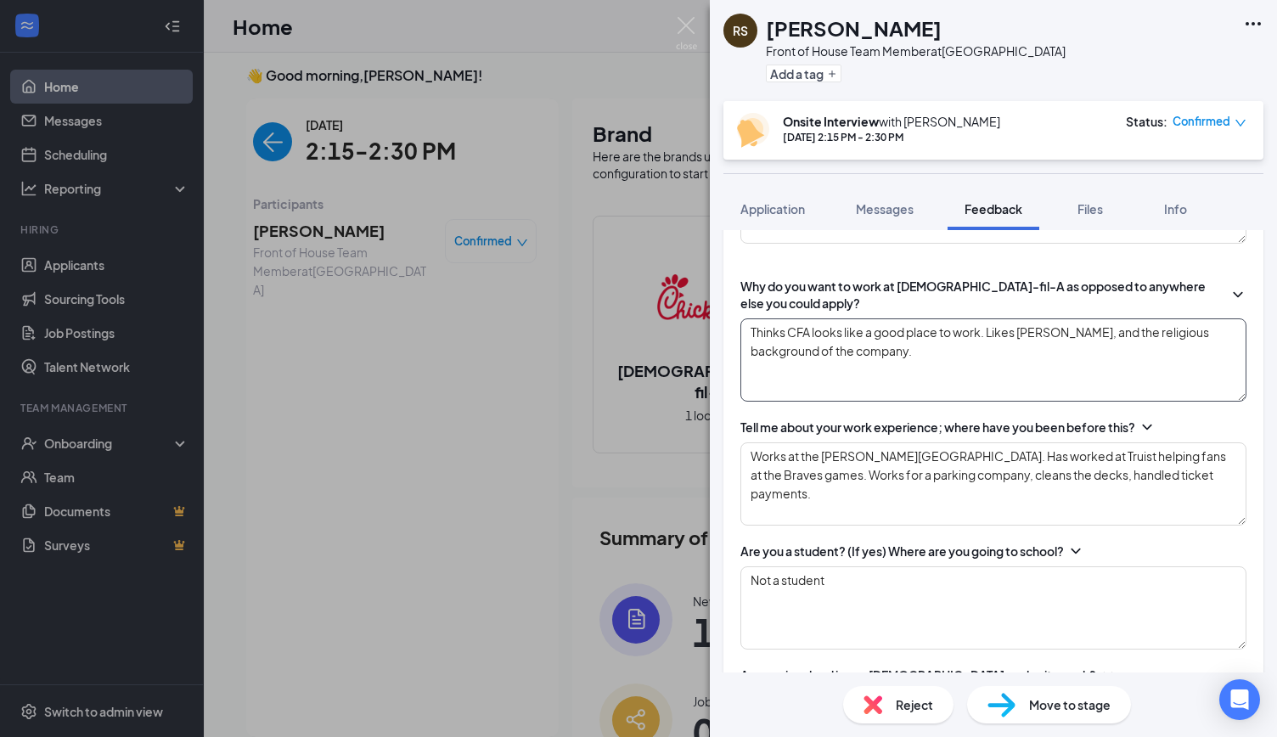
scroll to position [0, 0]
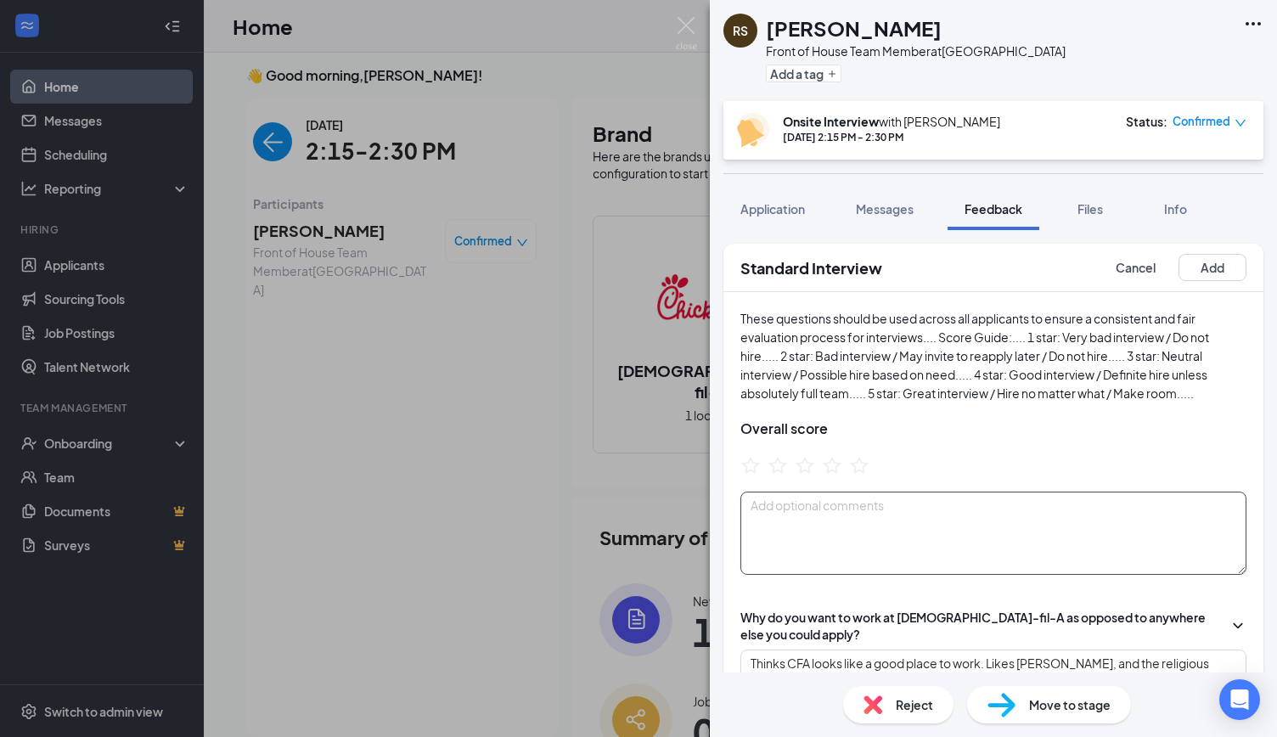
click at [888, 531] on textarea at bounding box center [994, 533] width 506 height 83
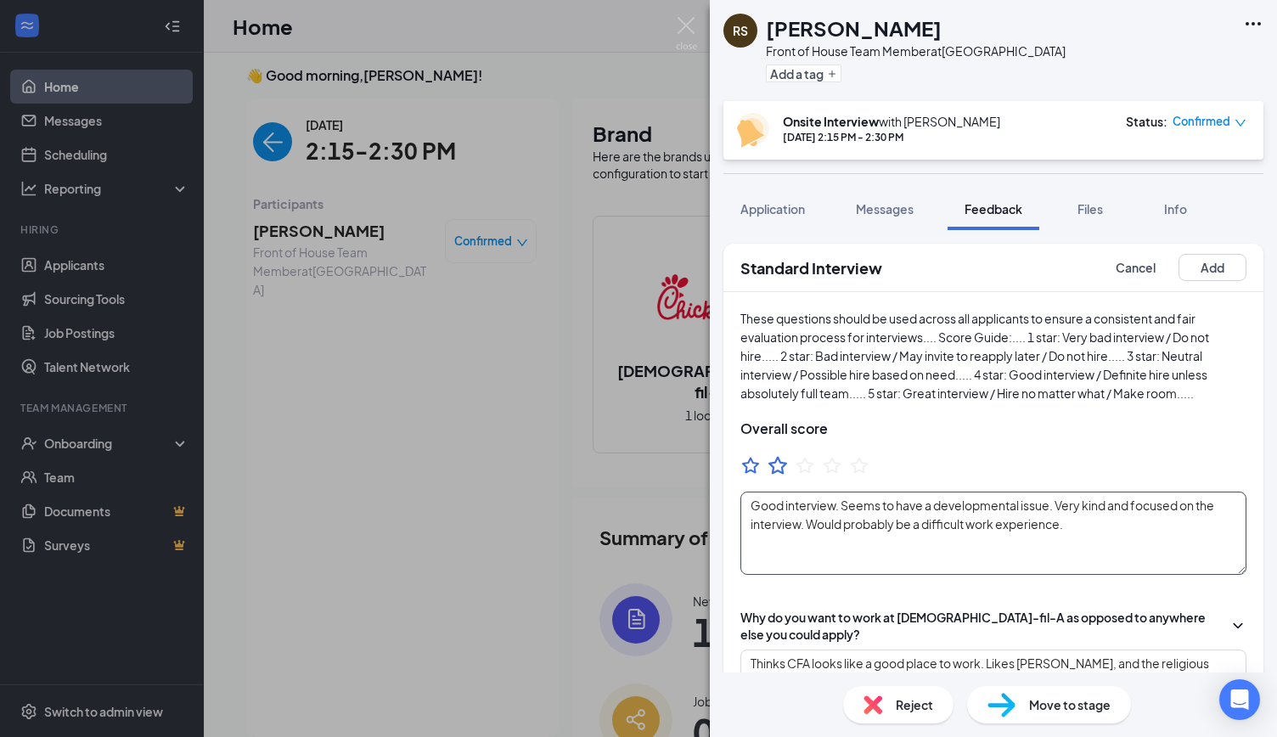
type textarea "Good interview. Seems to have a developmental issue. Very kind and focused on t…"
click at [777, 470] on icon "StarBorder" at bounding box center [778, 465] width 19 height 18
click at [800, 466] on icon "StarBorder" at bounding box center [805, 465] width 19 height 18
click at [1203, 267] on button "Add" at bounding box center [1213, 267] width 68 height 27
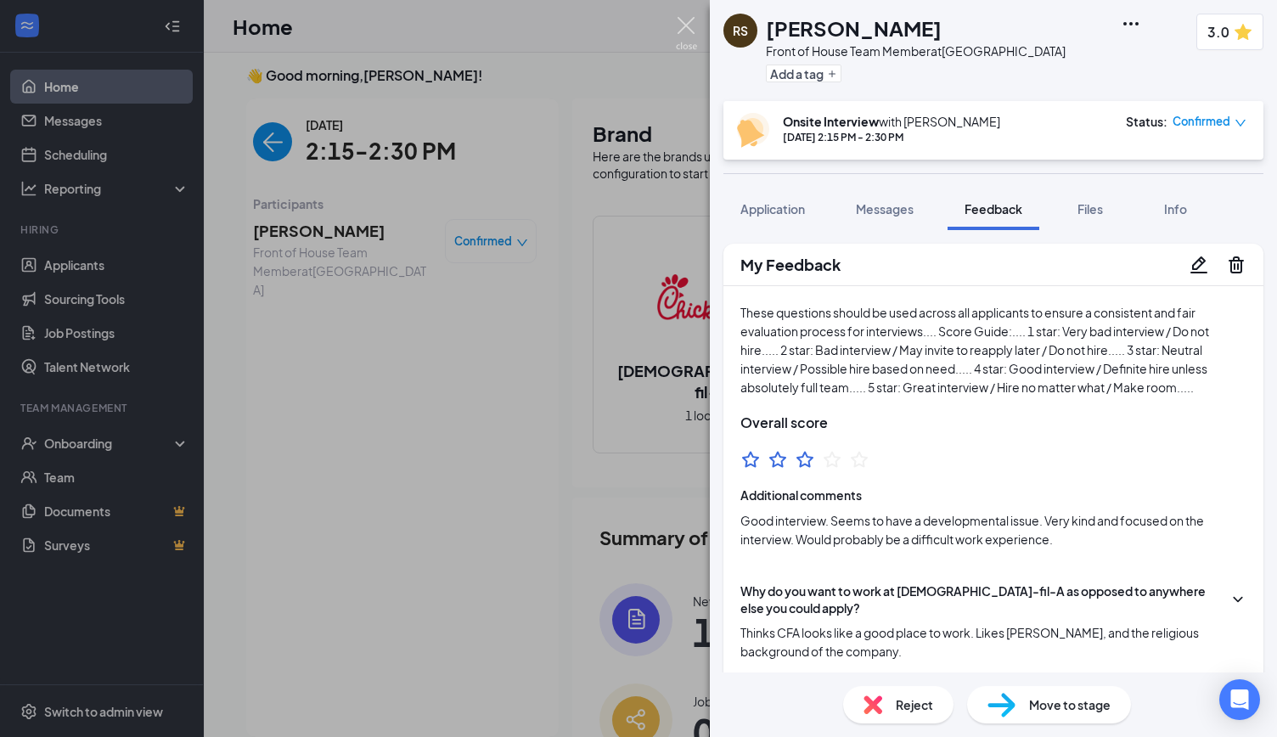
click at [690, 27] on img at bounding box center [686, 33] width 21 height 33
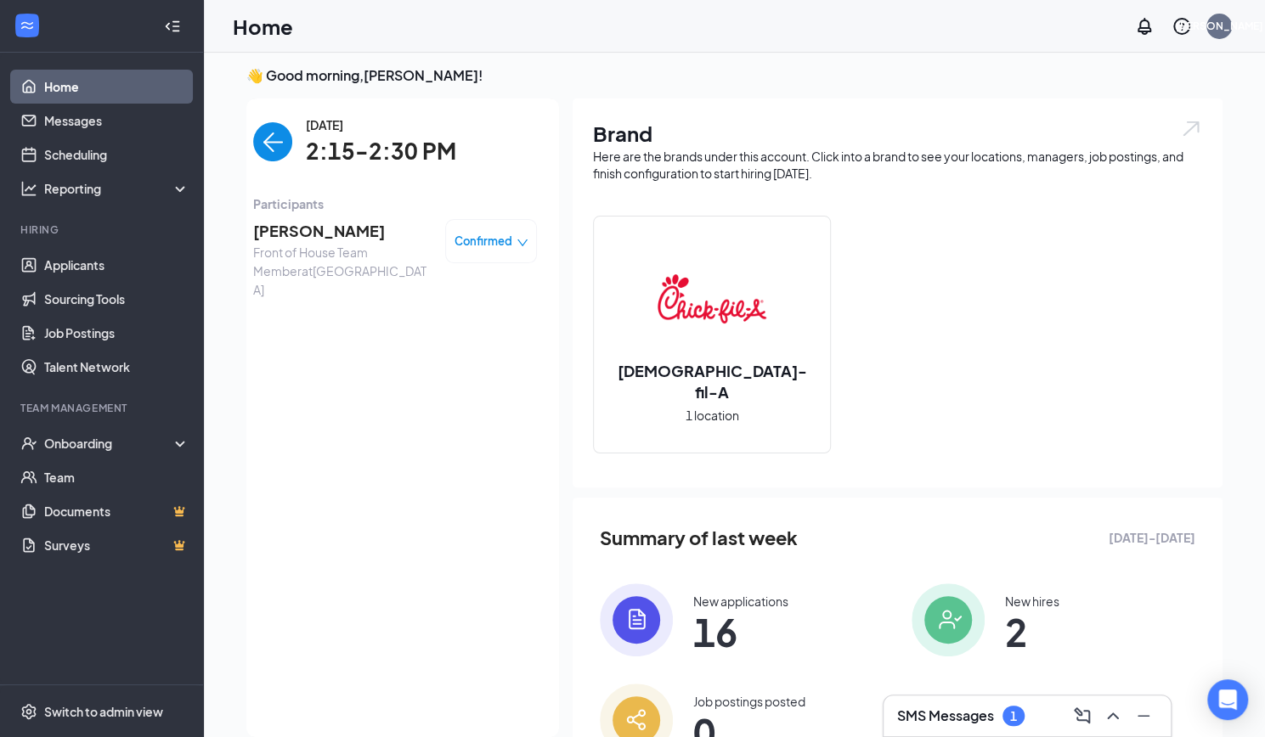
click at [279, 155] on img "back-button" at bounding box center [272, 141] width 39 height 39
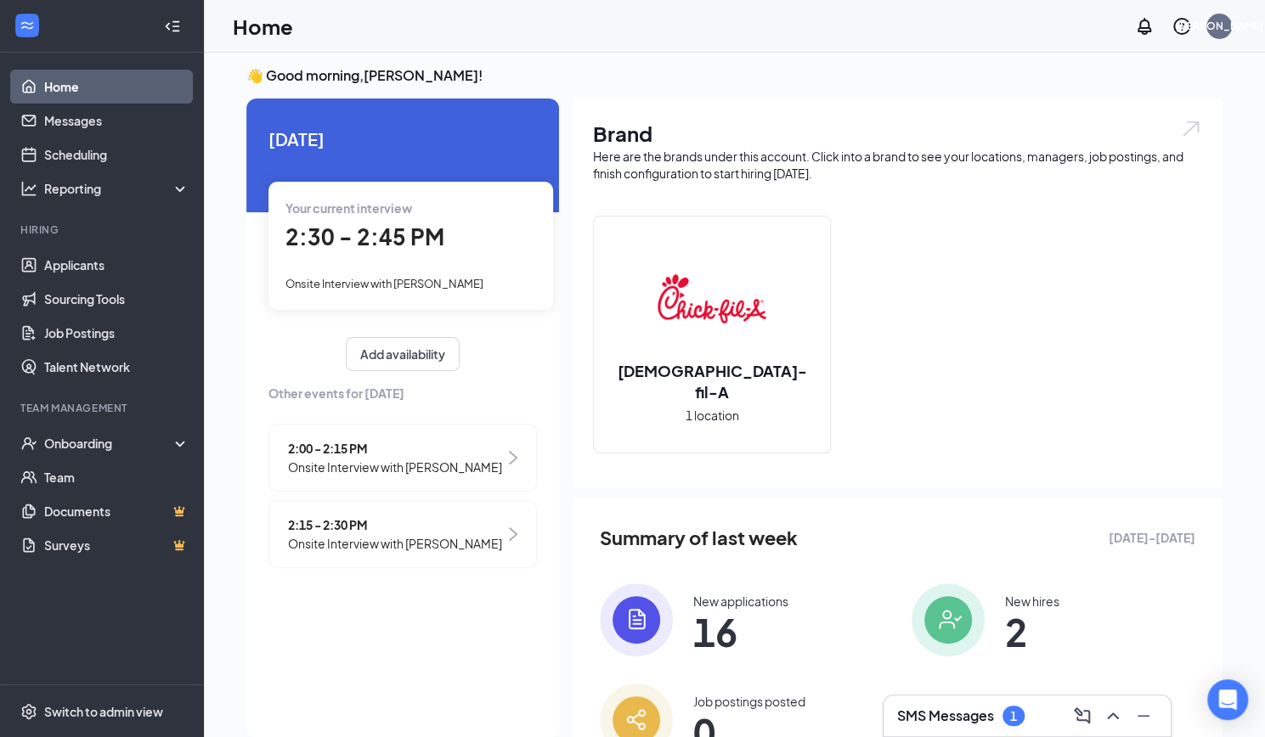
click at [365, 234] on span "2:30 - 2:45 PM" at bounding box center [364, 237] width 159 height 28
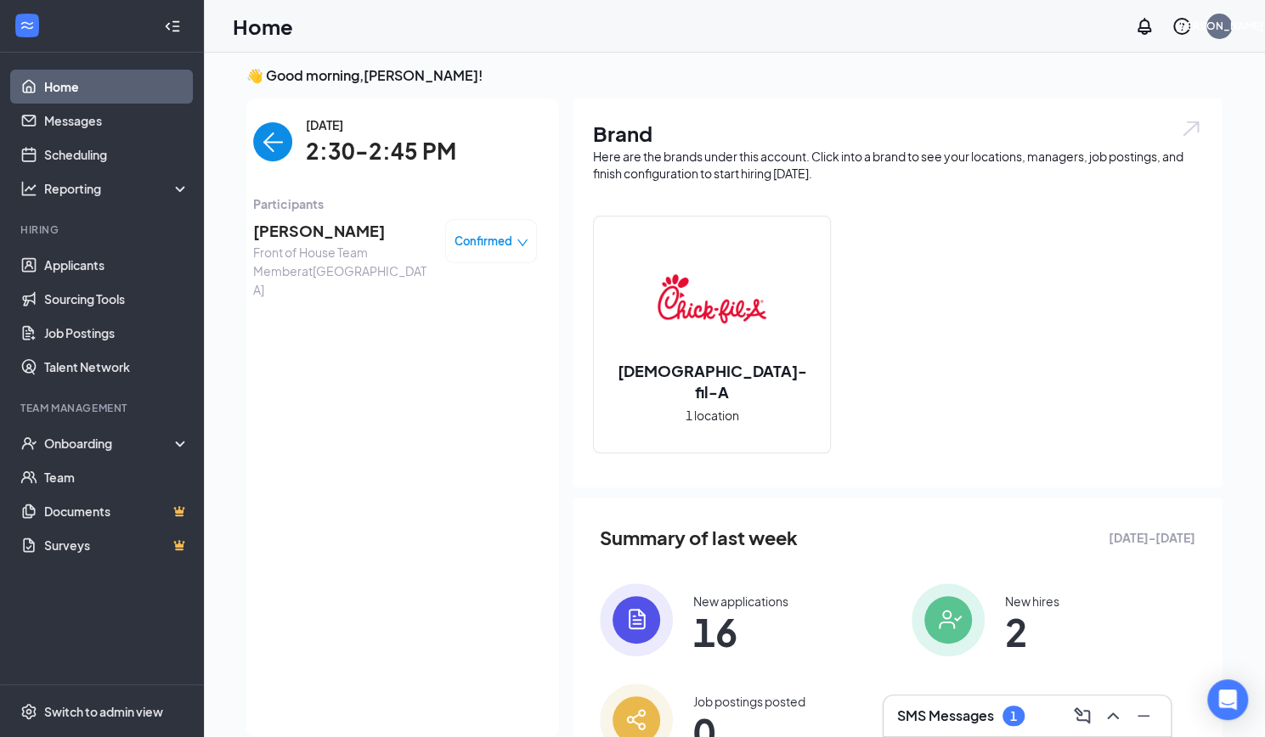
click at [326, 231] on span "[PERSON_NAME]" at bounding box center [342, 231] width 178 height 24
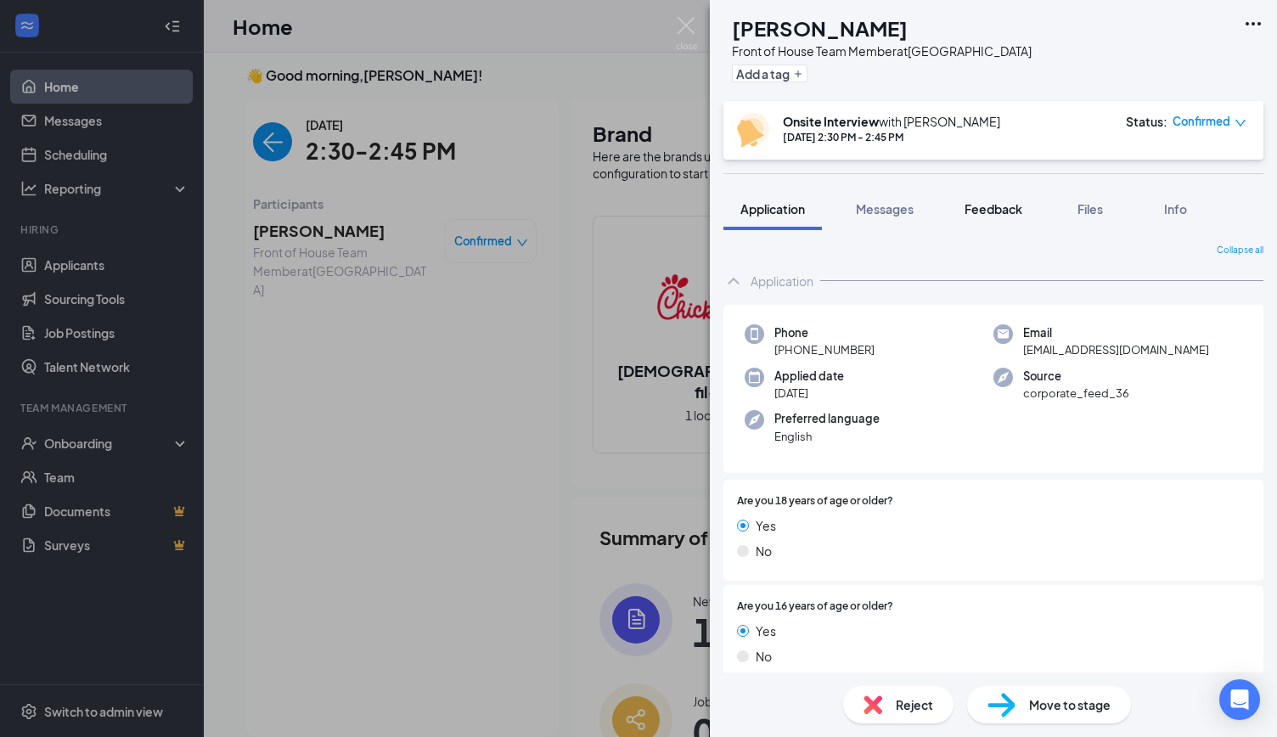
click at [998, 210] on span "Feedback" at bounding box center [994, 208] width 58 height 15
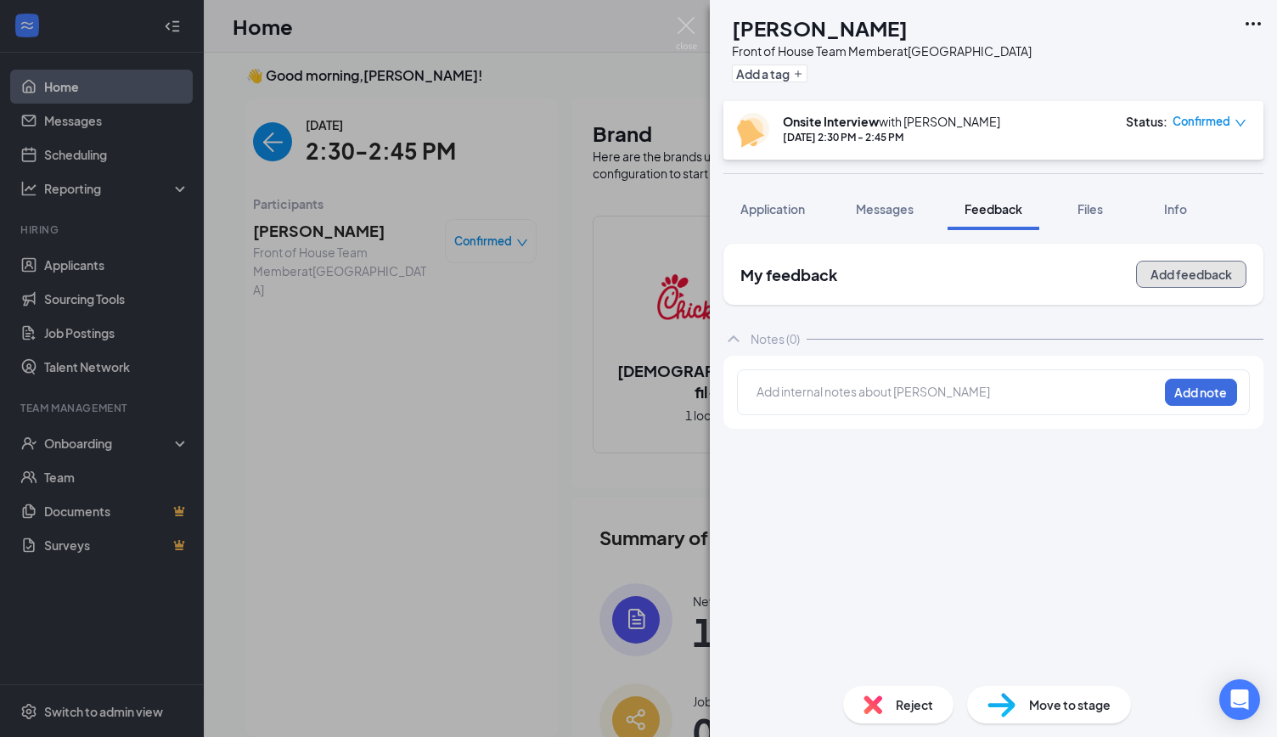
click at [1159, 274] on button "Add feedback" at bounding box center [1191, 274] width 110 height 27
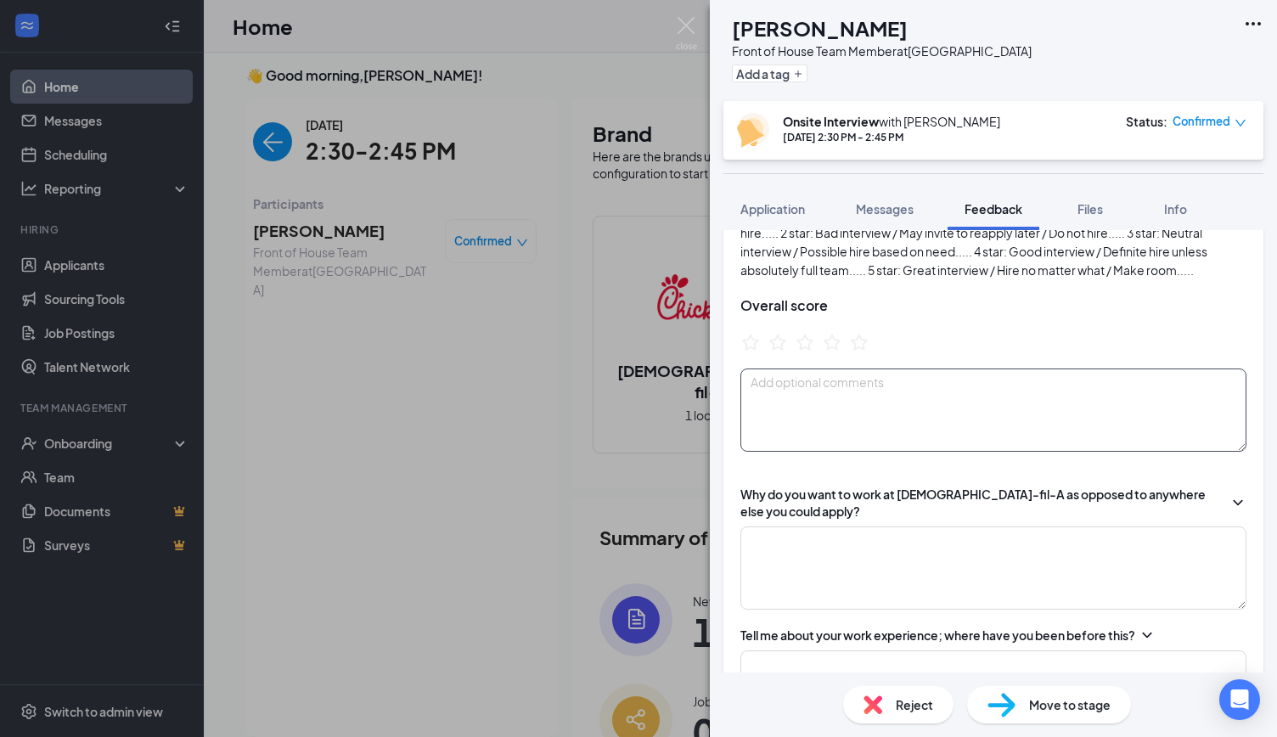
scroll to position [133, 0]
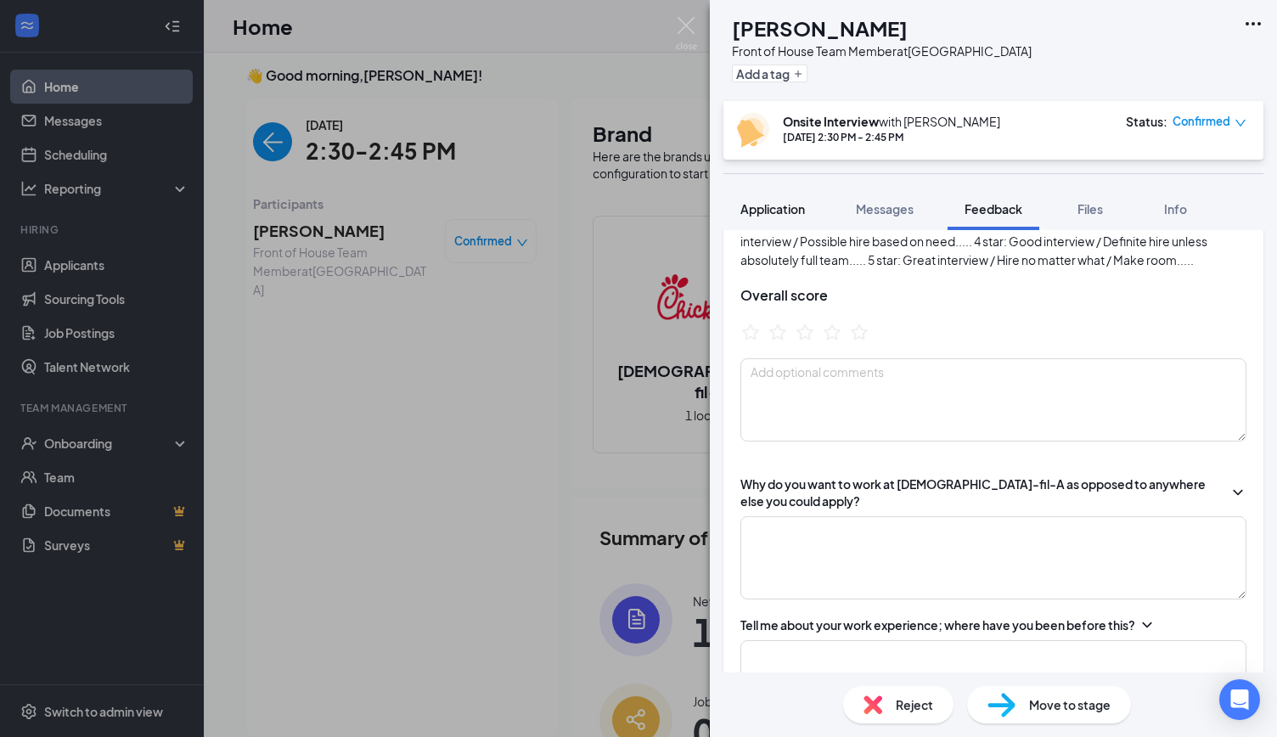
click at [771, 212] on span "Application" at bounding box center [773, 208] width 65 height 15
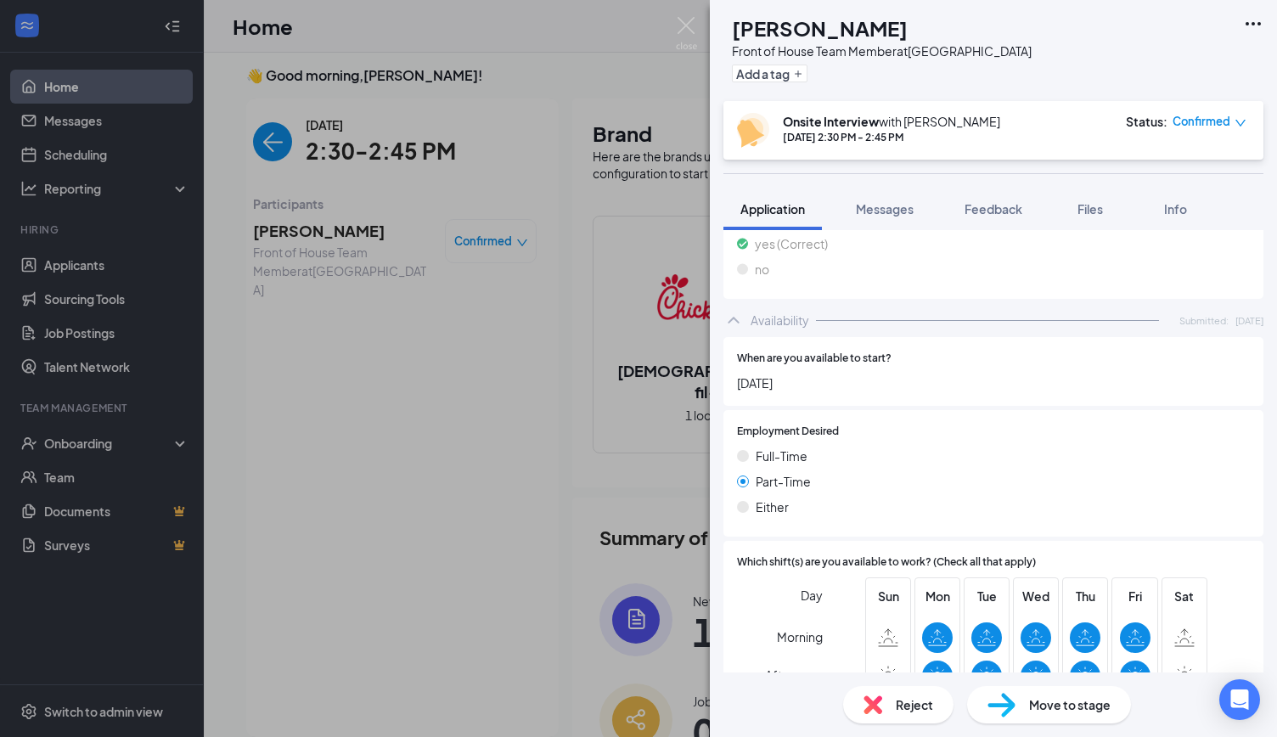
scroll to position [944, 0]
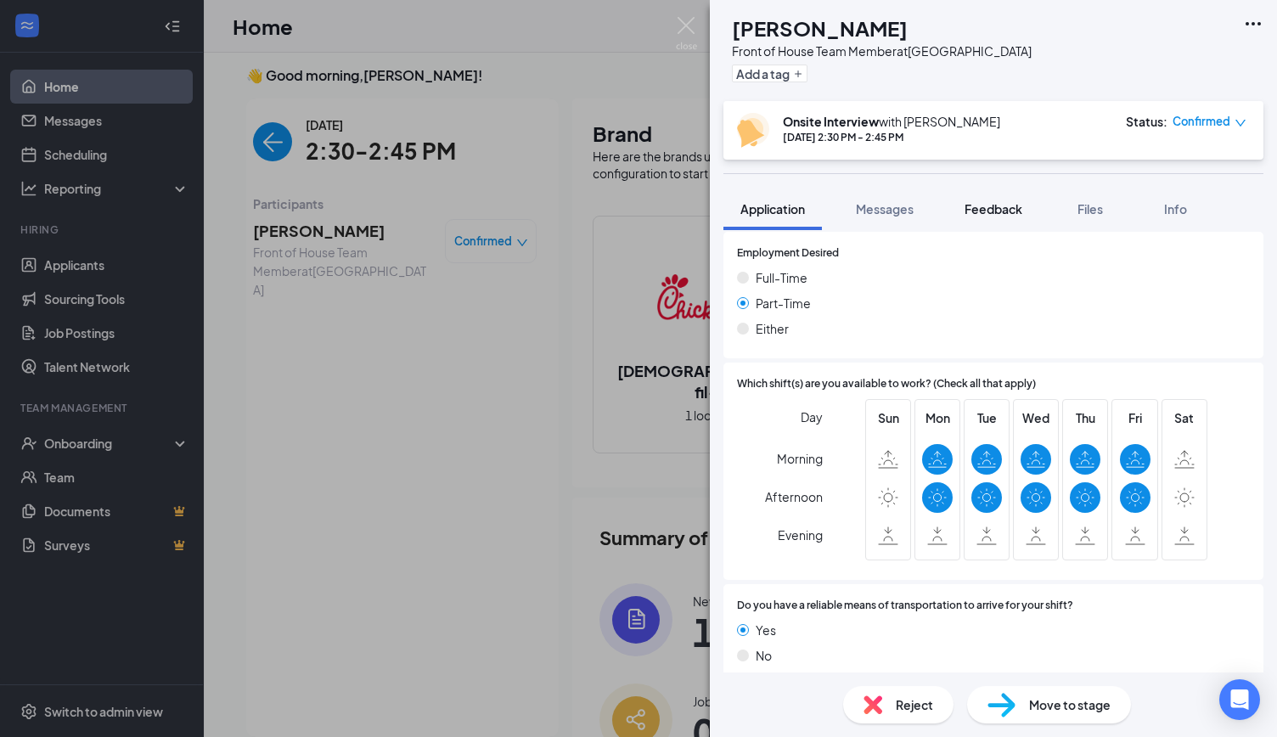
click at [992, 204] on span "Feedback" at bounding box center [994, 208] width 58 height 15
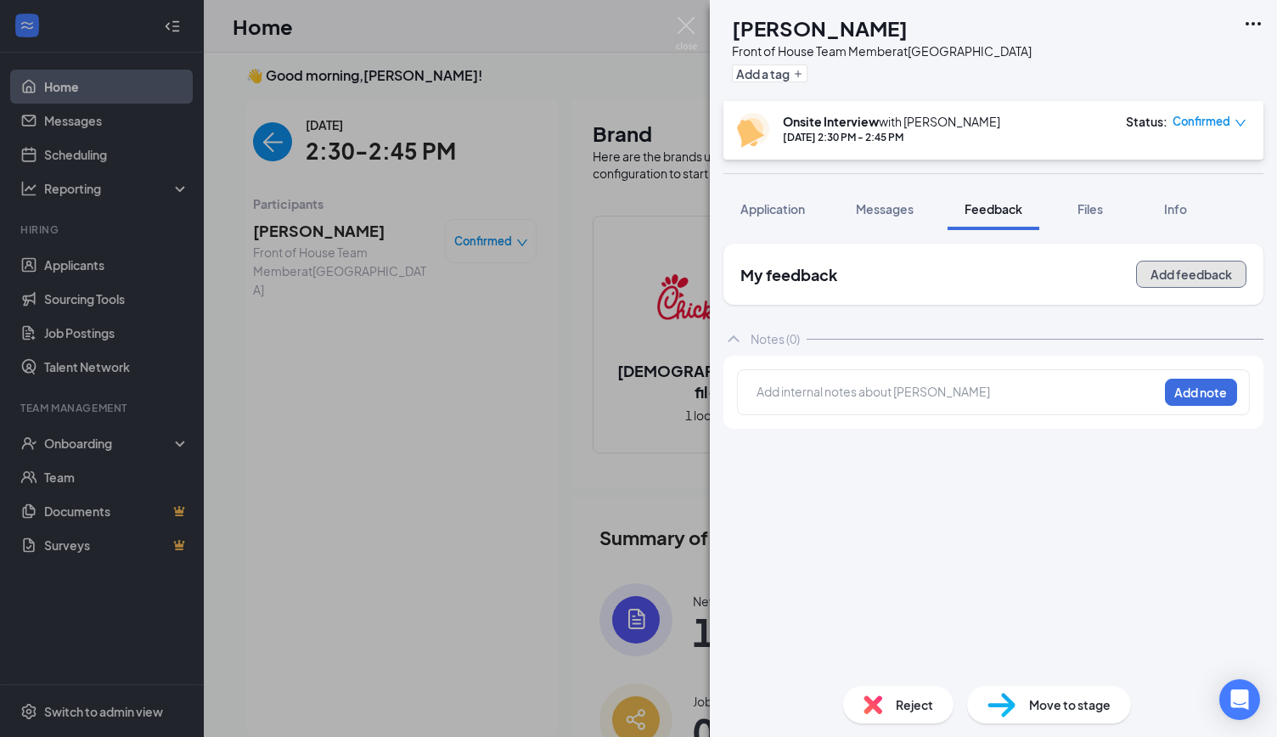
click at [1173, 277] on button "Add feedback" at bounding box center [1191, 274] width 110 height 27
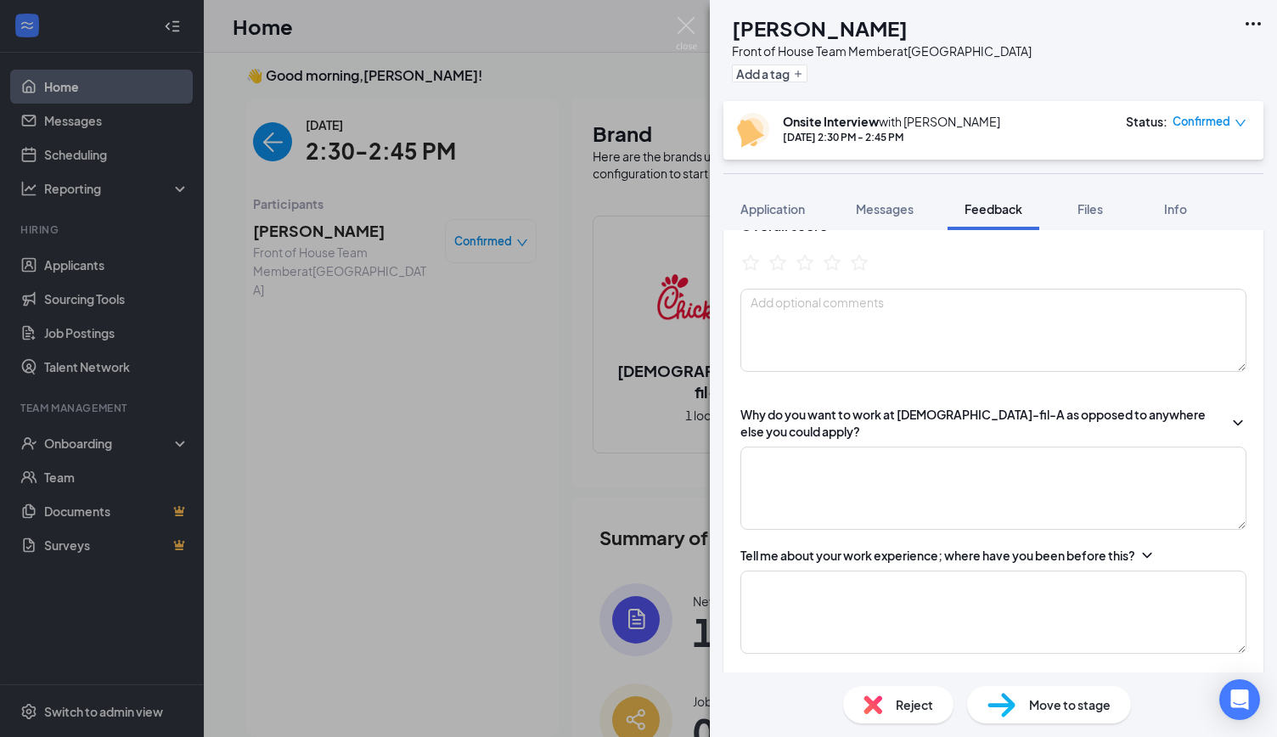
scroll to position [248, 0]
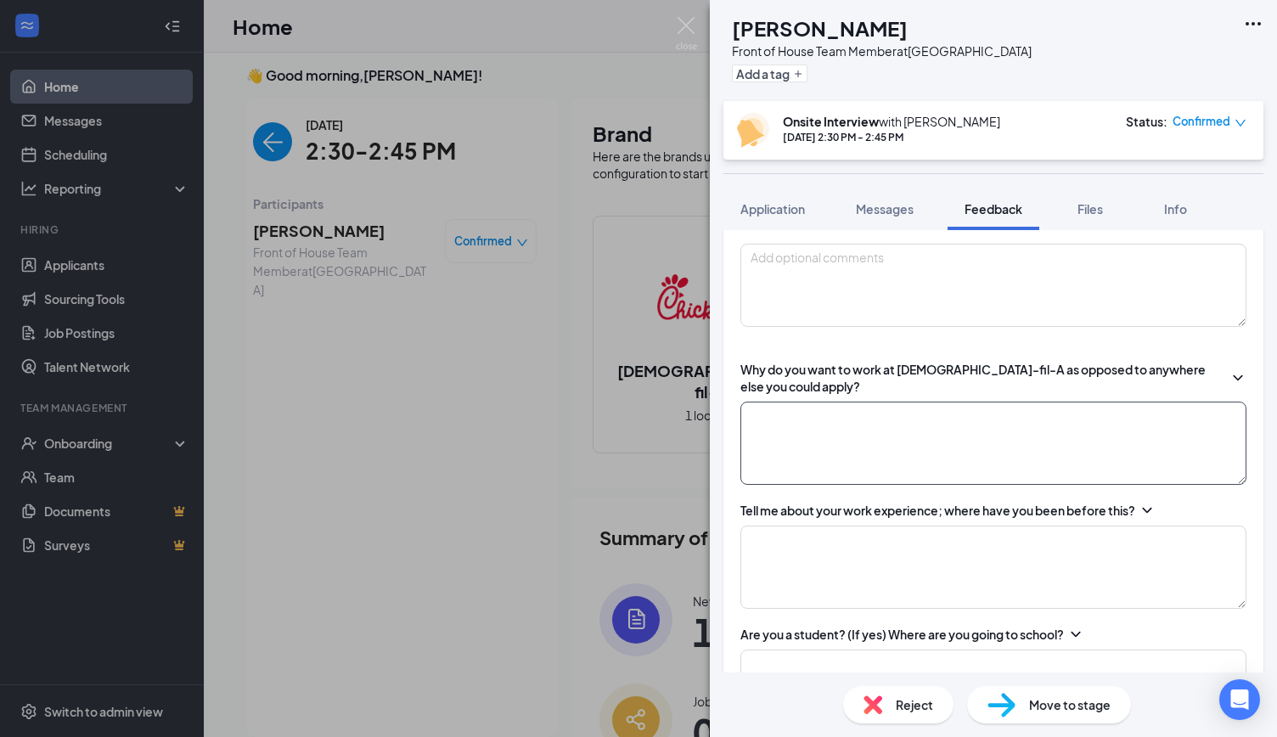
click at [887, 459] on textarea at bounding box center [994, 443] width 506 height 83
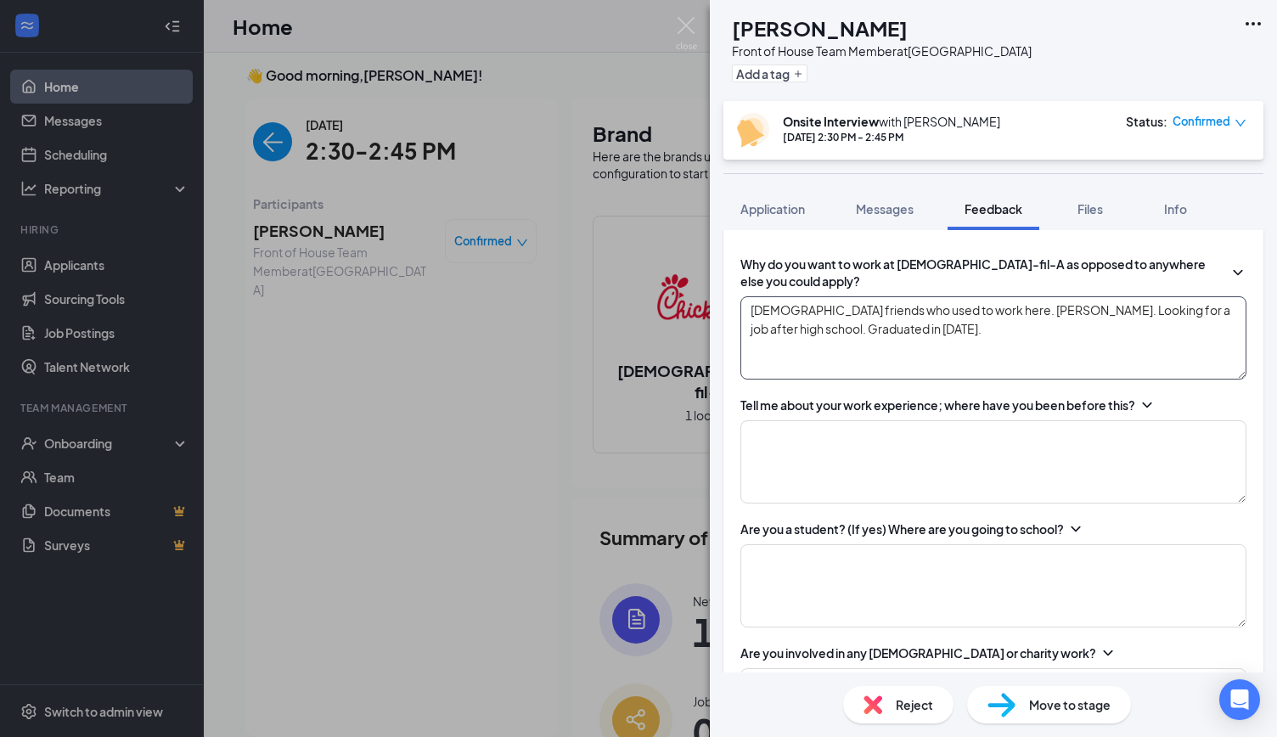
scroll to position [363, 0]
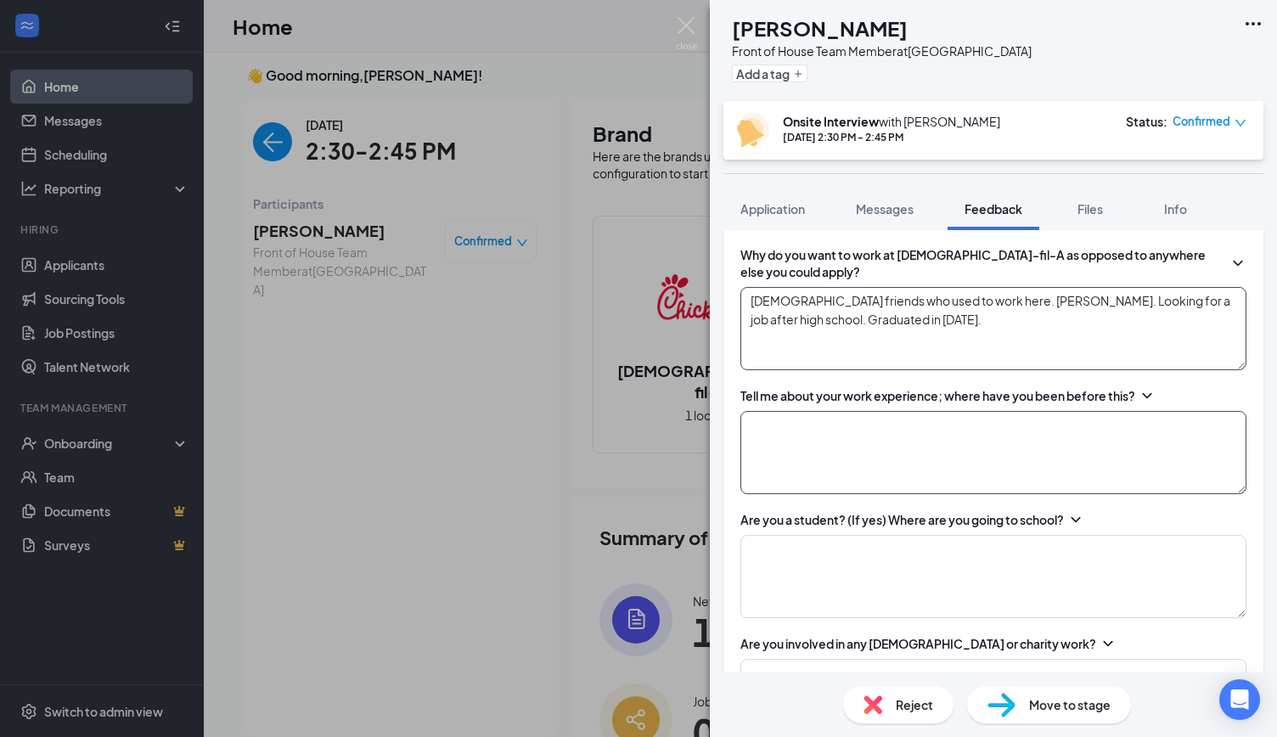
type textarea "[DEMOGRAPHIC_DATA] friends who used to work here. [PERSON_NAME]. Looking for a …"
click at [994, 424] on textarea at bounding box center [994, 452] width 506 height 83
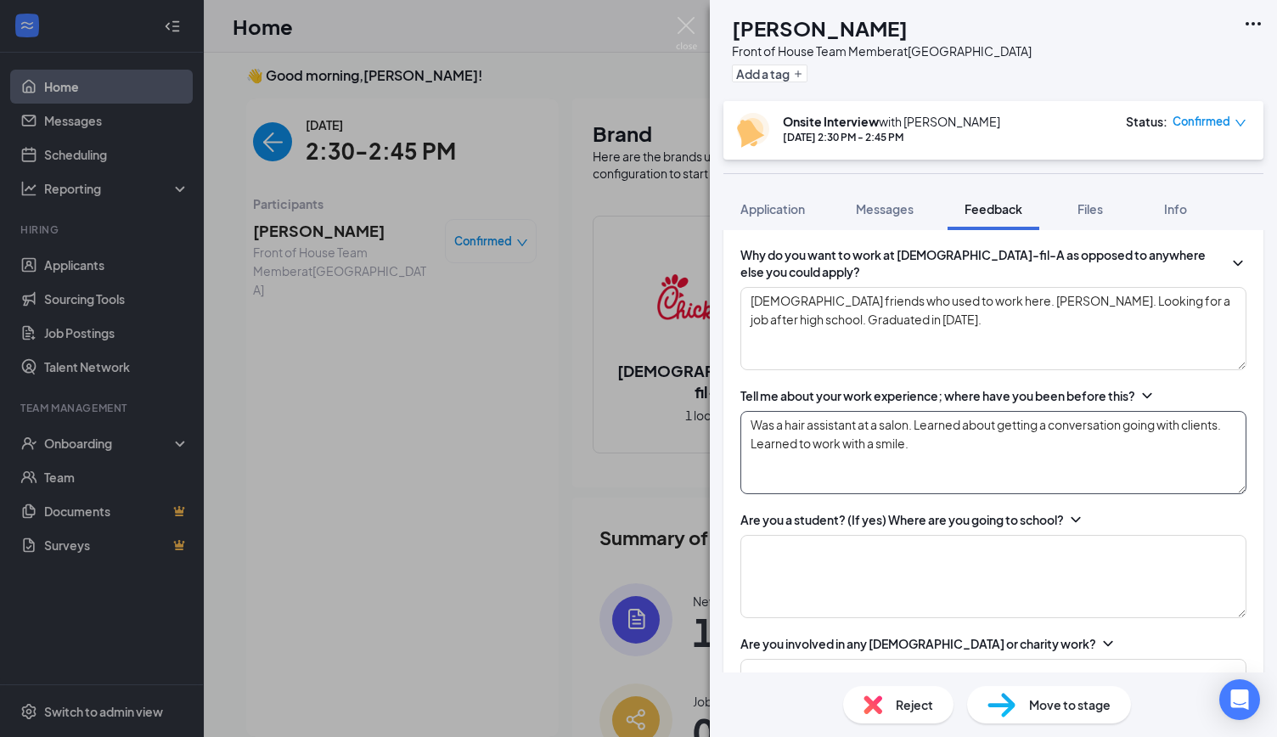
click at [973, 446] on textarea "Was a hair assistant at a salon. Learned about getting a conversation going wit…" at bounding box center [994, 452] width 506 height 83
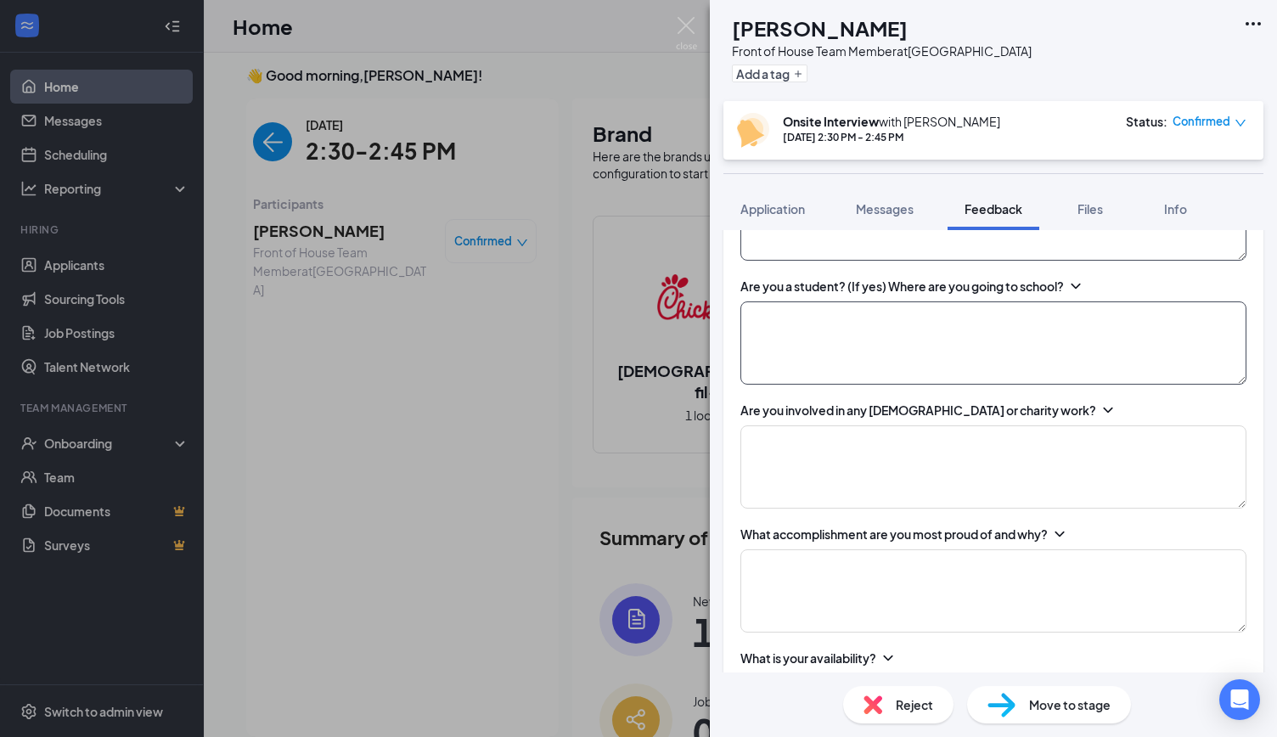
scroll to position [598, 0]
type textarea "Was a hair assistant at a salon. Learned about getting a conversation going wit…"
click at [930, 451] on textarea at bounding box center [994, 465] width 506 height 83
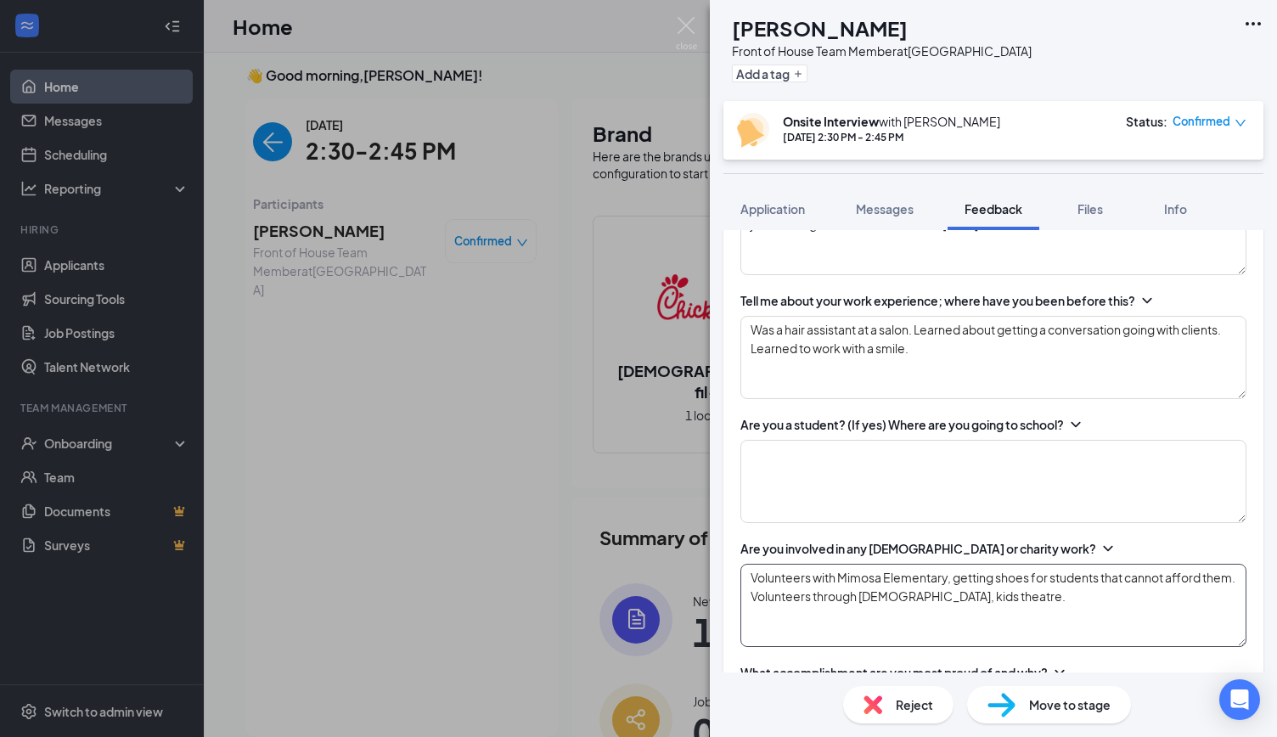
scroll to position [399, 0]
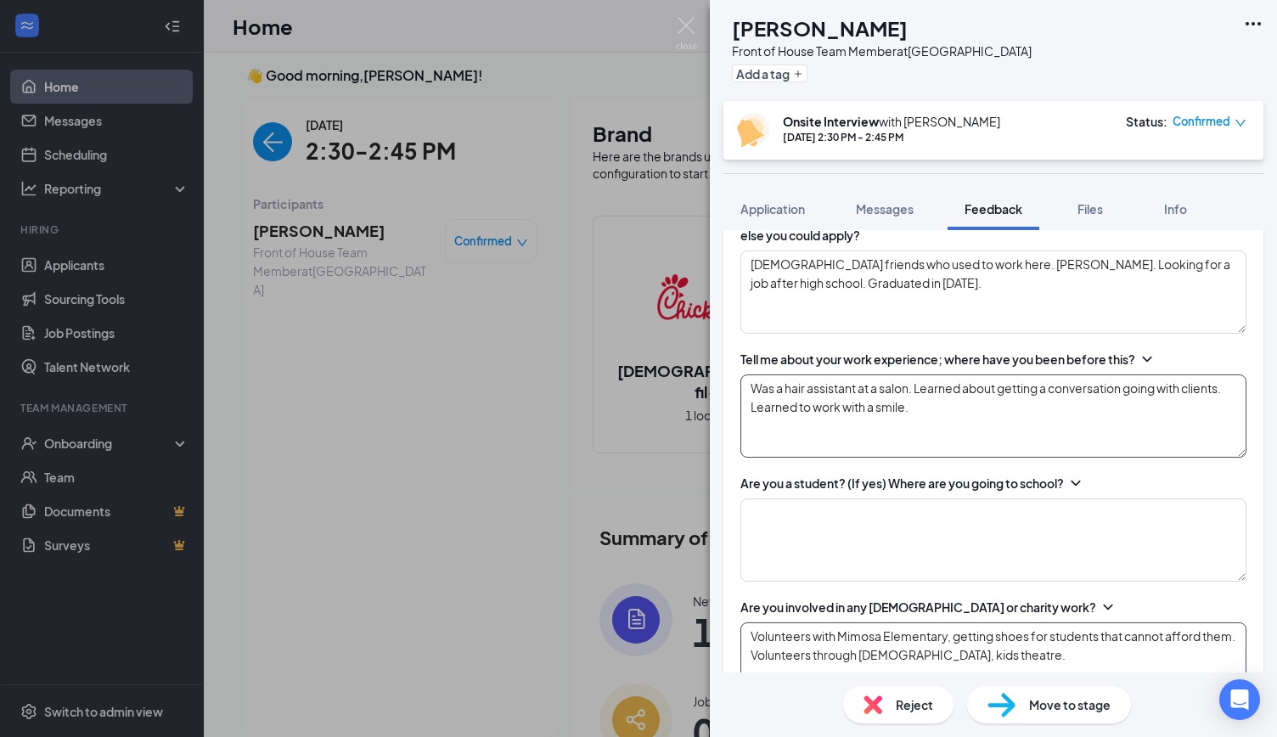
type textarea "Volunteers with Mimosa Elementary, getting shoes for students that cannot affor…"
click at [974, 409] on textarea "Was a hair assistant at a salon. Learned about getting a conversation going wit…" at bounding box center [994, 416] width 506 height 83
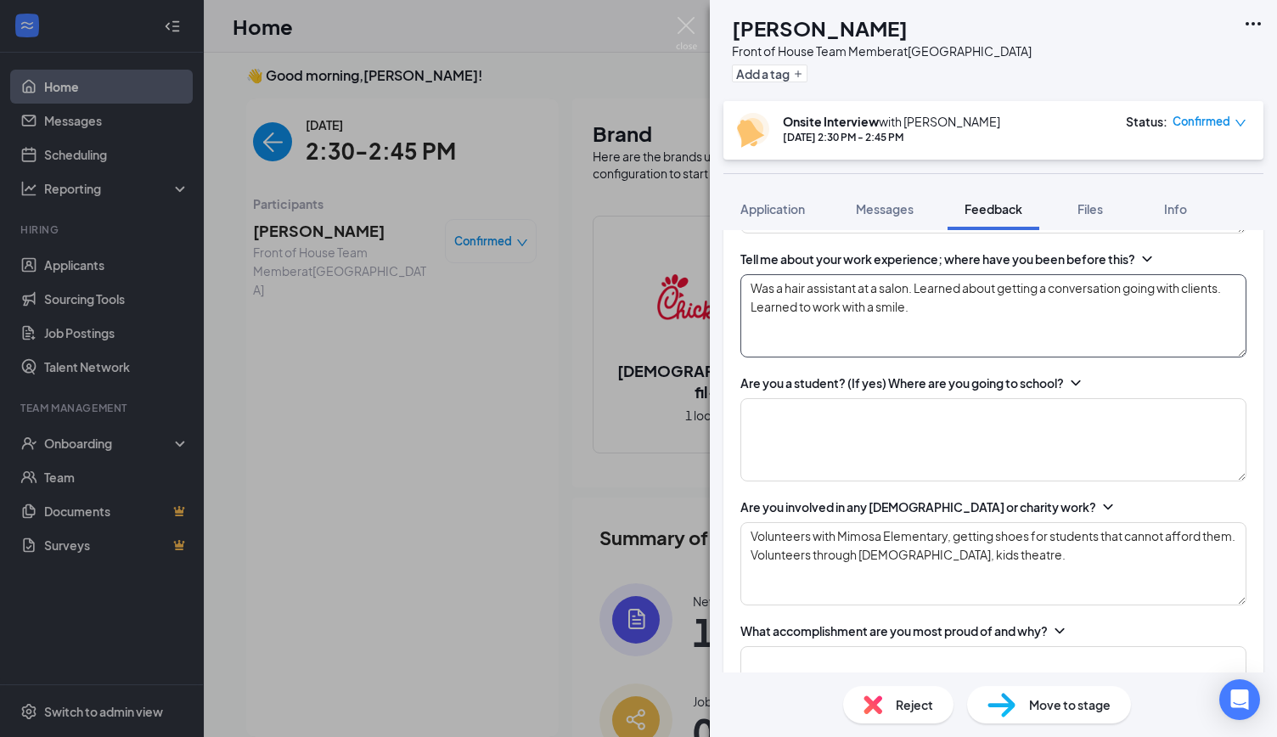
scroll to position [502, 0]
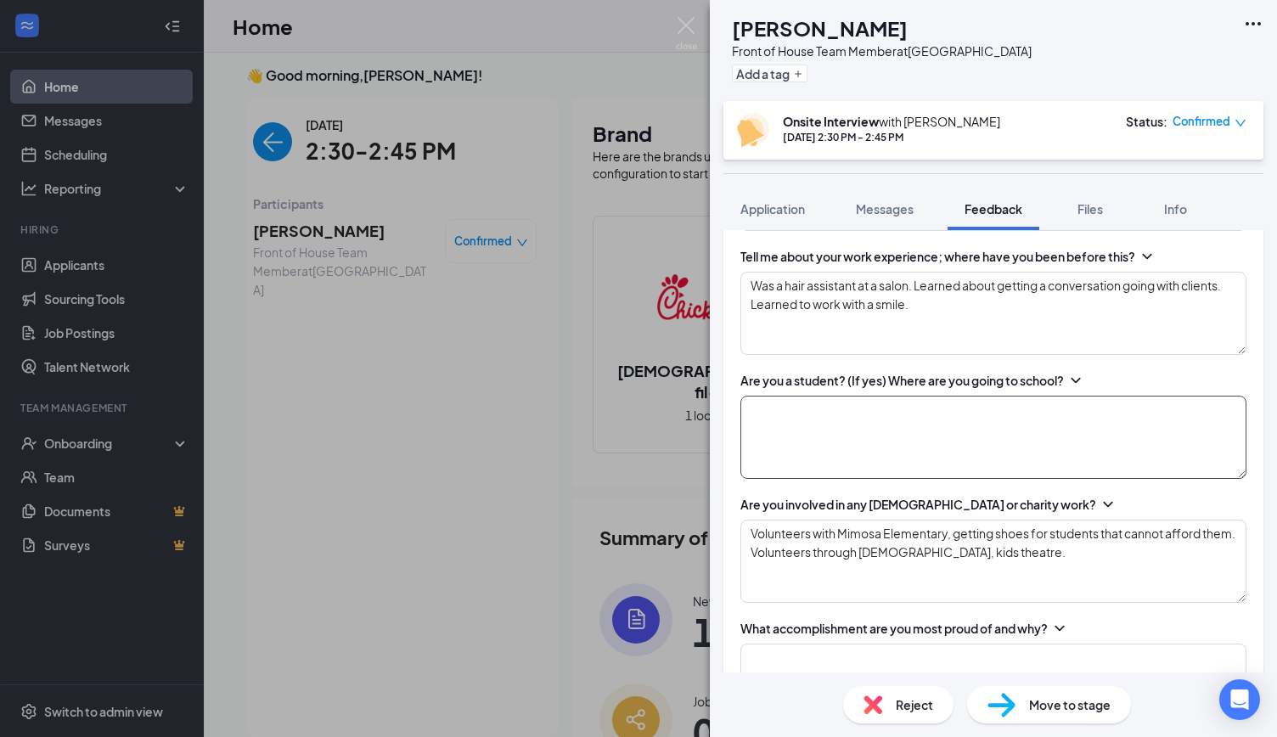
click at [914, 429] on textarea at bounding box center [994, 437] width 506 height 83
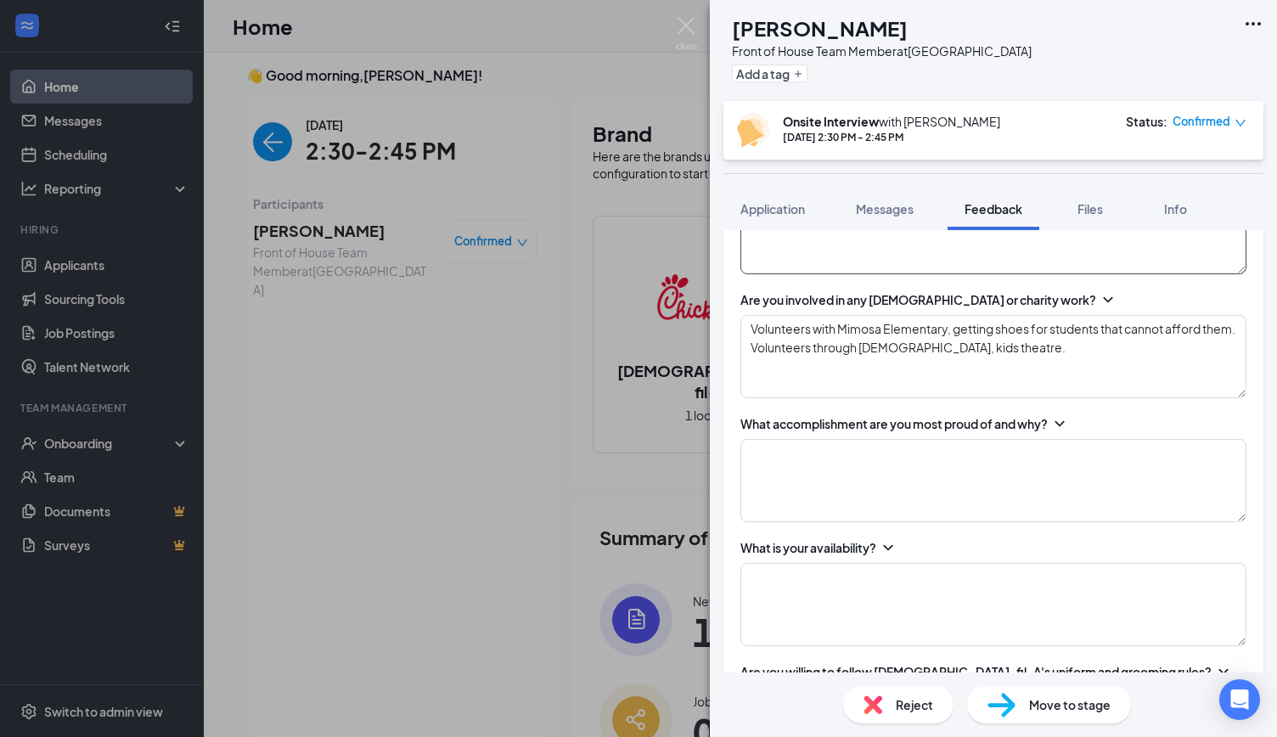
scroll to position [711, 0]
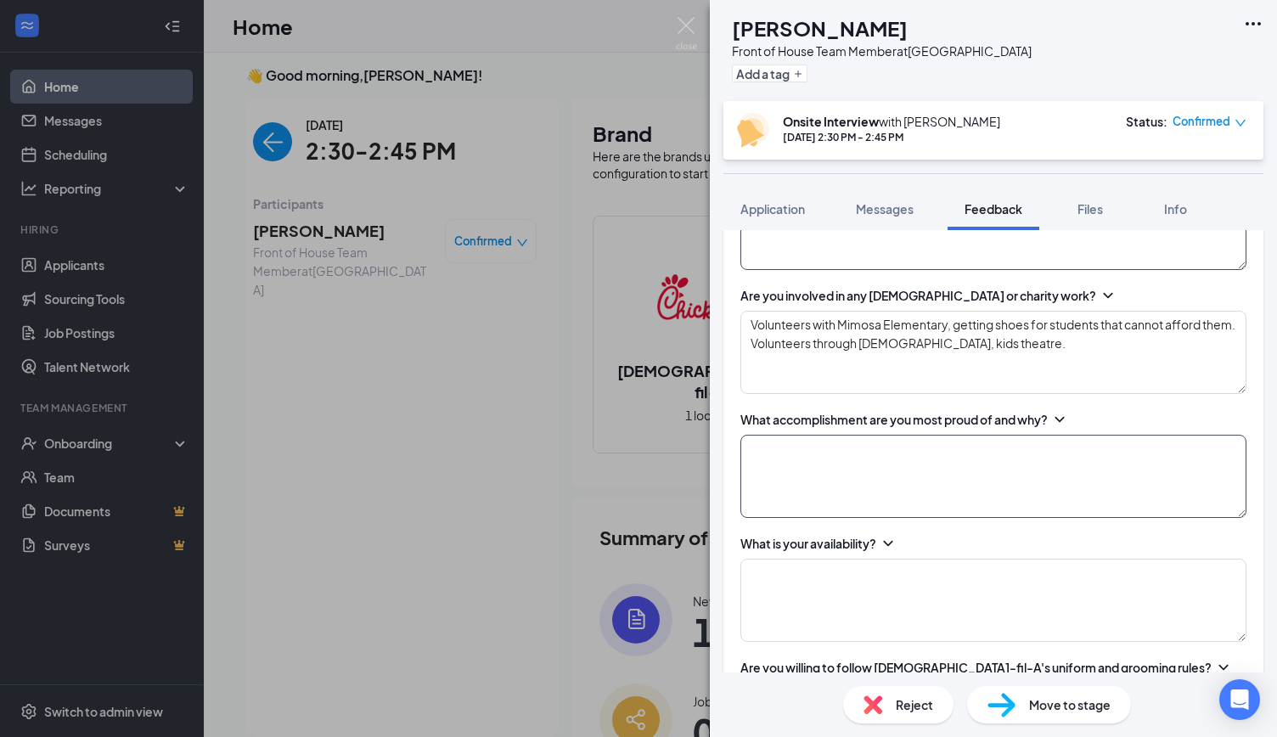
type textarea "Not a current student."
click at [891, 458] on textarea at bounding box center [994, 476] width 506 height 83
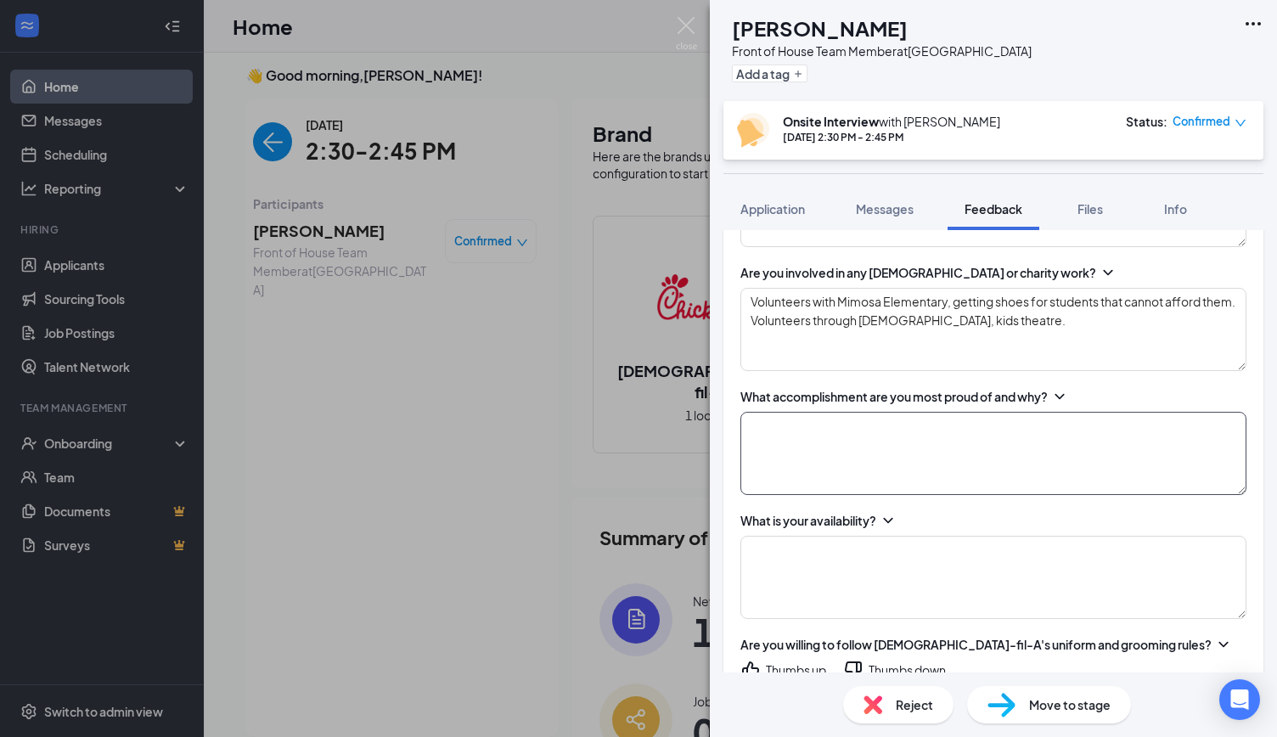
scroll to position [742, 0]
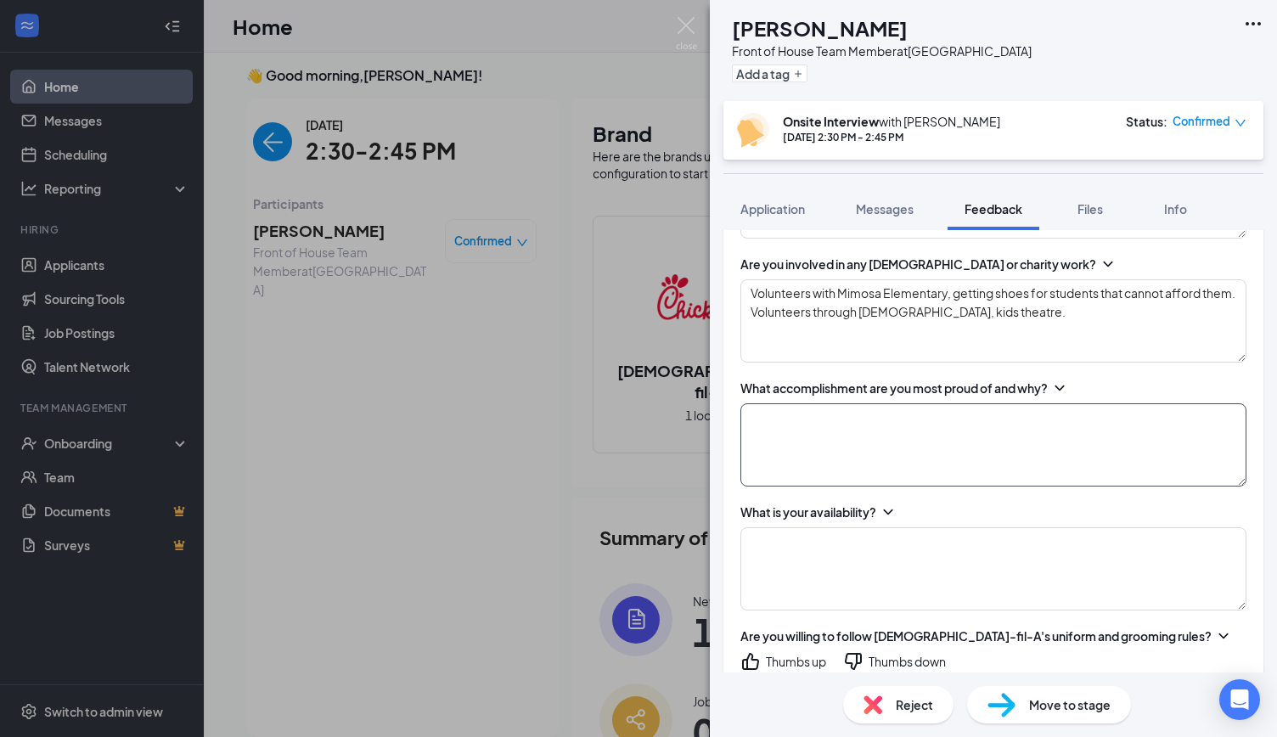
click at [824, 451] on textarea at bounding box center [994, 444] width 506 height 83
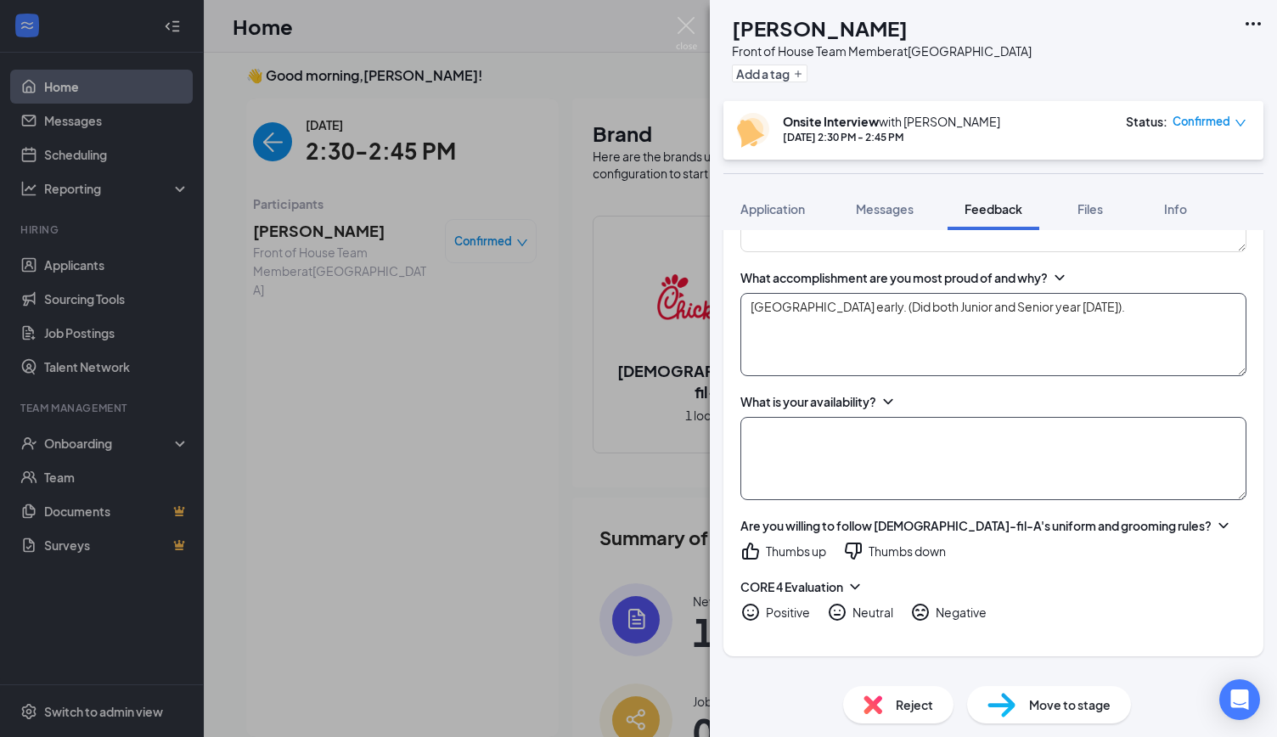
type textarea "[GEOGRAPHIC_DATA] early. (Did both Junior and Senior year [DATE])."
click at [880, 432] on textarea at bounding box center [994, 458] width 506 height 83
click at [875, 431] on textarea "[DATE]: [DATE]: [DATE]:" at bounding box center [994, 458] width 506 height 83
click at [841, 463] on textarea "[DATE]: 8:00am [DATE]: [DATE]:" at bounding box center [994, 458] width 506 height 83
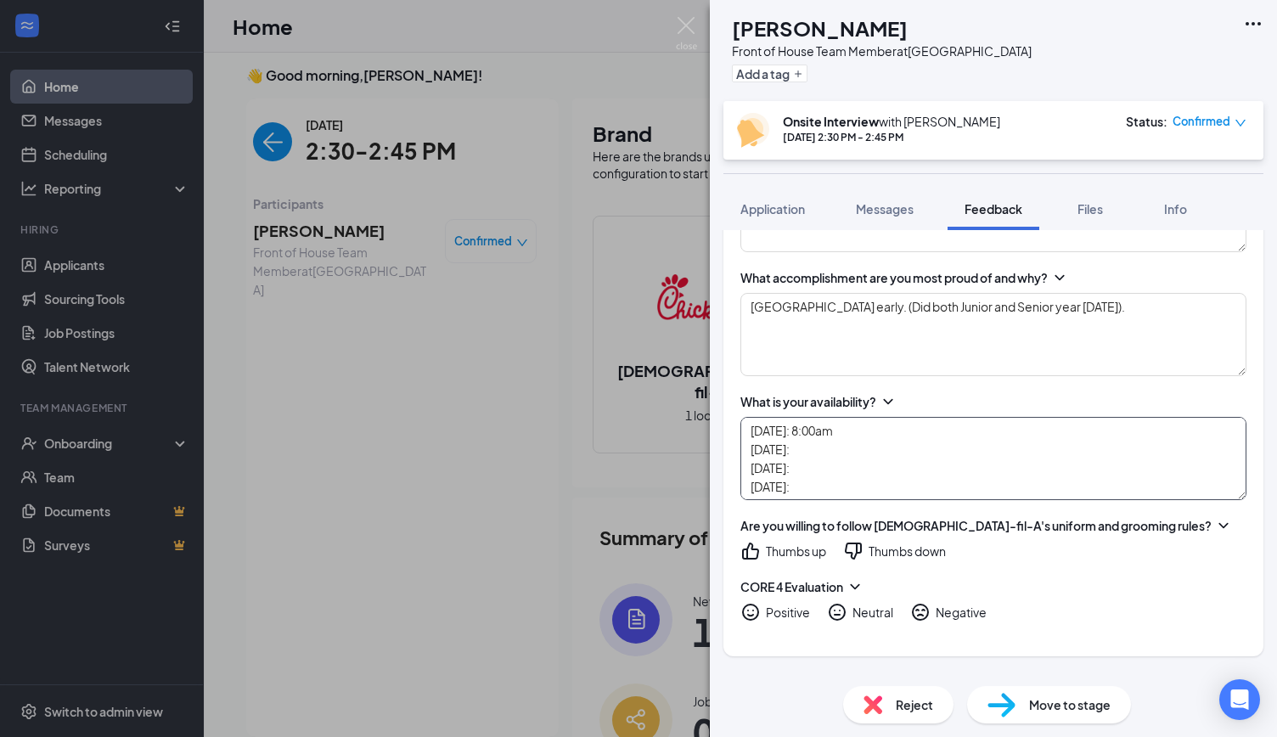
click at [837, 447] on textarea "[DATE]: 8:00am [DATE]: [DATE]: [DATE]: [DATE]: [DATE]:" at bounding box center [994, 458] width 506 height 83
click at [888, 417] on textarea "[DATE]: 8:00am [DATE]: 8:00am [DATE]: [DATE]: [DATE]: [DATE]:" at bounding box center [994, 458] width 506 height 83
click at [858, 461] on textarea "[DATE]: 8:00am [DATE]: 8:00am [DATE]: [DATE]: [DATE]: [DATE]:" at bounding box center [994, 458] width 506 height 83
click at [868, 431] on textarea "[DATE]: 8:00am [DATE]: 8:00am [DATE]: [DATE]: [DATE]: [DATE]:" at bounding box center [994, 458] width 506 height 83
click at [851, 465] on textarea "[DATE]: 8:00am - 5:00pm [DATE]: 8:00am [DATE]: [DATE]: [DATE]: [DATE]:" at bounding box center [994, 458] width 506 height 83
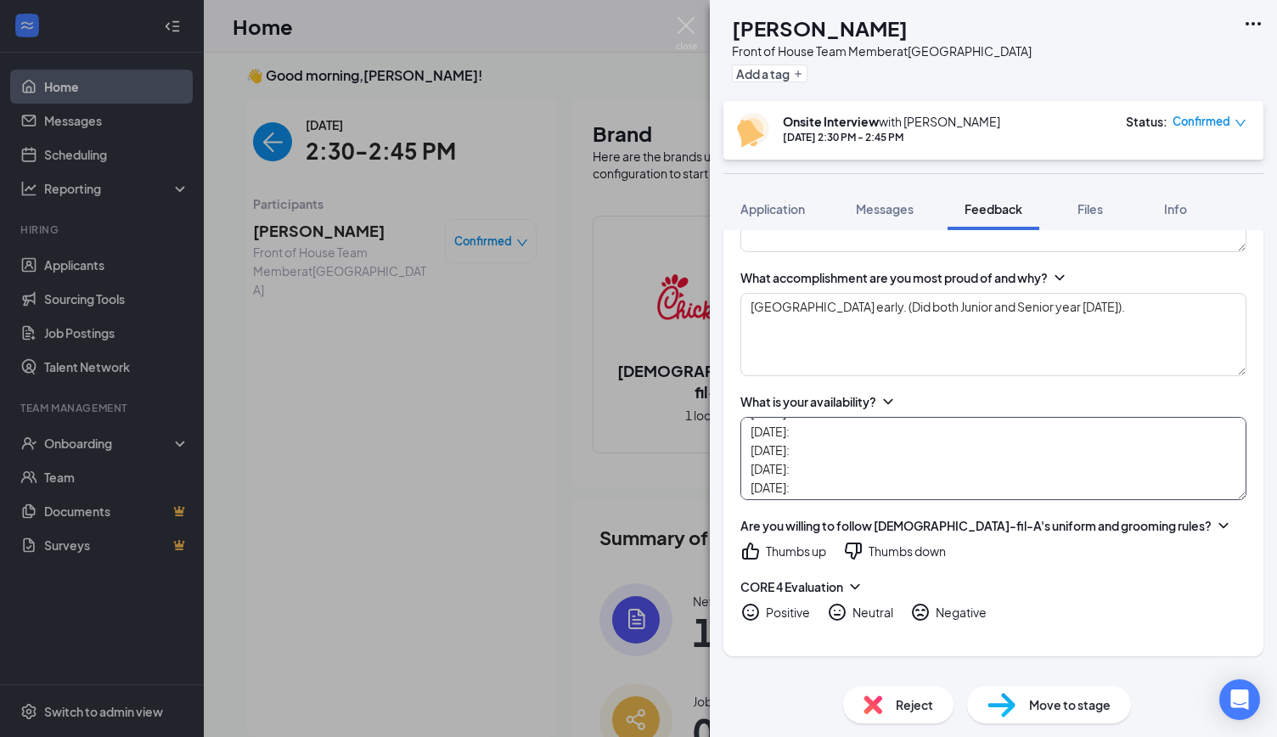
scroll to position [19, 0]
click at [837, 468] on textarea "[DATE]: 8:00am - 5:00pm [DATE]: 8:00am [DATE]: 8:00am [DATE]: [DATE]: [DATE]:" at bounding box center [994, 458] width 506 height 83
click at [812, 480] on textarea "[DATE]: 8:00am - 5:00pm [DATE]: 8:00am [DATE]: 8:00am [DATE]: 8:00am [DATE]: [D…" at bounding box center [994, 458] width 506 height 83
click at [887, 446] on textarea "[DATE]: 8:00am - 5:00pm [DATE]: 8:00am [DATE]: 8:00am [DATE]: 8:00am [DATE]: 8:…" at bounding box center [994, 458] width 506 height 83
click at [826, 451] on textarea "[DATE]: 8:00am - 5:00pm [DATE]: 8:00am [DATE]: 8:00am - [DATE]: 8:00am [DATE]: …" at bounding box center [994, 458] width 506 height 83
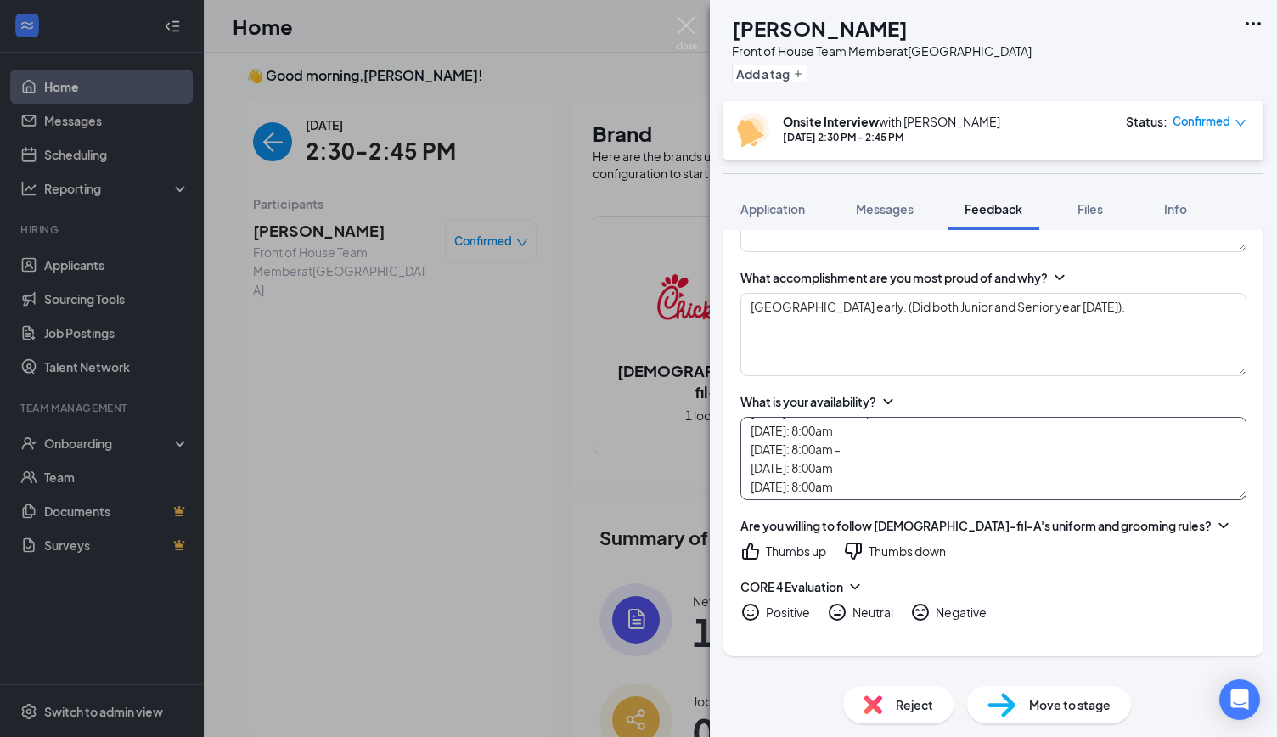
click at [826, 451] on textarea "[DATE]: 8:00am - 5:00pm [DATE]: 8:00am [DATE]: 8:00am - [DATE]: 8:00am [DATE]: …" at bounding box center [994, 458] width 506 height 83
click at [905, 449] on textarea "[DATE]: 8:00am - 5:00pm [DATE]: 8:00am [DATE]: 7:00am - [DATE]: 8:00am [DATE]: …" at bounding box center [994, 458] width 506 height 83
click at [861, 431] on textarea "[DATE]: 8:00am - 5:00pm [DATE]: 8:00am [DATE]: 7:00am - [DATE]: 8:00am [DATE]: …" at bounding box center [994, 458] width 506 height 83
click at [875, 454] on textarea "[DATE]: 8:00am - 5:00pm [DATE]: 8:00am - 7:00pm [DATE]: 7:00am - [DATE]: 8:00am…" at bounding box center [994, 458] width 506 height 83
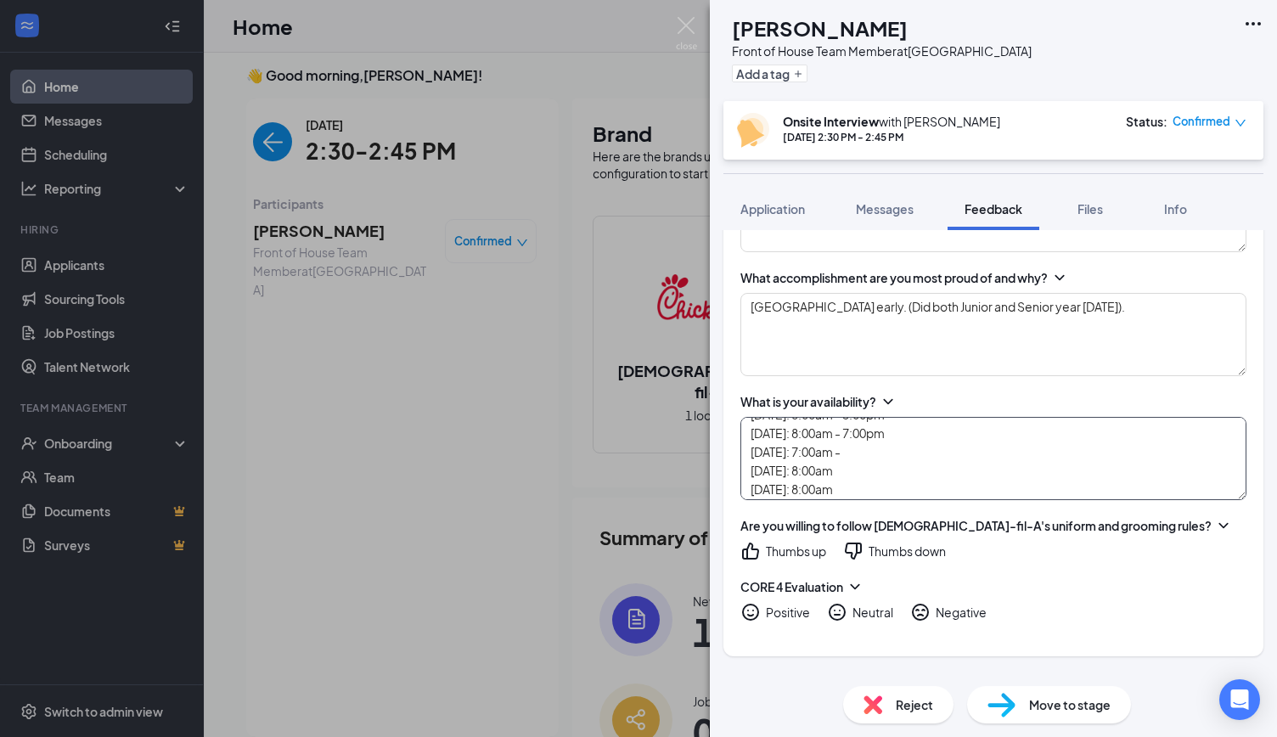
click at [867, 465] on textarea "[DATE]: 8:00am - 5:00pm [DATE]: 8:00am - 7:00pm [DATE]: 7:00am - [DATE]: 8:00am…" at bounding box center [994, 458] width 506 height 83
click at [860, 487] on textarea "[DATE]: 8:00am - 5:00pm [DATE]: 8:00am - 7:00pm [DATE]: 7:00am - [DATE]: 8:00am…" at bounding box center [994, 458] width 506 height 83
click at [850, 487] on textarea "[DATE]: 8:00am - 5:00pm [DATE]: 8:00am - 7:00pm [DATE]: 7:00am - [DATE]: 8:00am…" at bounding box center [994, 458] width 506 height 83
click at [920, 434] on textarea "[DATE]: 8:00am - 5:00pm [DATE]: 8:00am - 7:00pm [DATE]: 7:00am - [DATE]: 8:00am…" at bounding box center [994, 458] width 506 height 83
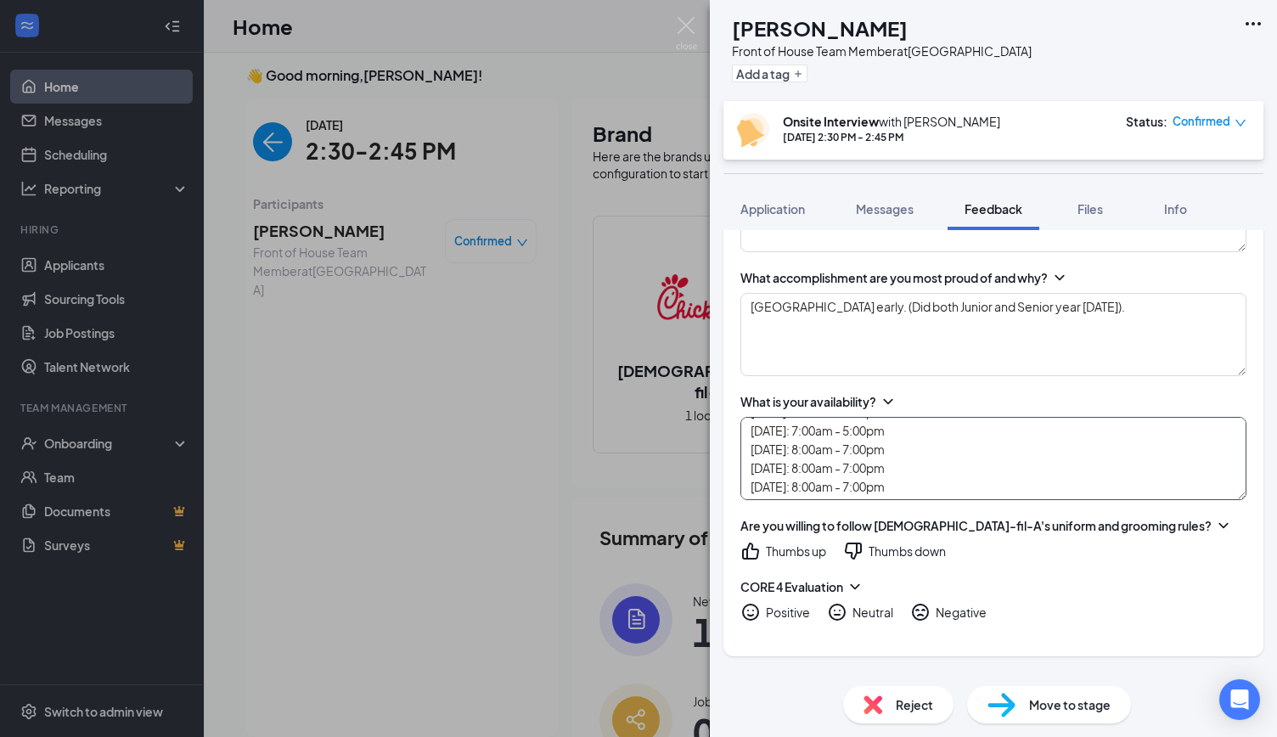
scroll to position [924, 0]
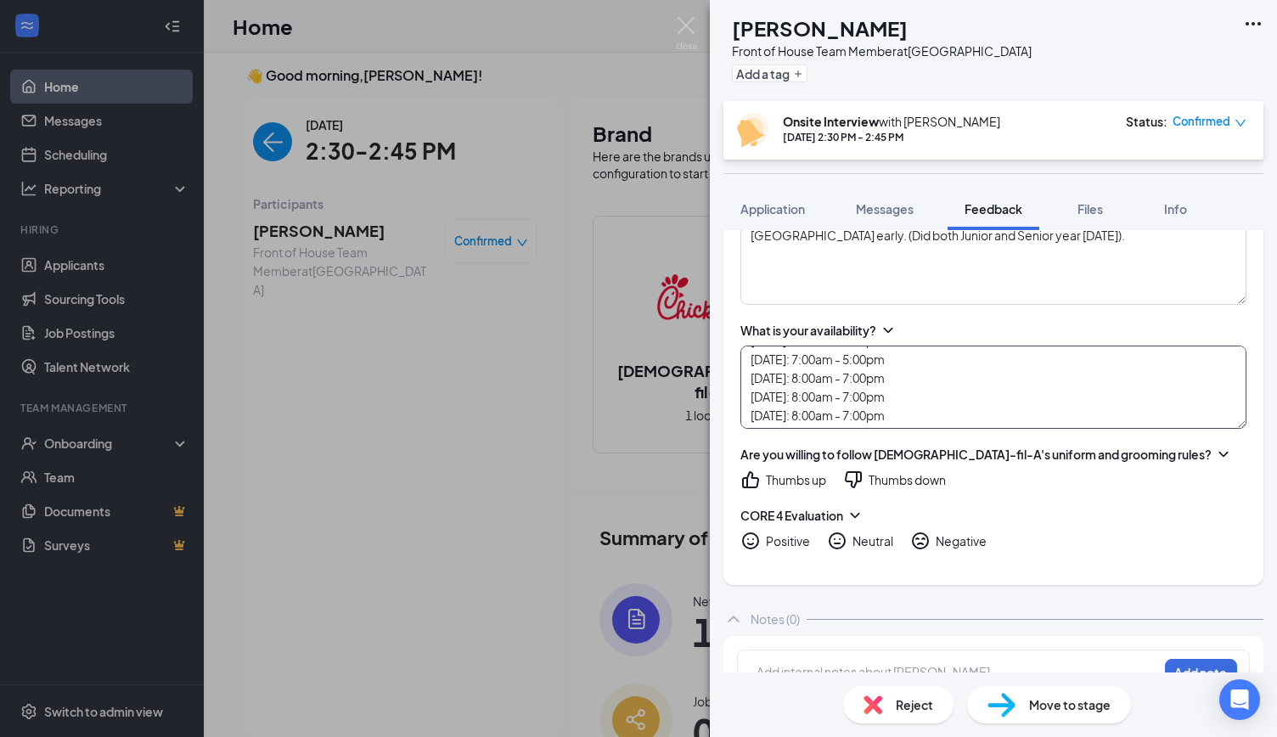
click at [930, 414] on textarea "[DATE]: 8:00am - 5:00pm [DATE]: 8:00am - 7:00pm [DATE]: 7:00am - 5:00pm [DATE]:…" at bounding box center [994, 387] width 506 height 83
type textarea "[DATE]: 8:00am - 5:00pm [DATE]: 8:00am - 7:00pm [DATE]: 7:00am - 5:00pm [DATE]:…"
click at [750, 539] on icon "HappyFace" at bounding box center [751, 541] width 20 height 20
click at [1110, 451] on div "Are you willing to follow [DEMOGRAPHIC_DATA]-fil-A's uniform and grooming rules?" at bounding box center [976, 454] width 471 height 17
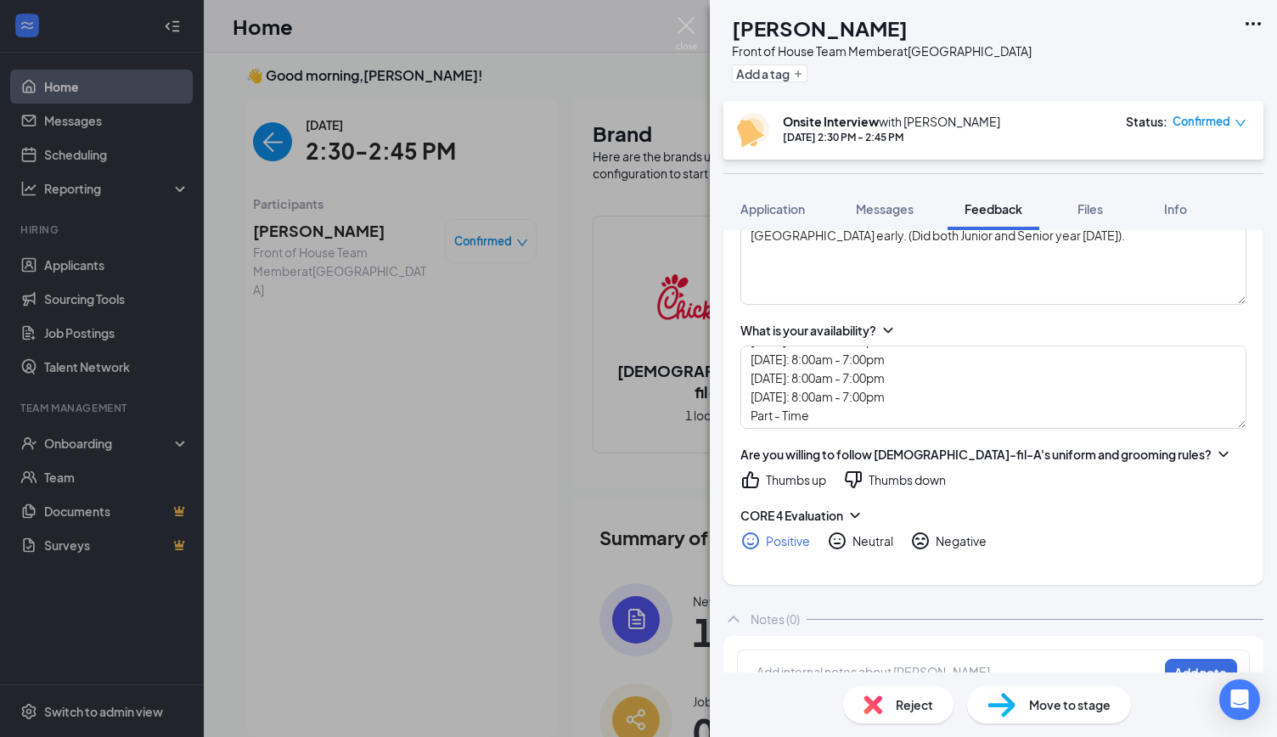
click at [1215, 448] on icon "ChevronDown" at bounding box center [1223, 454] width 17 height 17
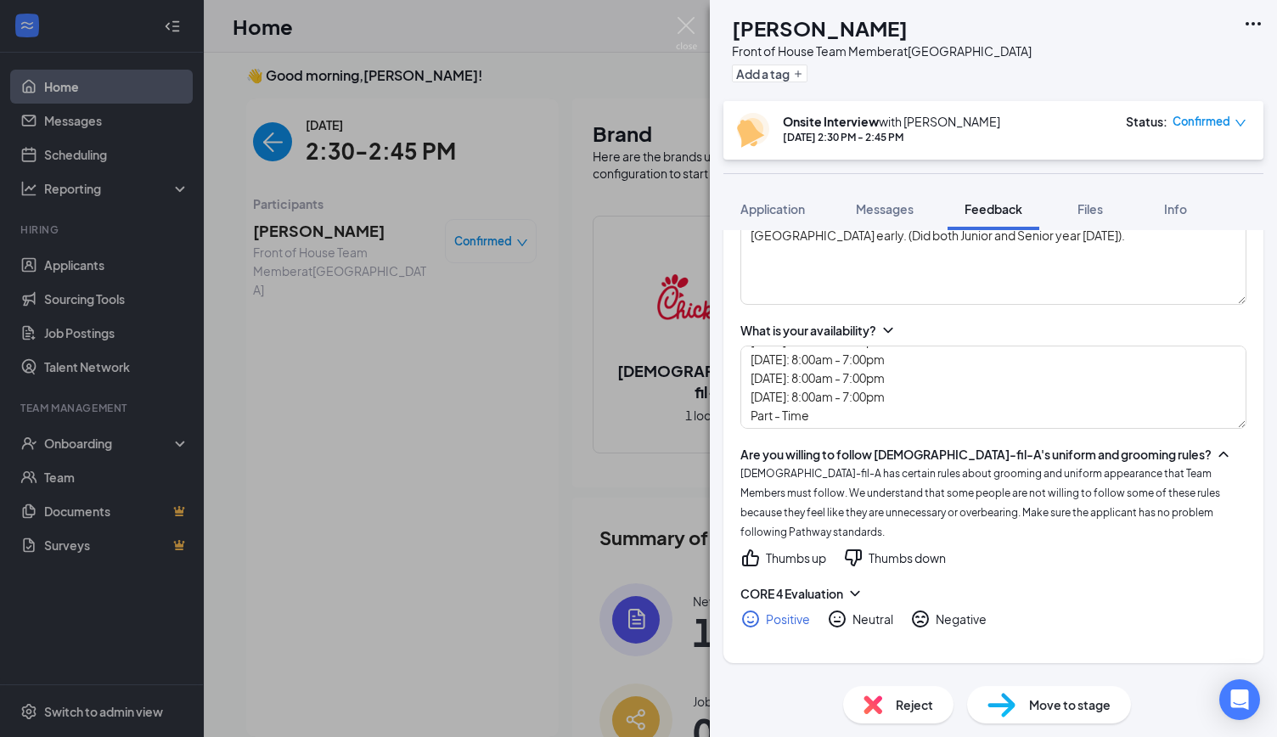
click at [785, 550] on div "Thumbs up" at bounding box center [796, 558] width 60 height 17
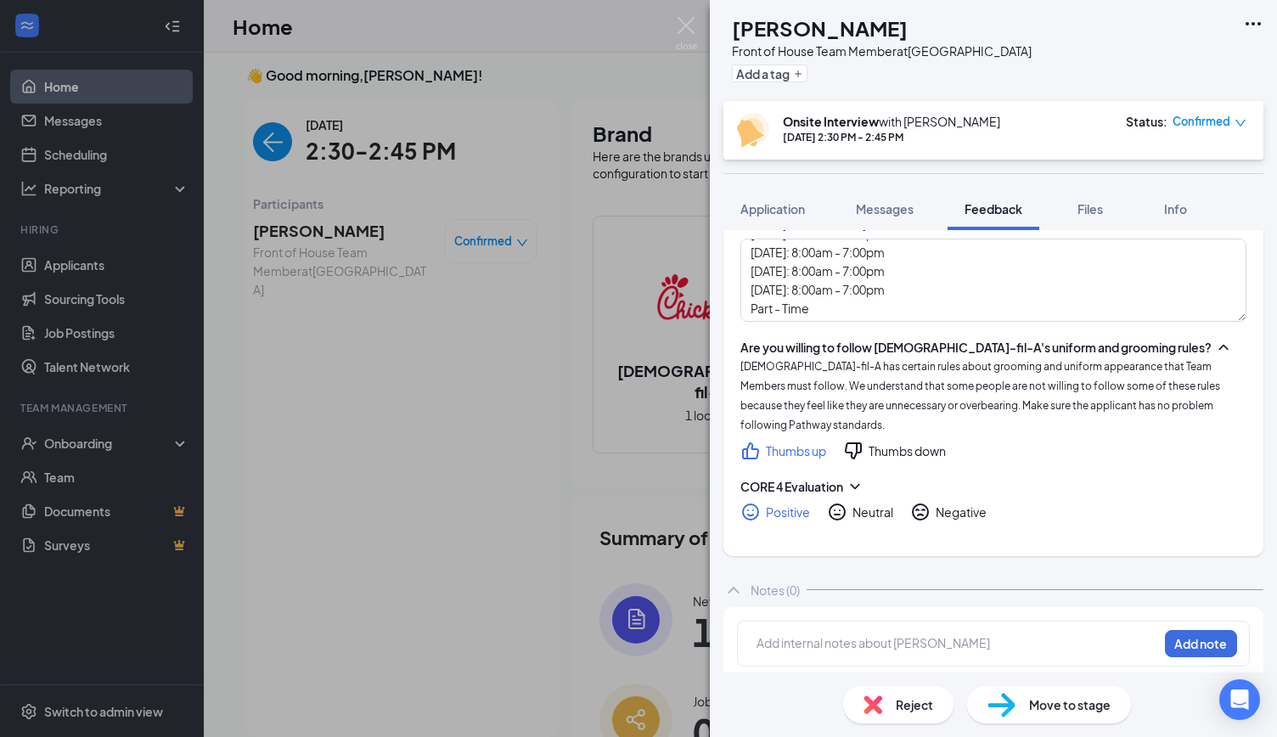
drag, startPoint x: 1075, startPoint y: 504, endPoint x: 1133, endPoint y: 487, distance: 60.2
click at [1133, 487] on div "CORE 4 Evaluation" at bounding box center [994, 486] width 506 height 17
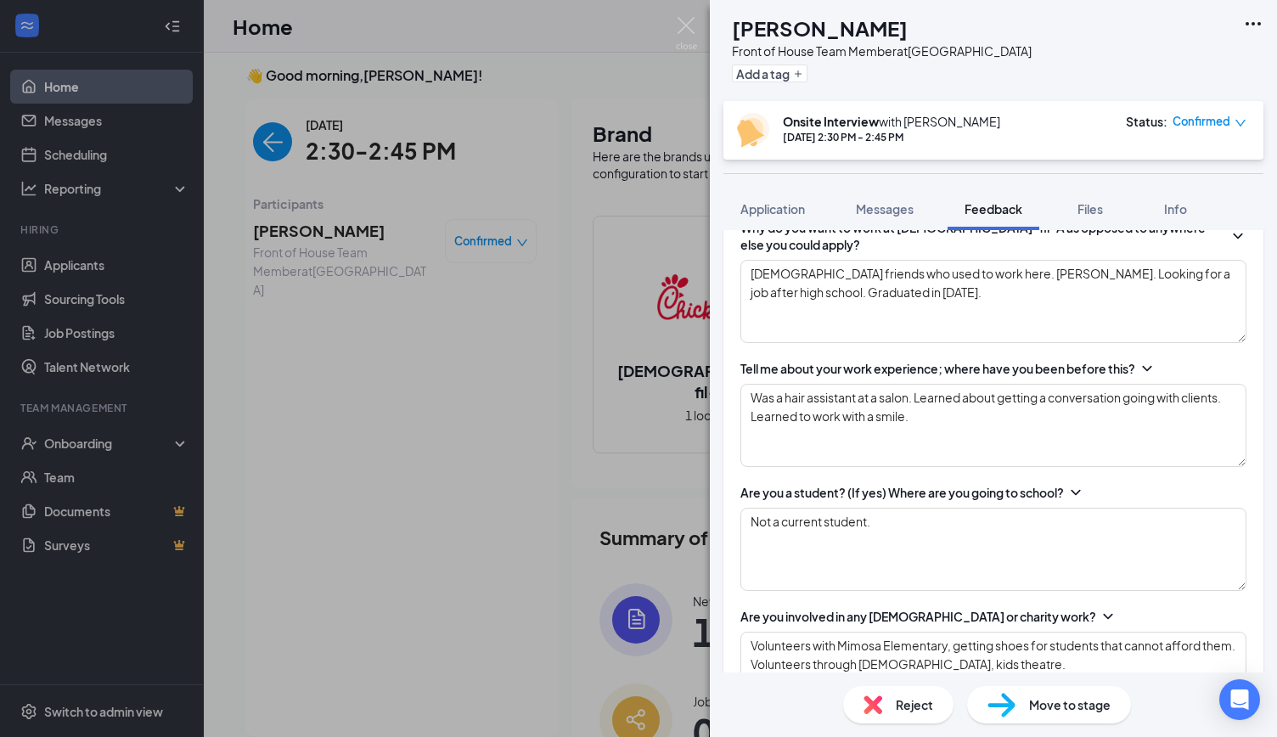
scroll to position [57, 0]
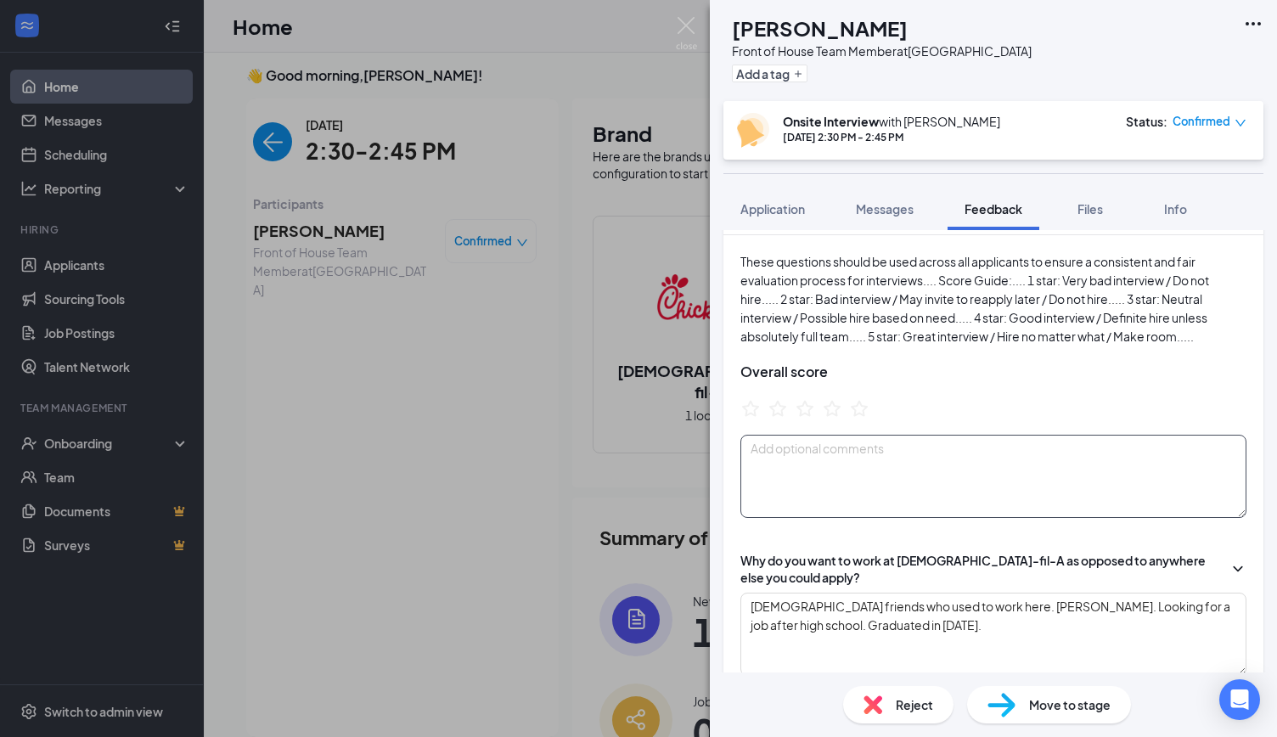
click at [1071, 475] on textarea at bounding box center [994, 476] width 506 height 83
click at [1005, 469] on textarea at bounding box center [994, 476] width 506 height 83
click at [832, 407] on icon "StarBorder" at bounding box center [832, 408] width 22 height 22
click at [825, 472] on textarea at bounding box center [994, 476] width 506 height 83
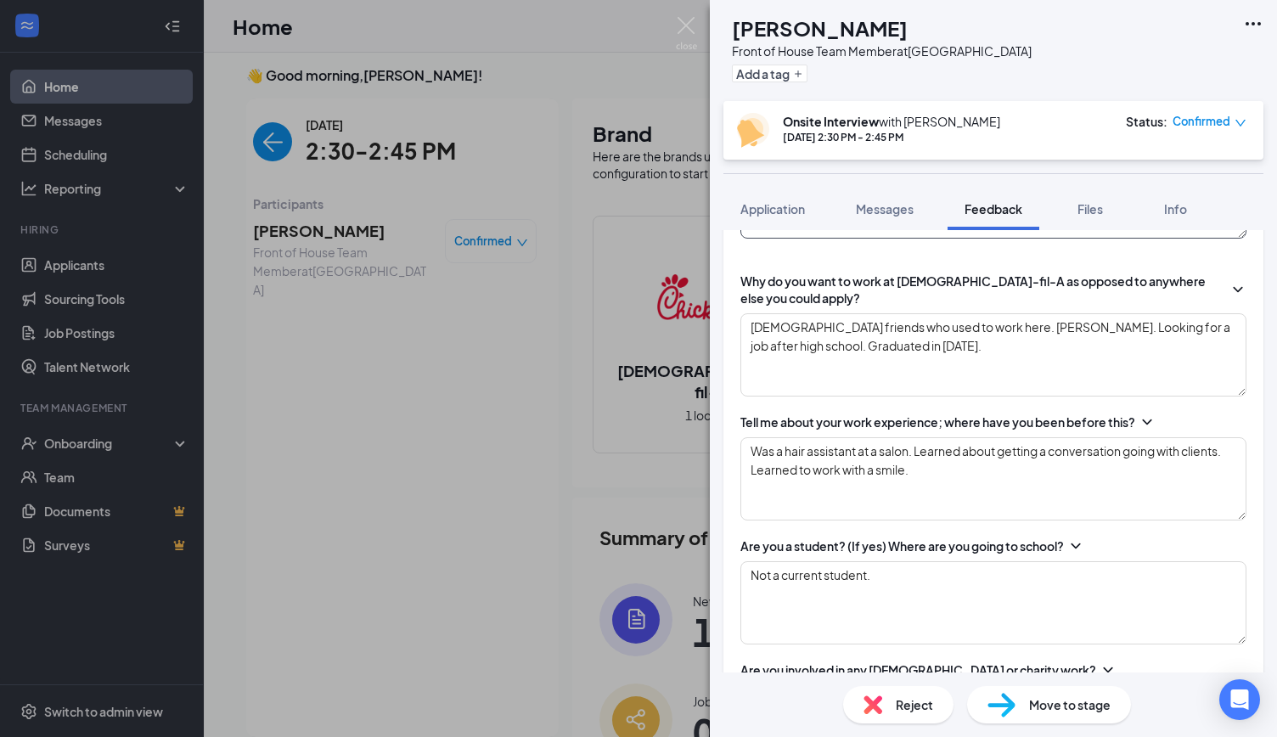
scroll to position [0, 0]
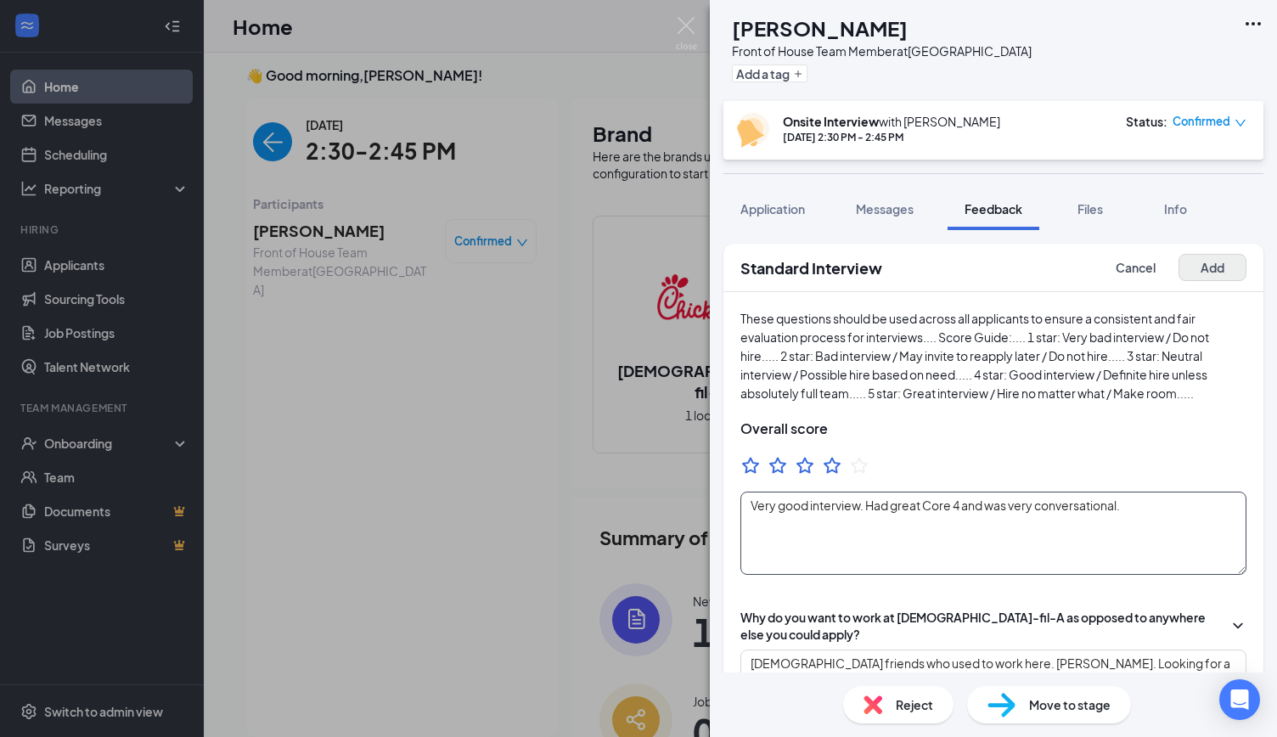
type textarea "Very good interview. Had great Core 4 and was very conversational."
click at [1199, 266] on button "Add" at bounding box center [1213, 267] width 68 height 27
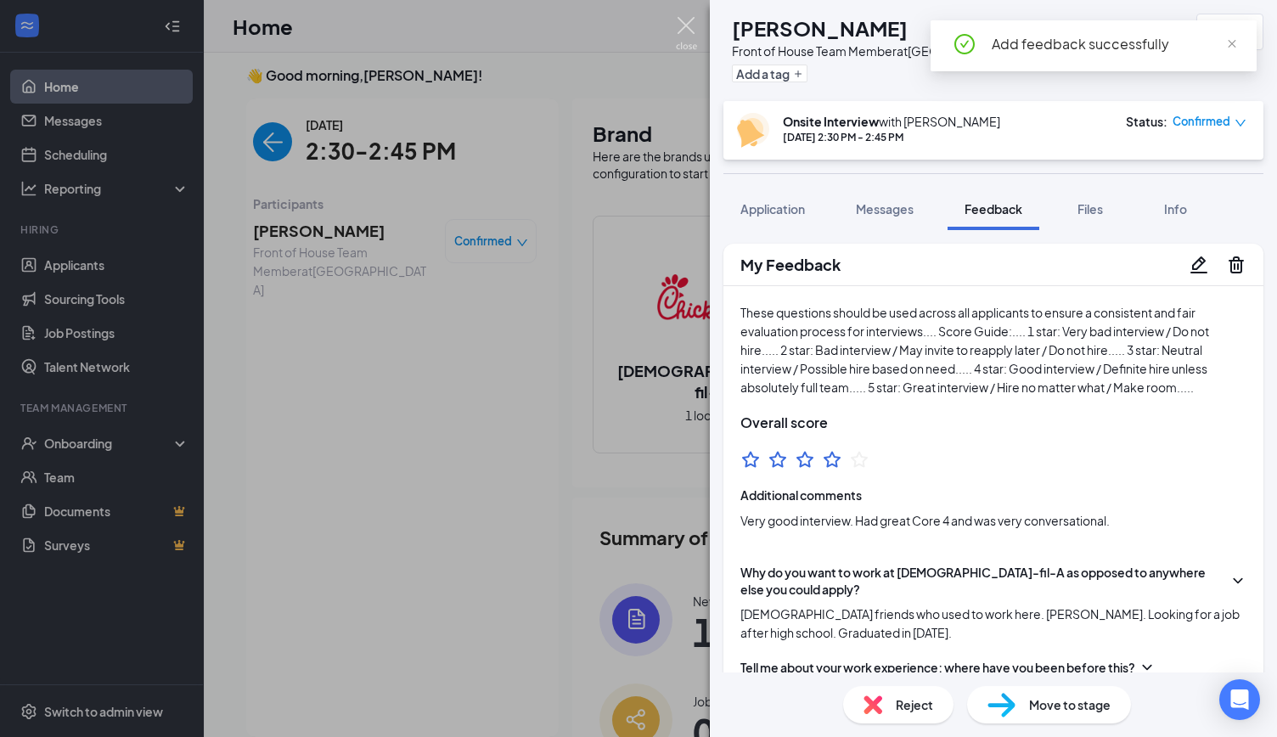
click at [685, 36] on img at bounding box center [686, 33] width 21 height 33
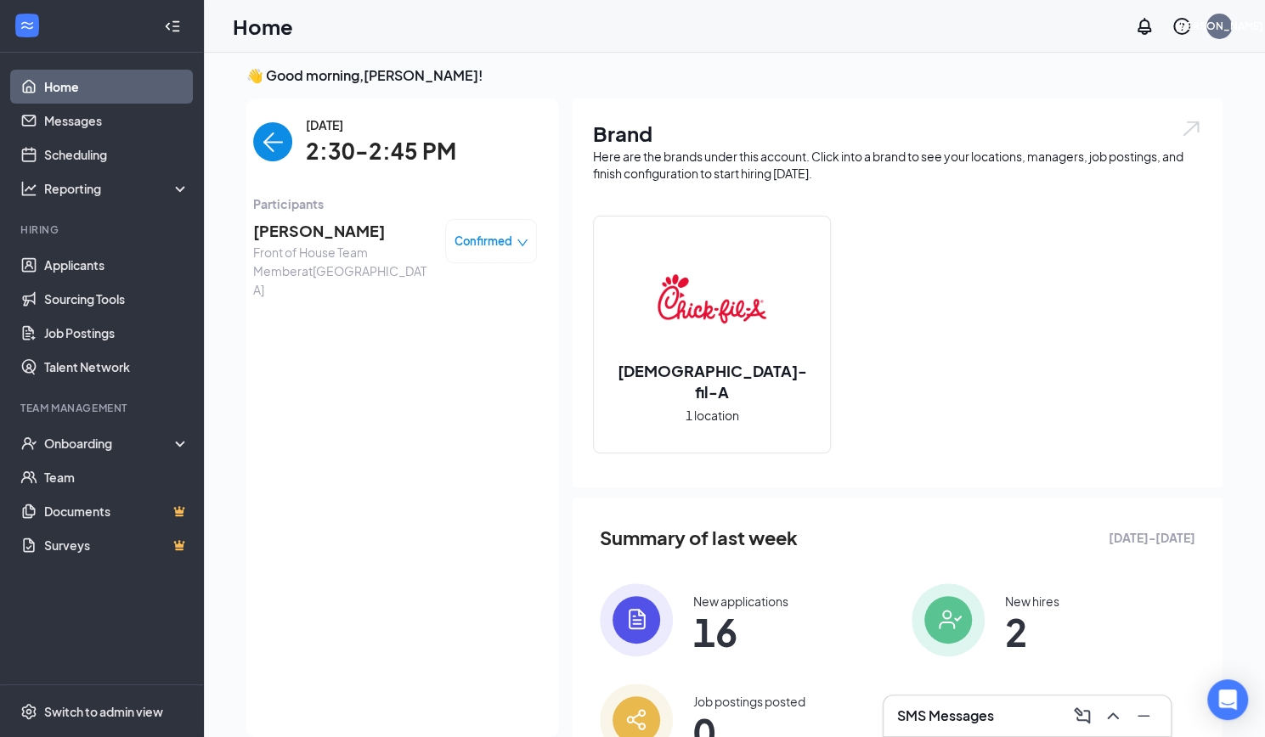
click at [266, 134] on img "back-button" at bounding box center [272, 141] width 39 height 39
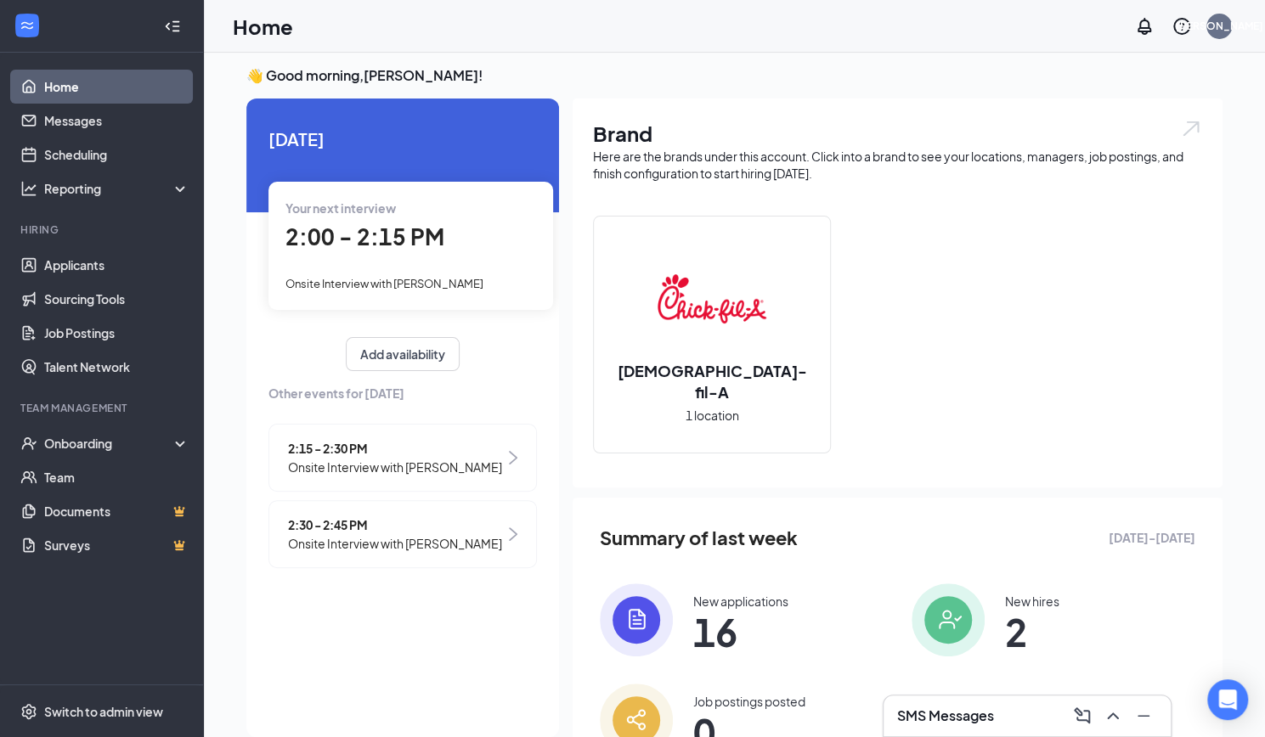
click at [394, 245] on span "2:00 - 2:15 PM" at bounding box center [364, 237] width 159 height 28
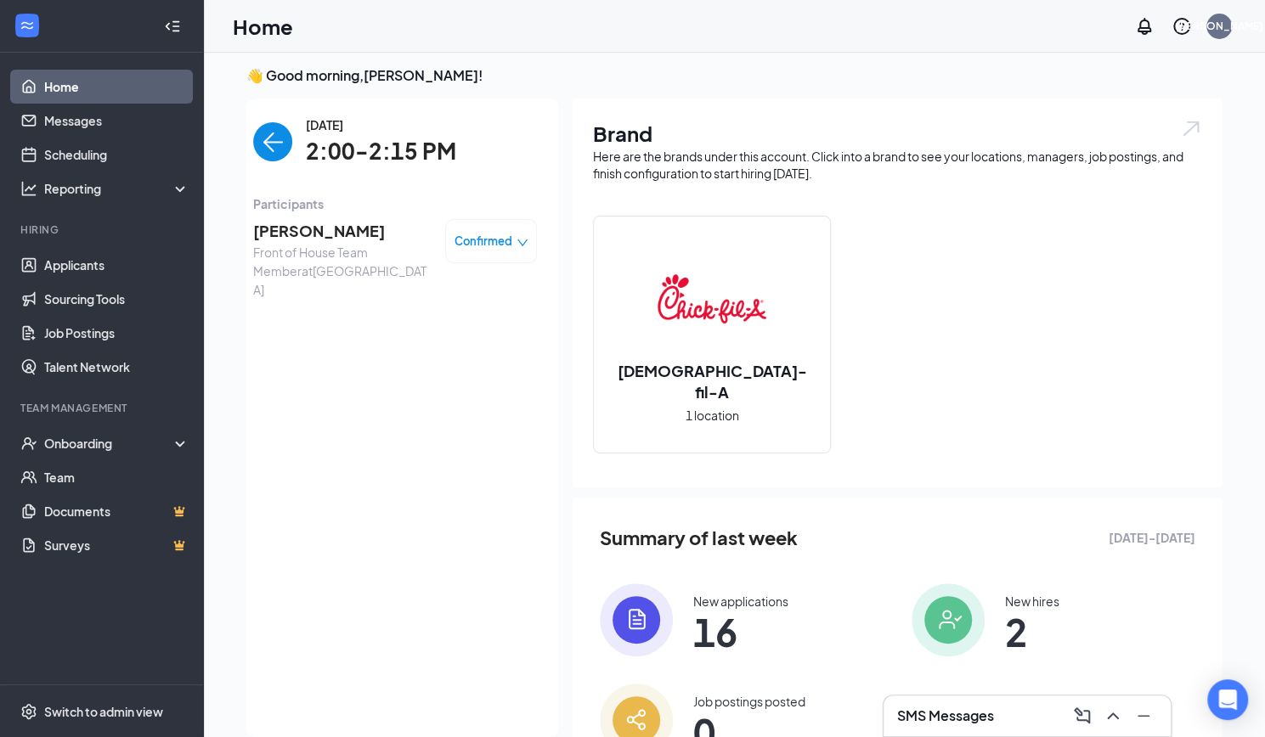
click at [310, 226] on span "[PERSON_NAME]" at bounding box center [342, 231] width 178 height 24
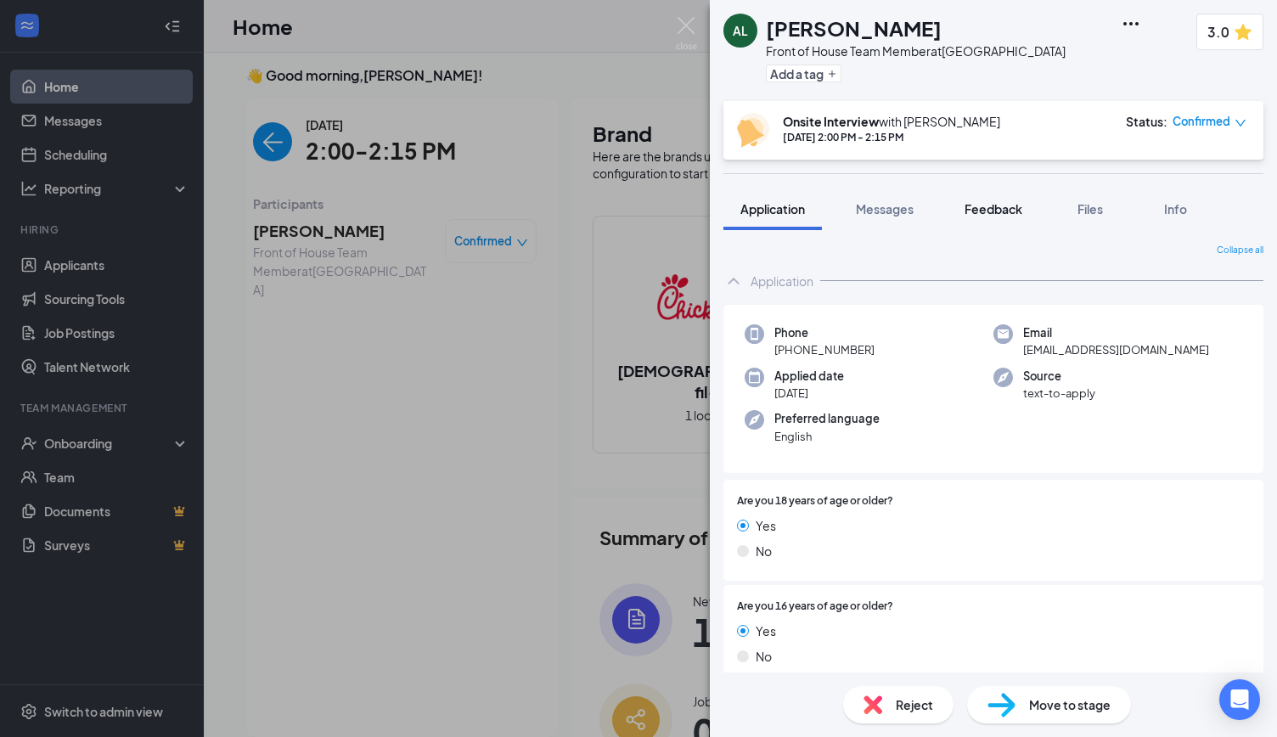
click at [1000, 202] on span "Feedback" at bounding box center [994, 208] width 58 height 15
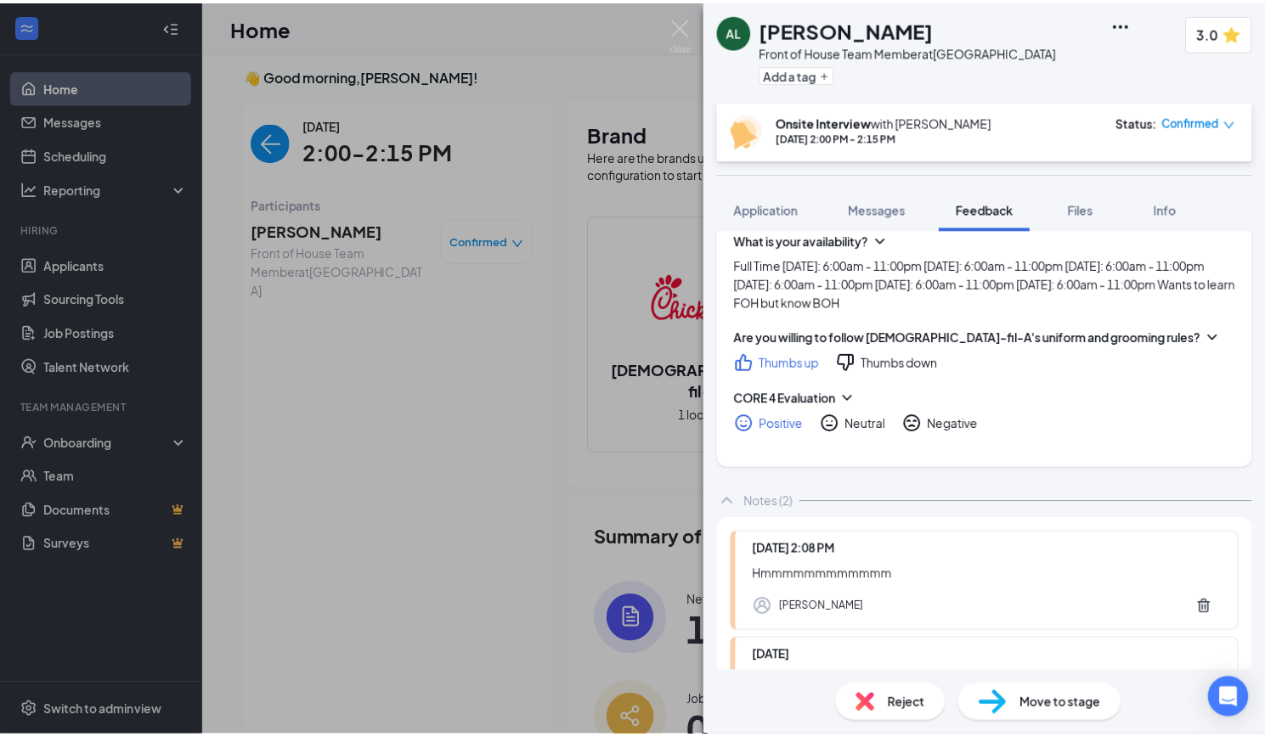
scroll to position [784, 0]
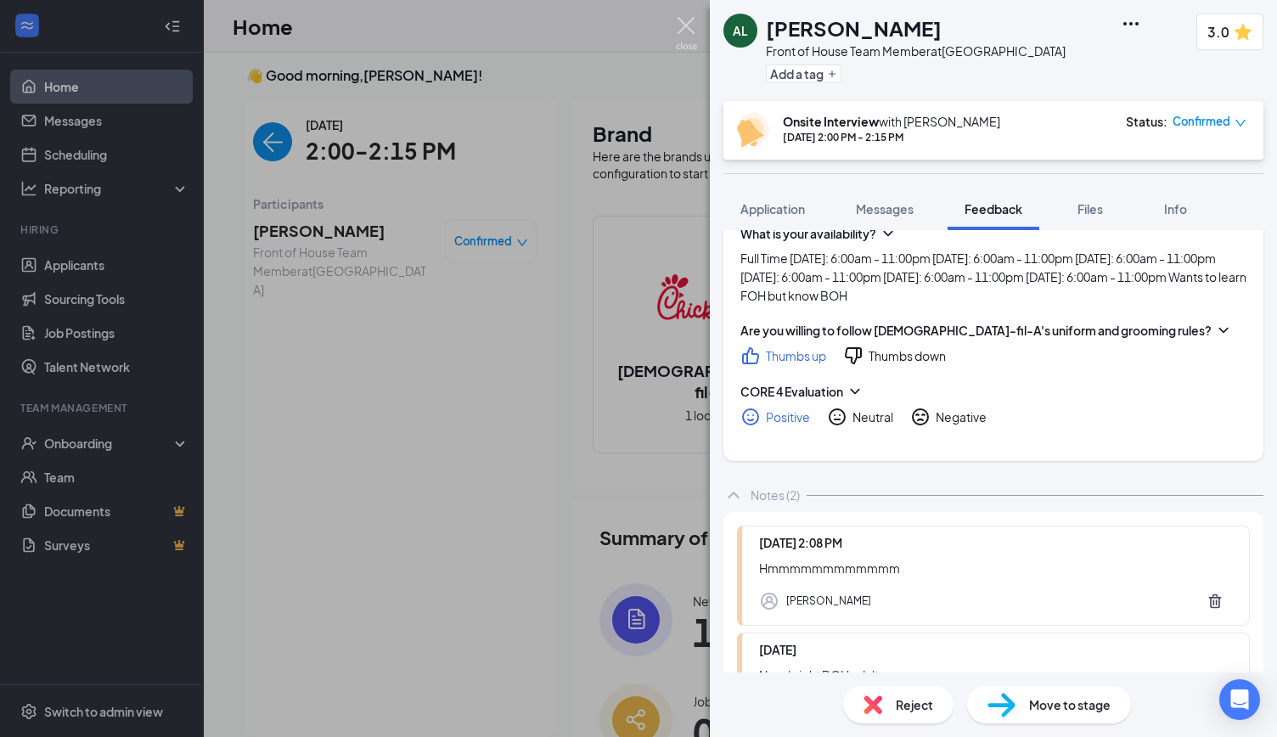
click at [683, 30] on img at bounding box center [686, 33] width 21 height 33
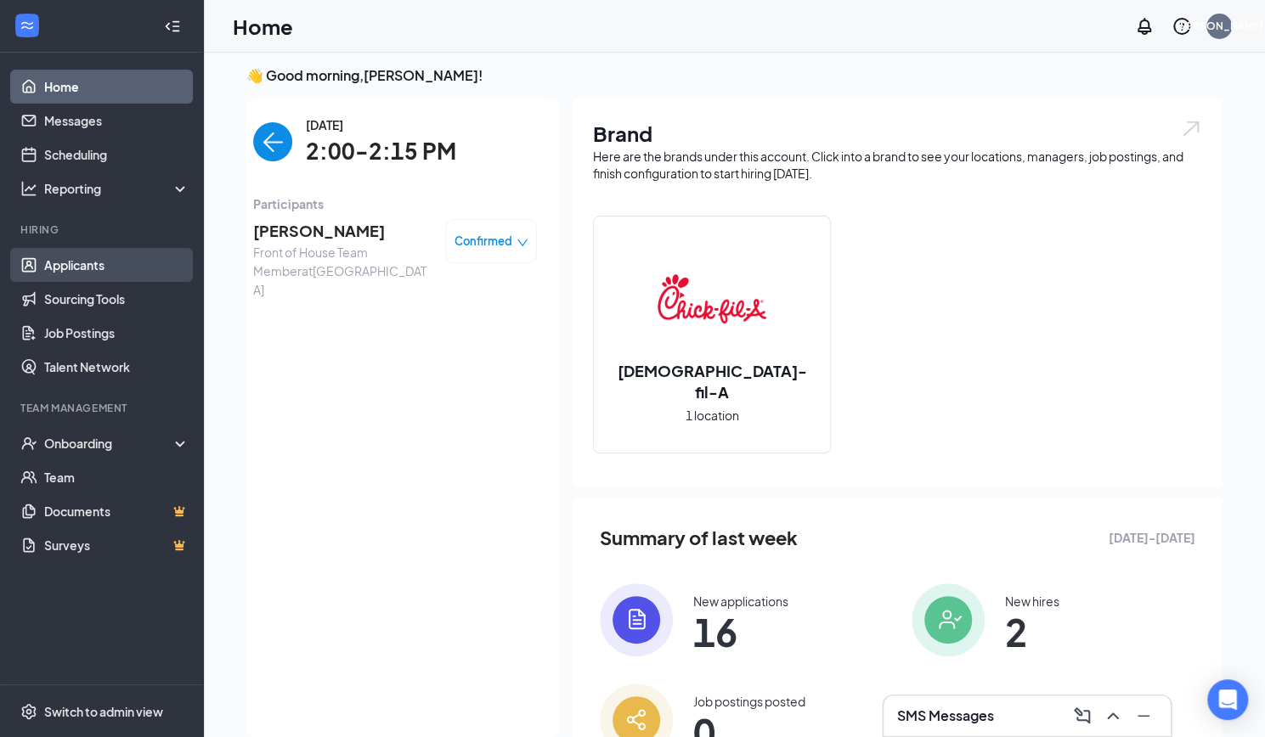
click at [106, 267] on link "Applicants" at bounding box center [116, 265] width 145 height 34
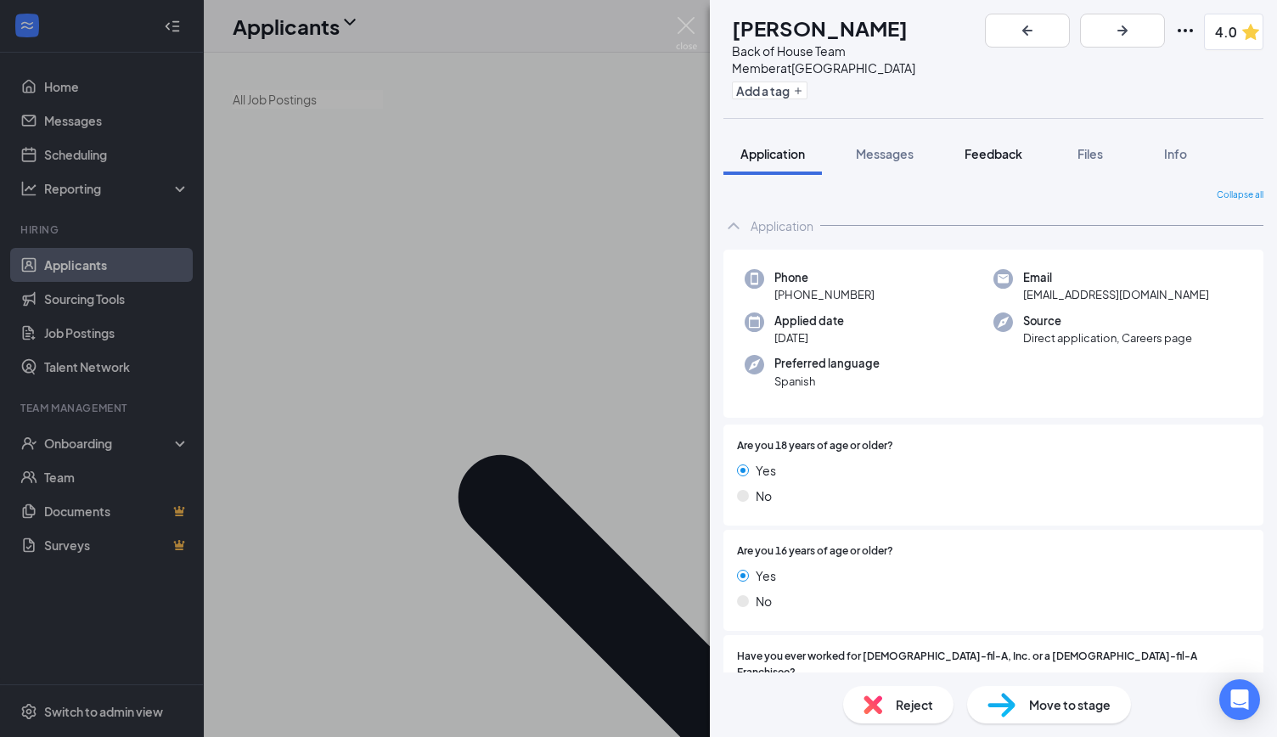
click at [992, 146] on span "Feedback" at bounding box center [994, 153] width 58 height 15
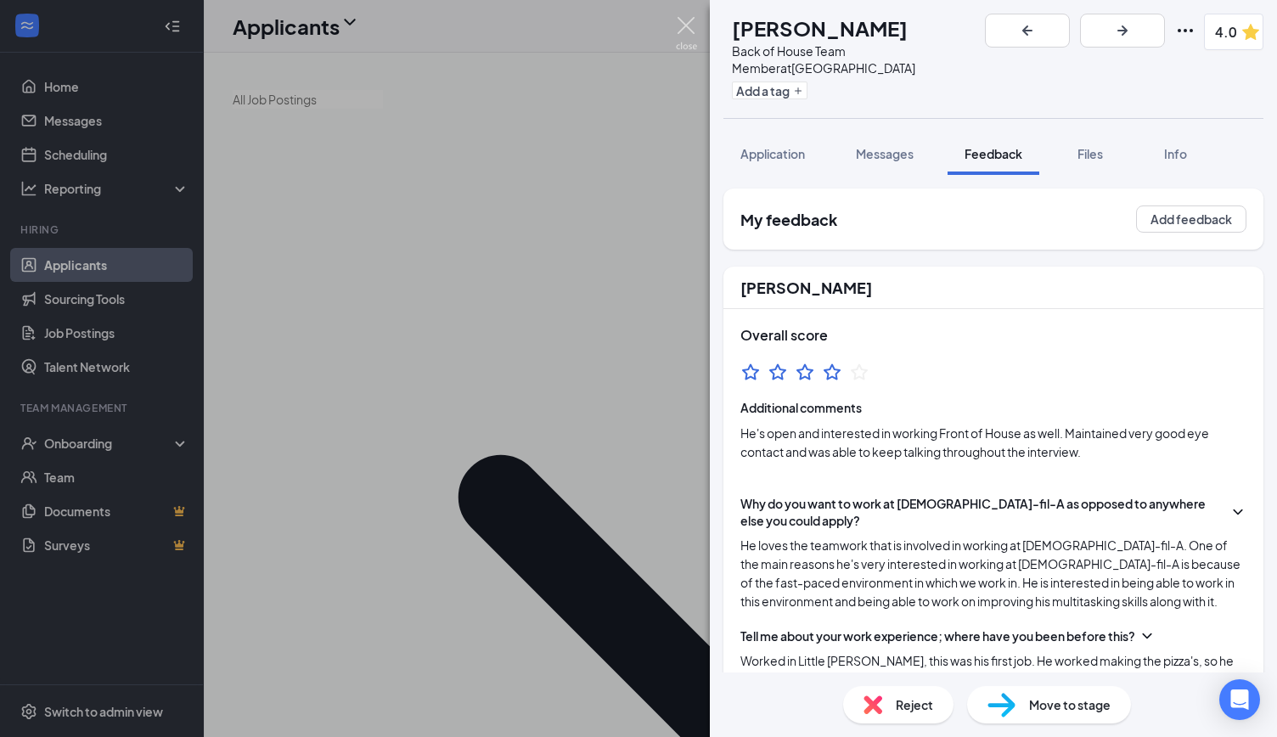
click at [685, 37] on img at bounding box center [686, 33] width 21 height 33
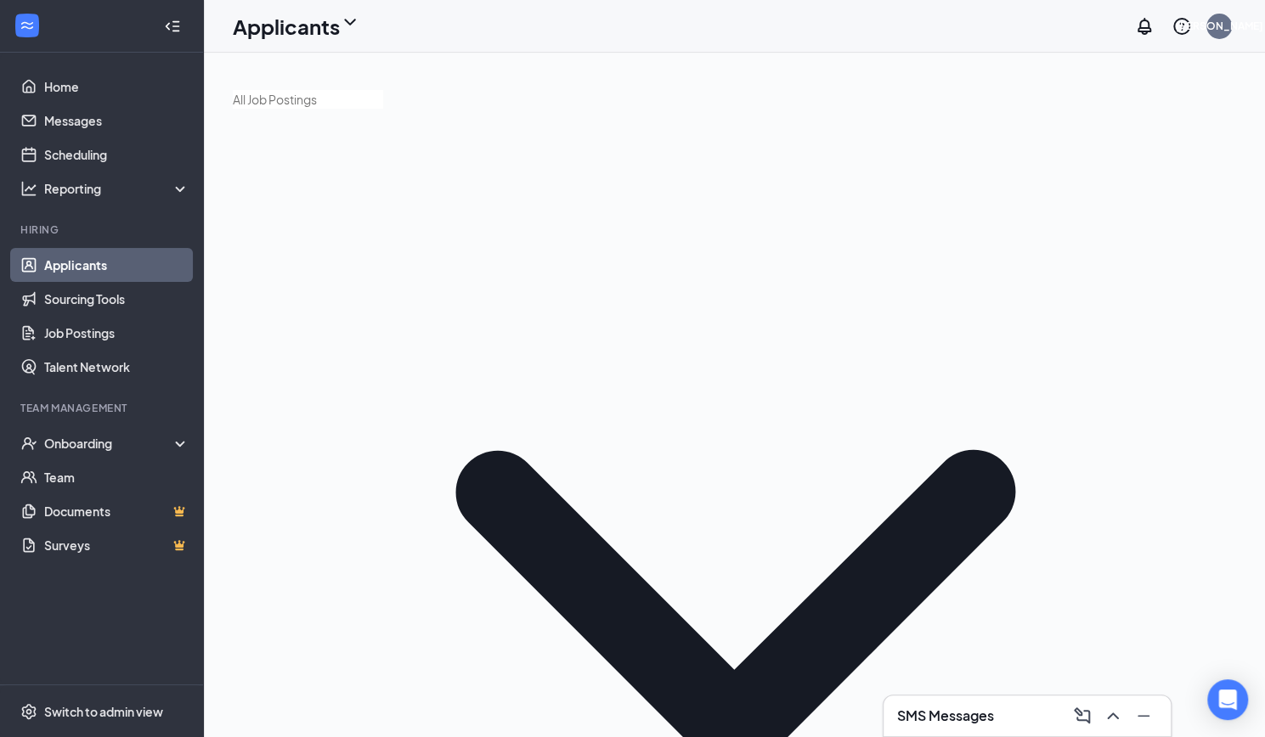
click at [99, 91] on link "Home" at bounding box center [116, 87] width 145 height 34
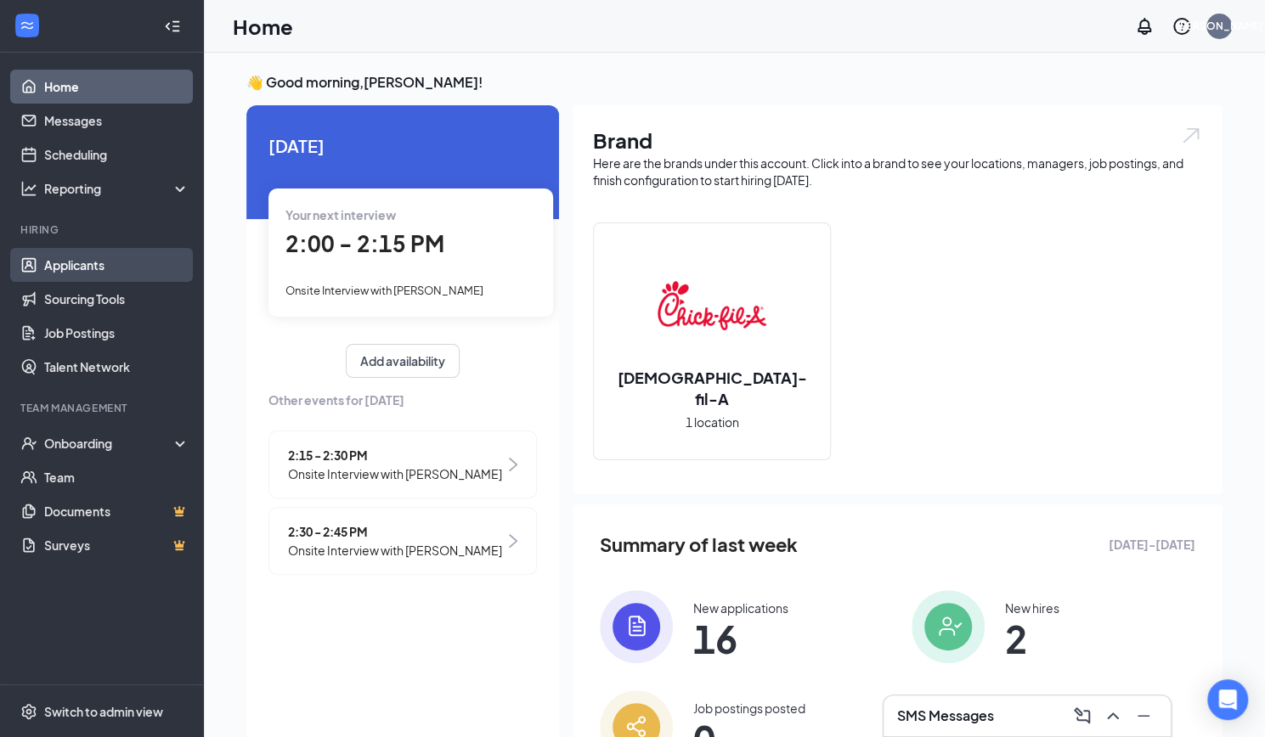
click at [93, 269] on link "Applicants" at bounding box center [116, 265] width 145 height 34
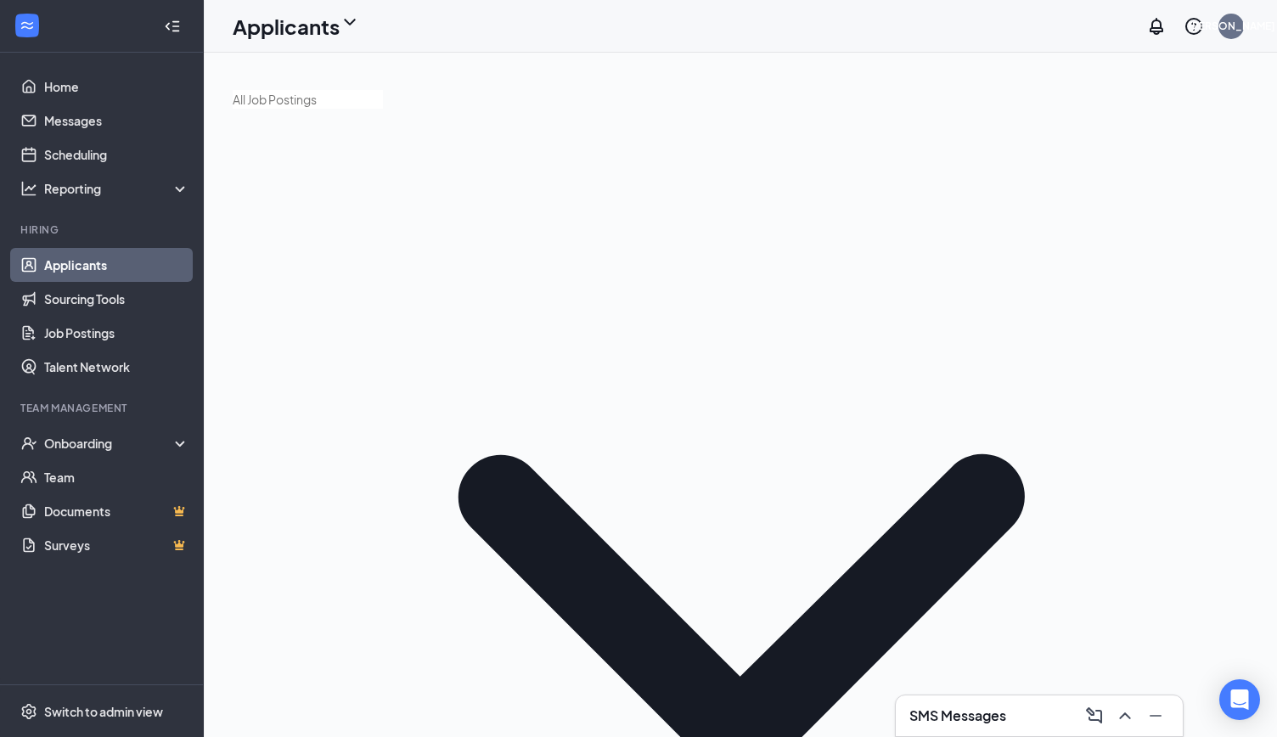
click at [107, 82] on link "Home" at bounding box center [116, 87] width 145 height 34
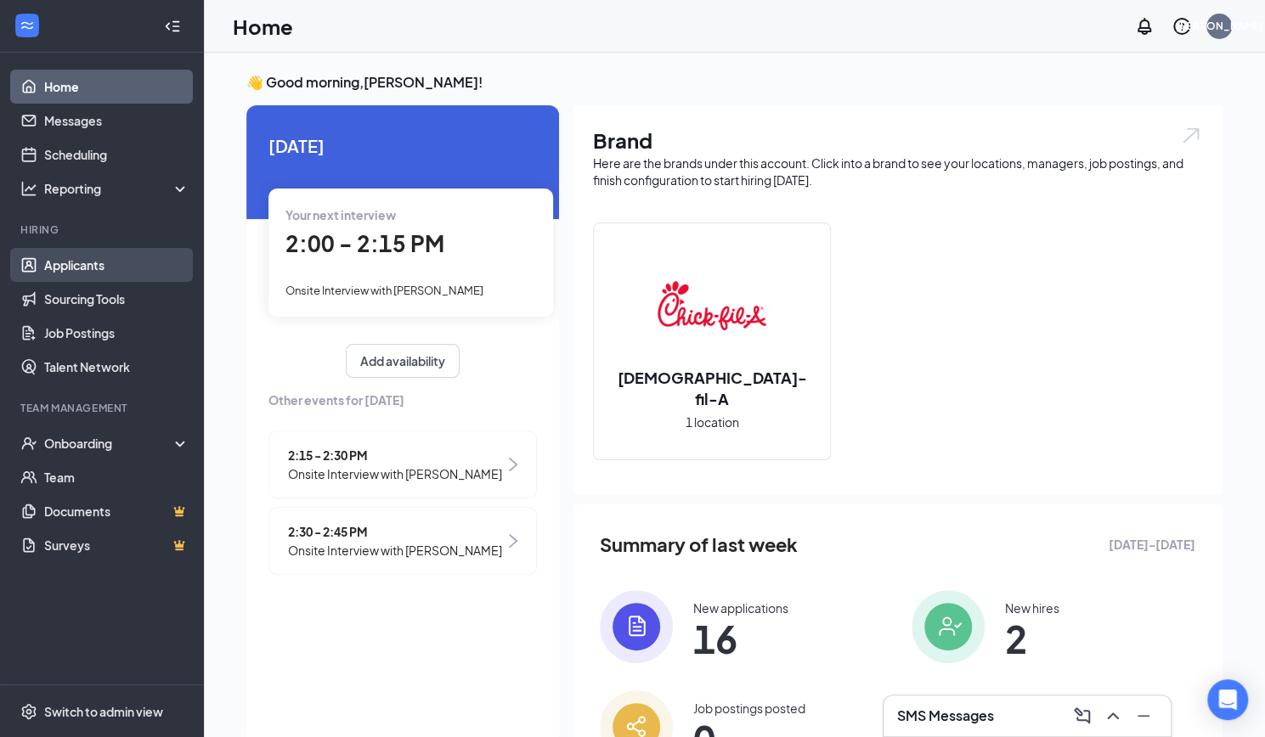
click at [100, 261] on link "Applicants" at bounding box center [116, 265] width 145 height 34
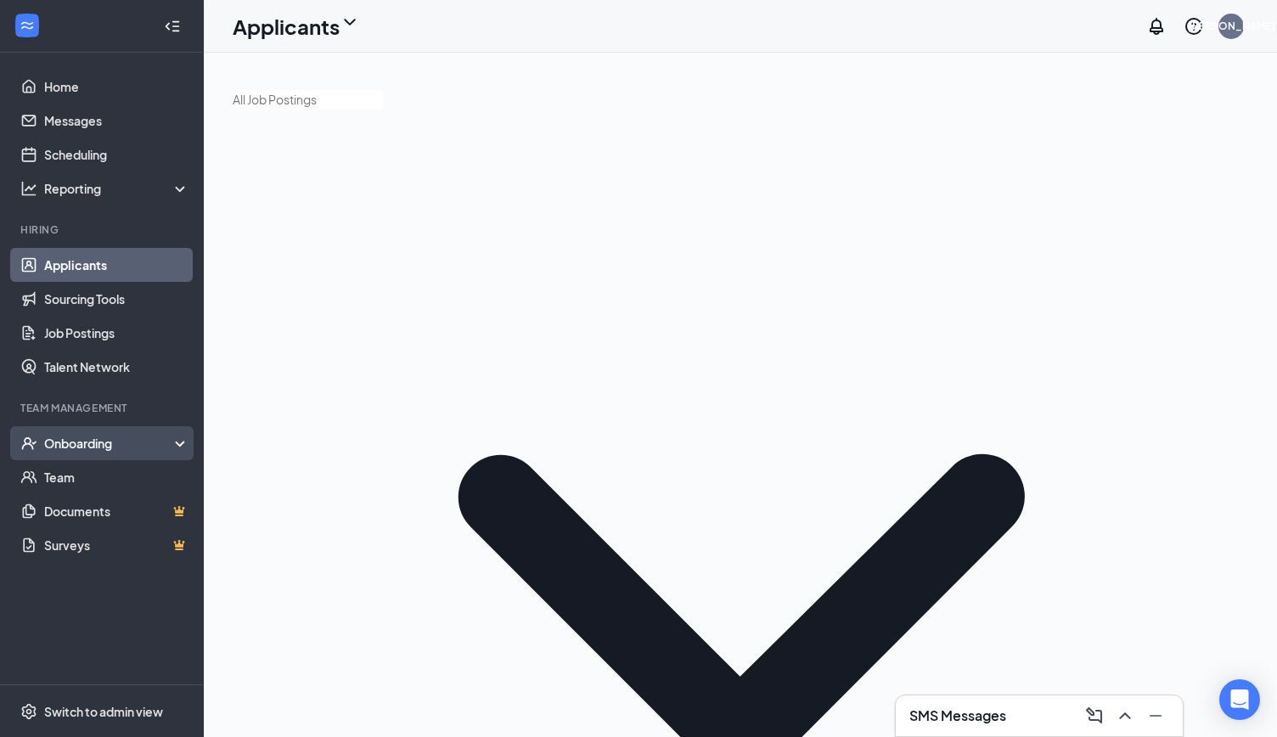
click at [120, 431] on div "Onboarding" at bounding box center [102, 443] width 204 height 34
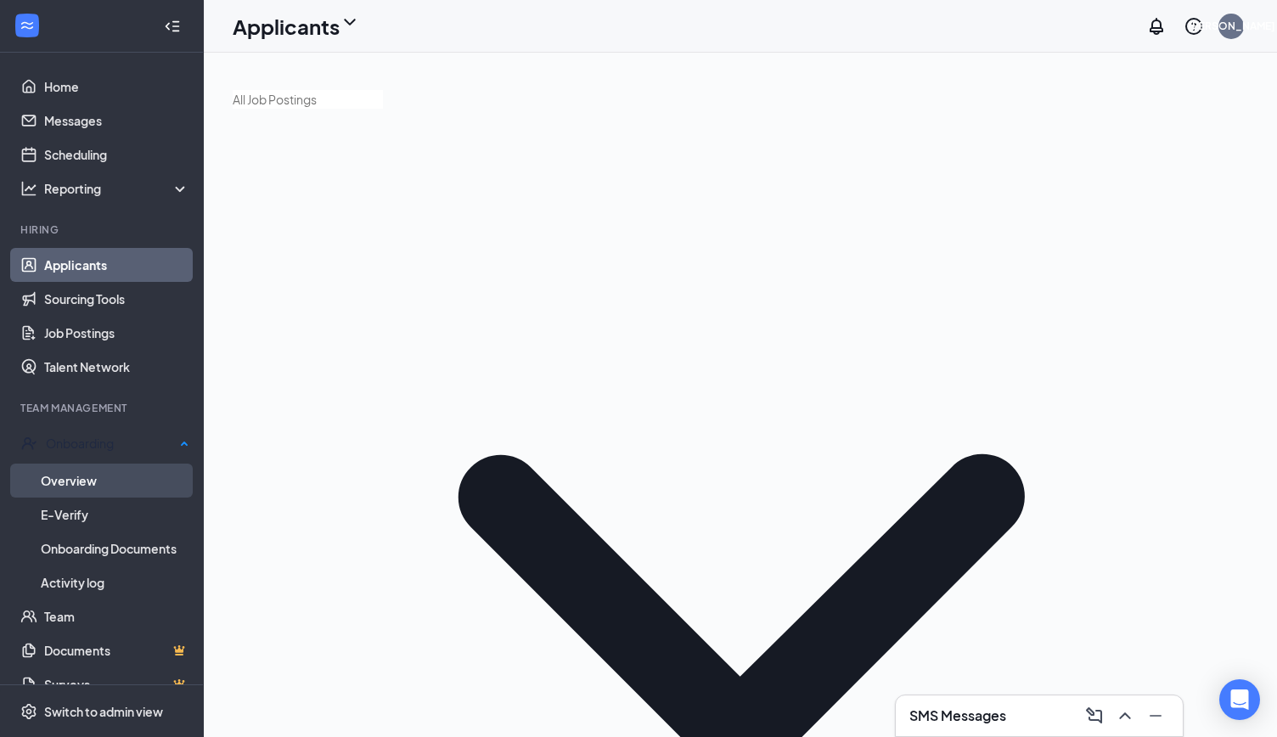
click at [117, 464] on link "Overview" at bounding box center [115, 481] width 149 height 34
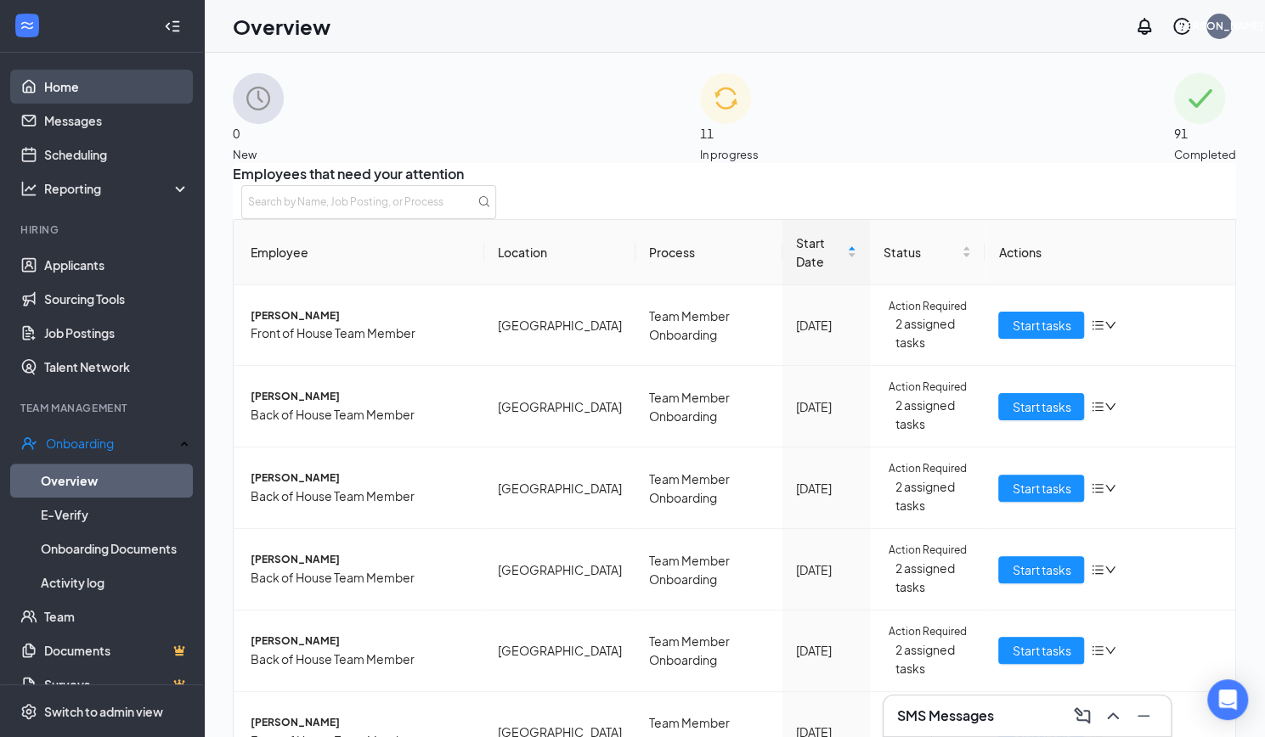
click at [108, 86] on link "Home" at bounding box center [116, 87] width 145 height 34
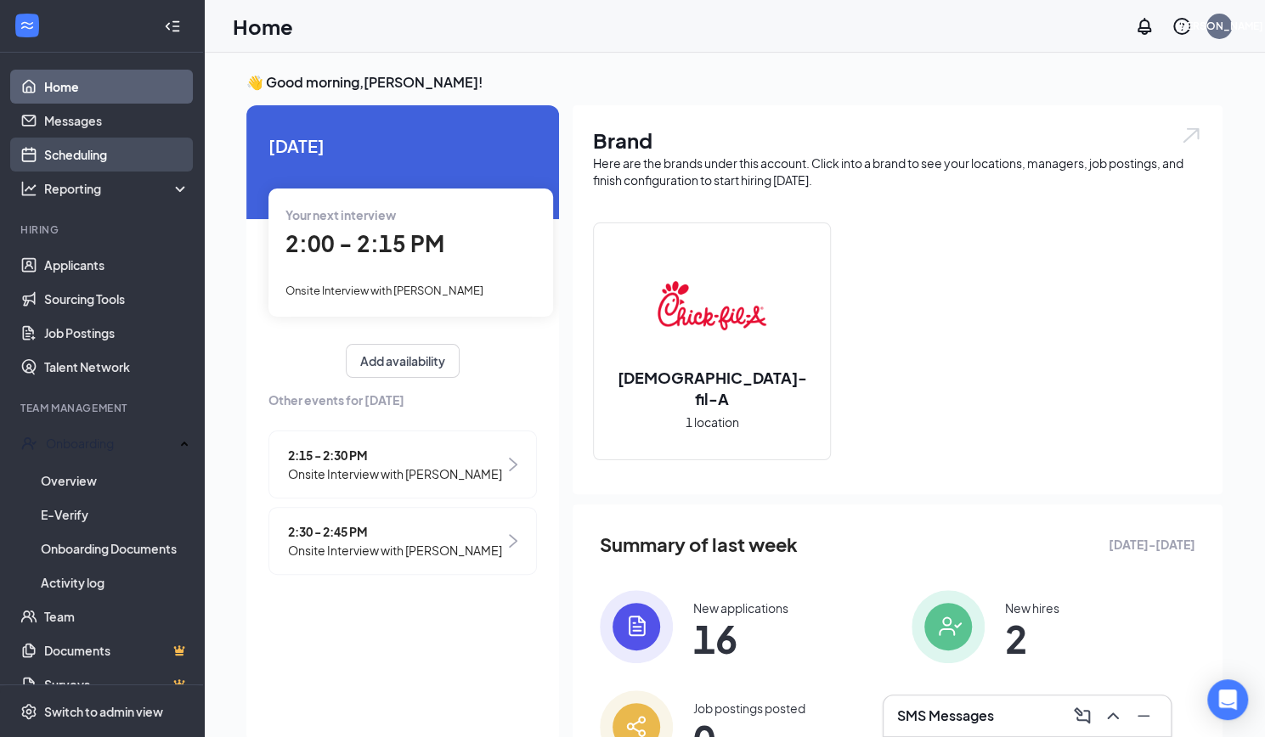
click at [97, 150] on link "Scheduling" at bounding box center [116, 155] width 145 height 34
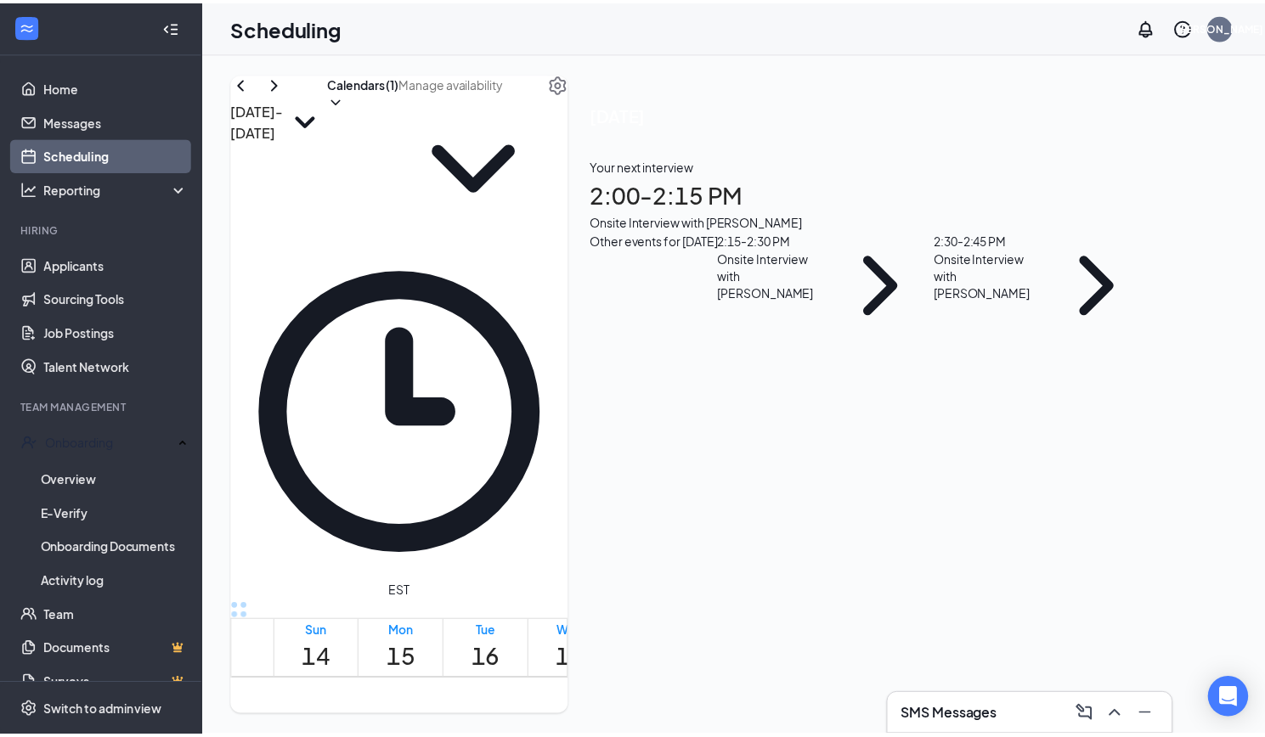
scroll to position [1644, 0]
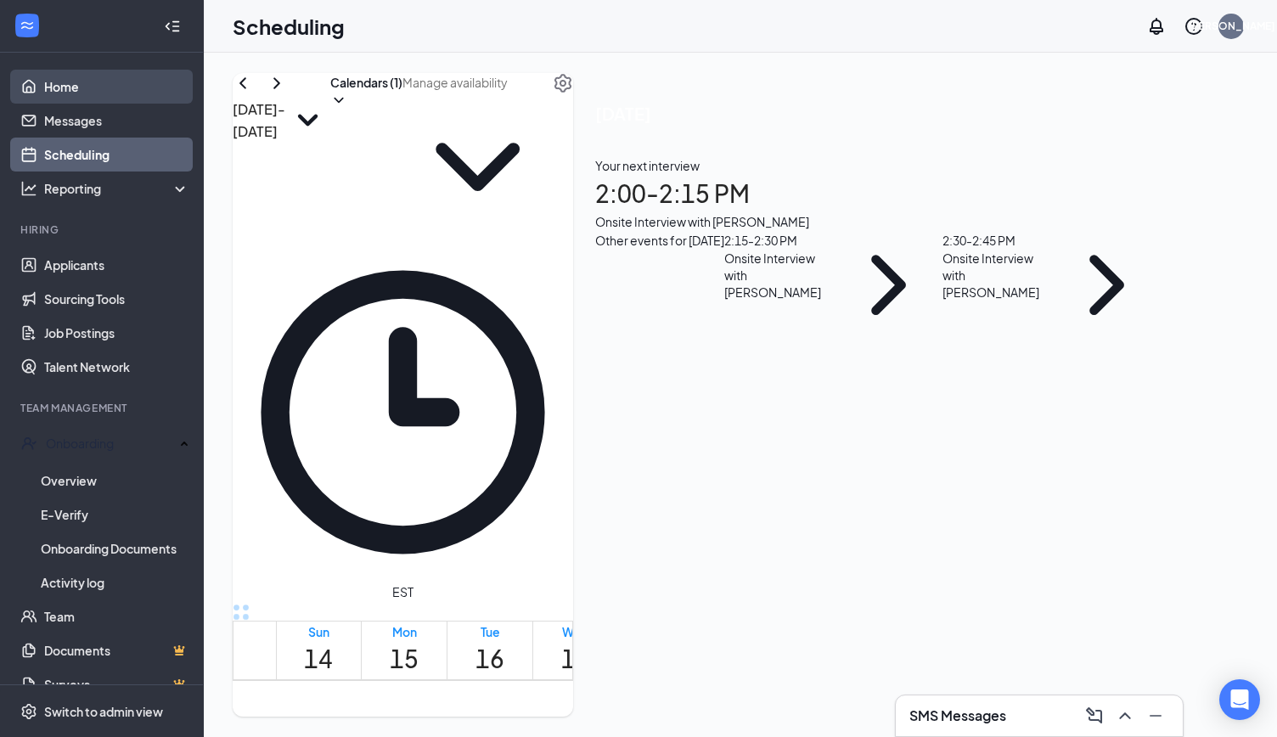
click at [61, 87] on link "Home" at bounding box center [116, 87] width 145 height 34
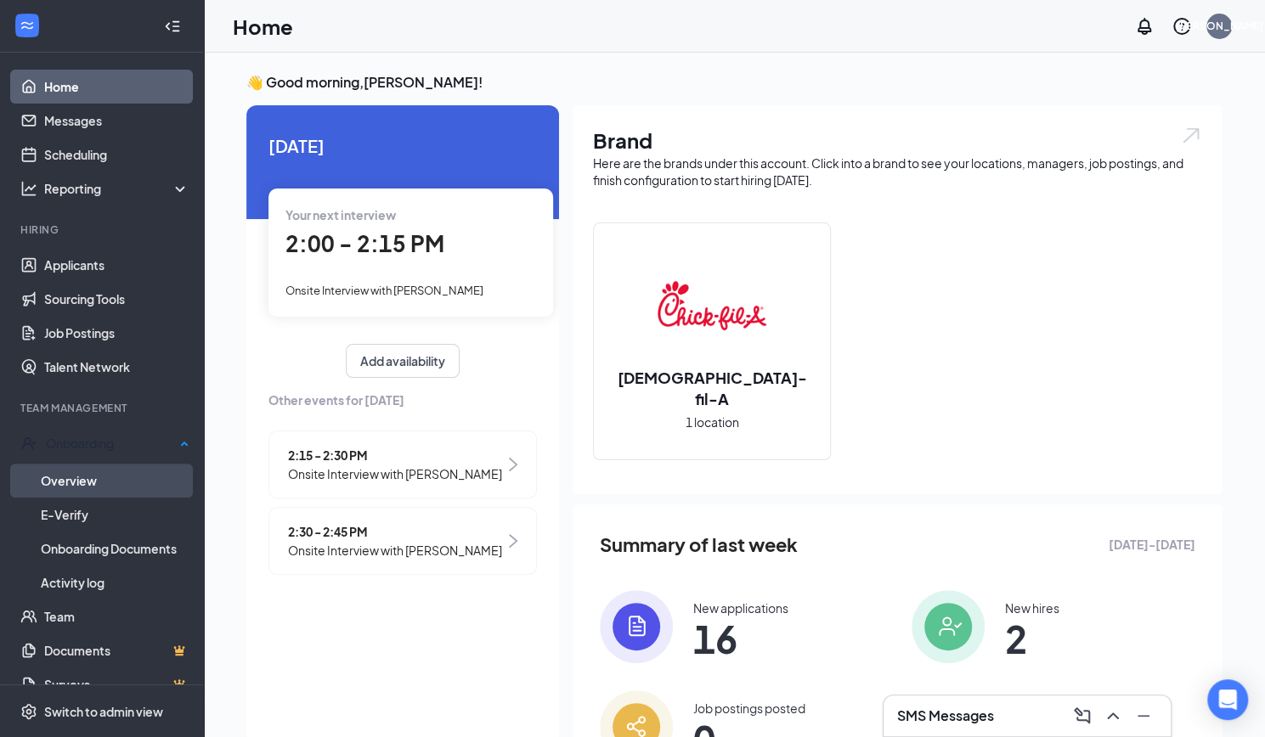
click at [94, 476] on link "Overview" at bounding box center [115, 481] width 149 height 34
